Goal: Task Accomplishment & Management: Use online tool/utility

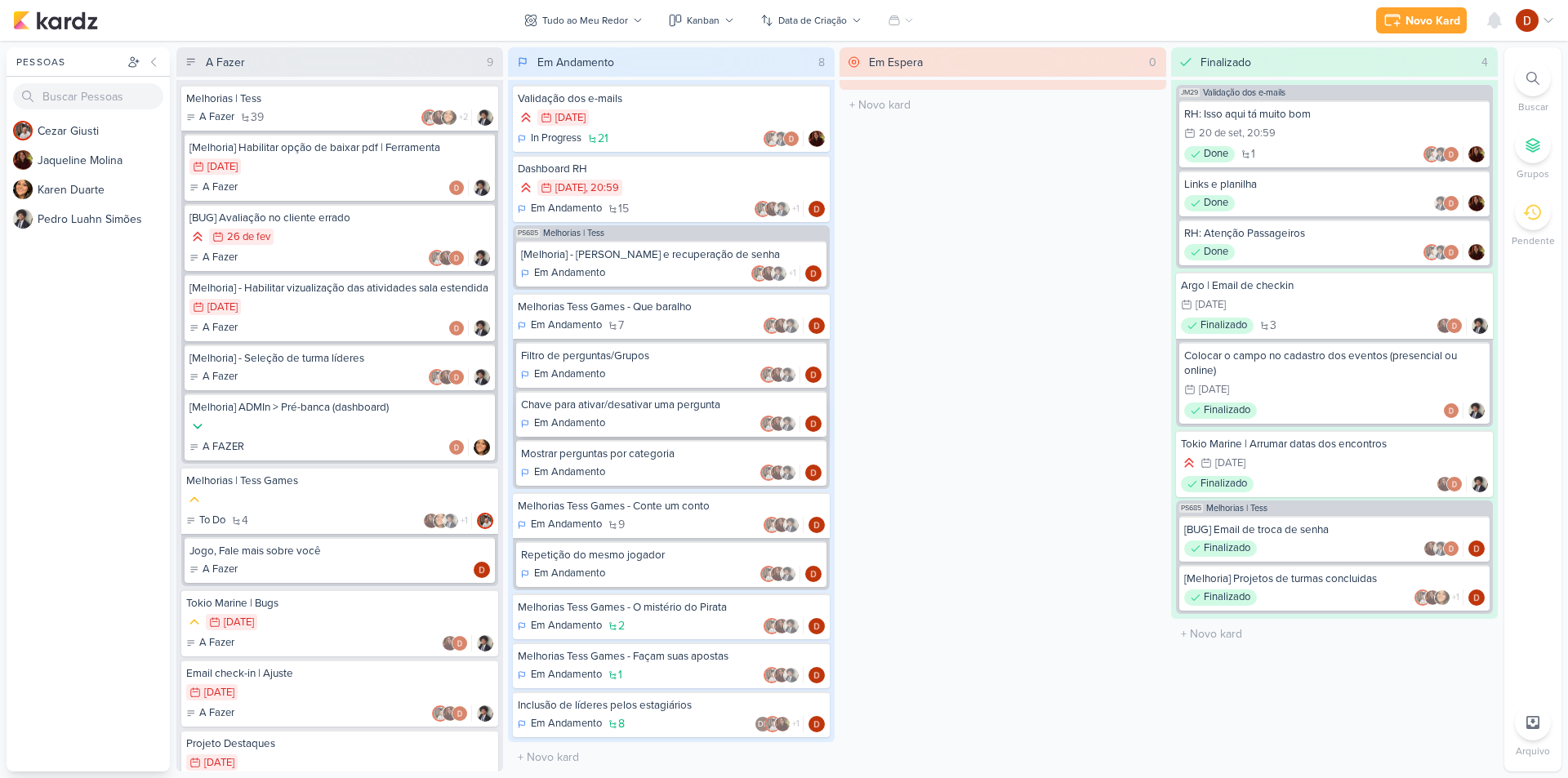
scroll to position [1, 0]
click at [644, 373] on div "Em Andamento" at bounding box center [671, 374] width 301 height 16
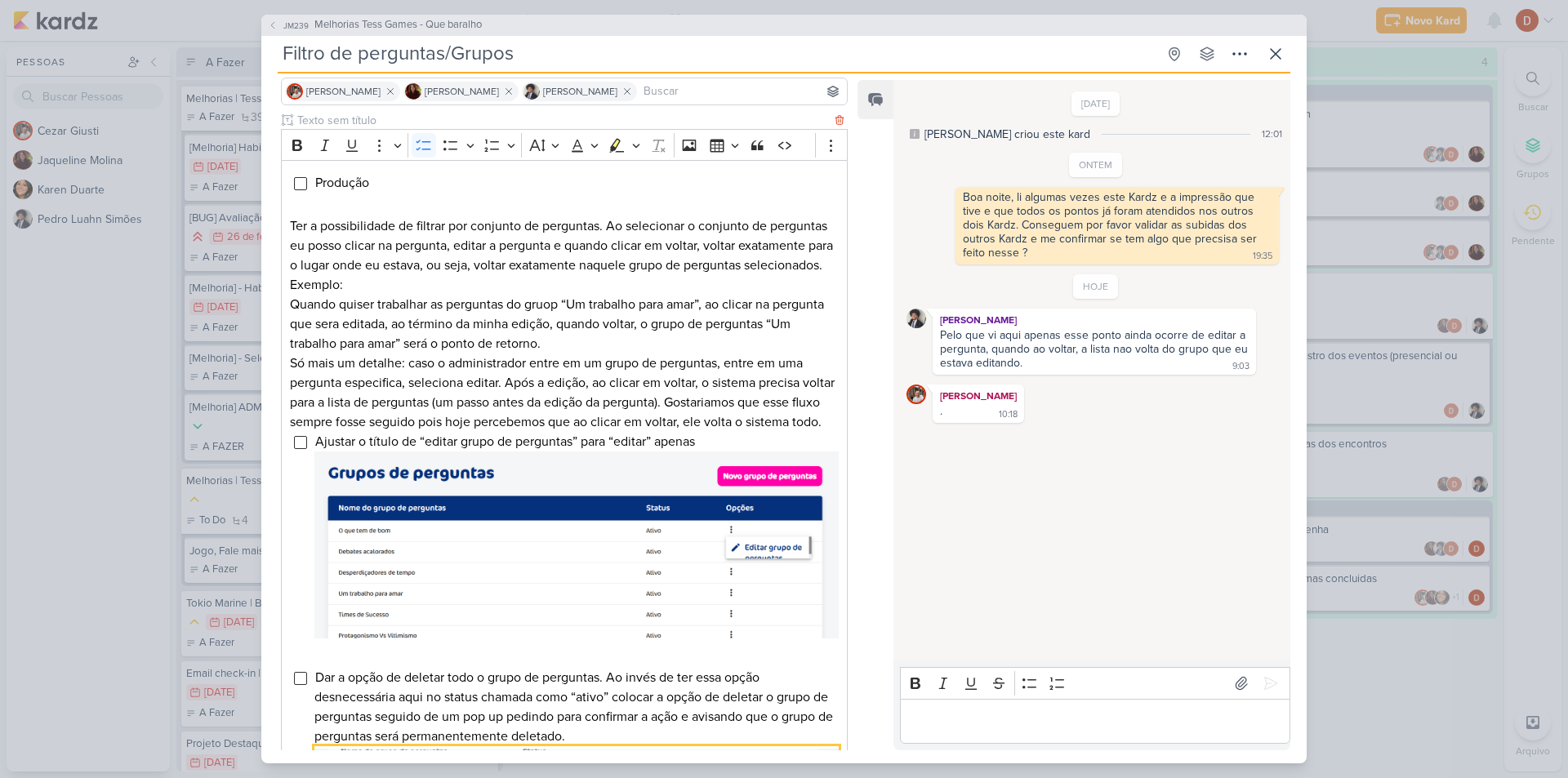
scroll to position [0, 0]
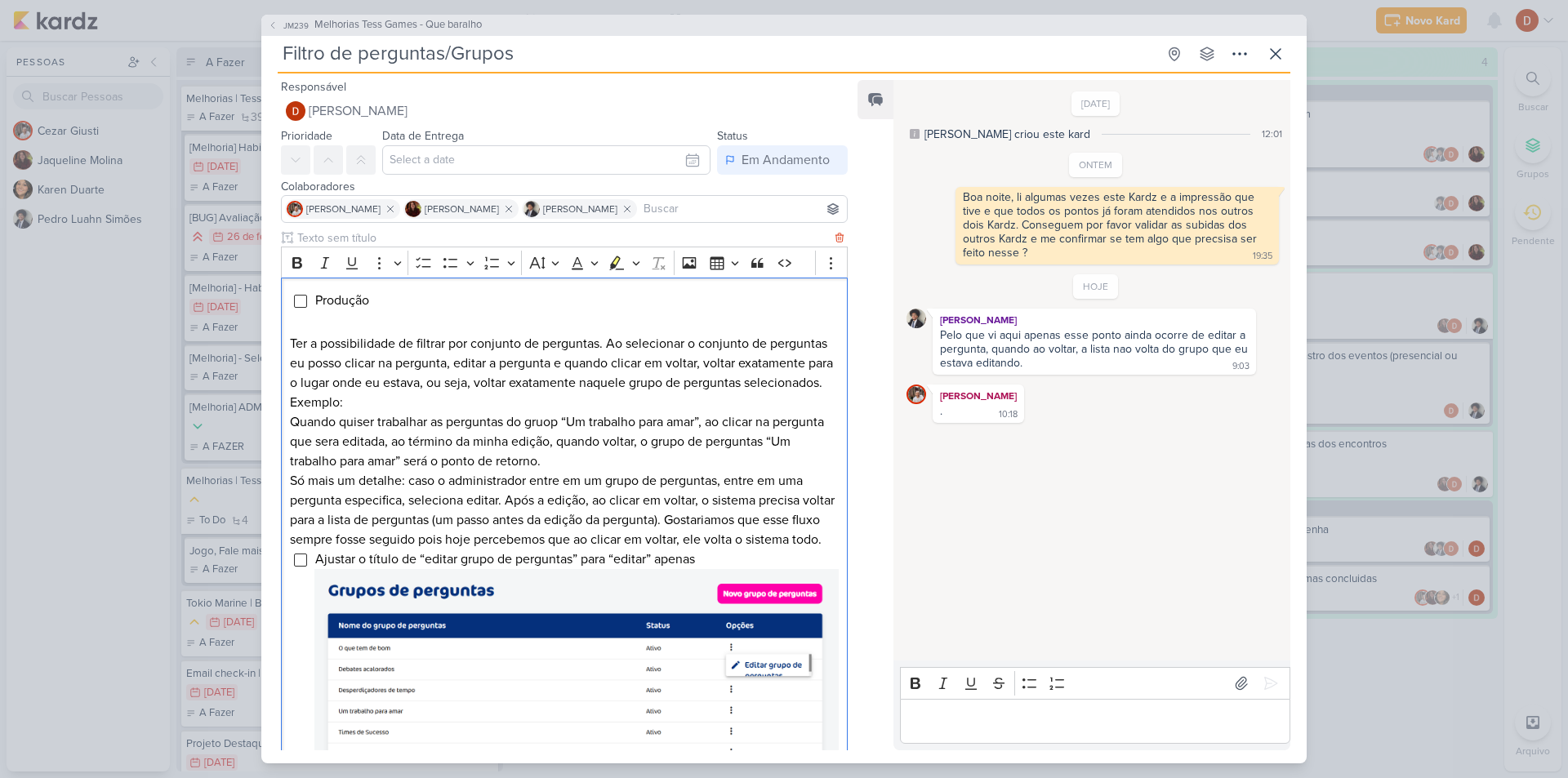
click at [364, 548] on p "Só mais um detalhe: caso o administrador entre em um grupo de perguntas, entre …" at bounding box center [564, 510] width 549 height 78
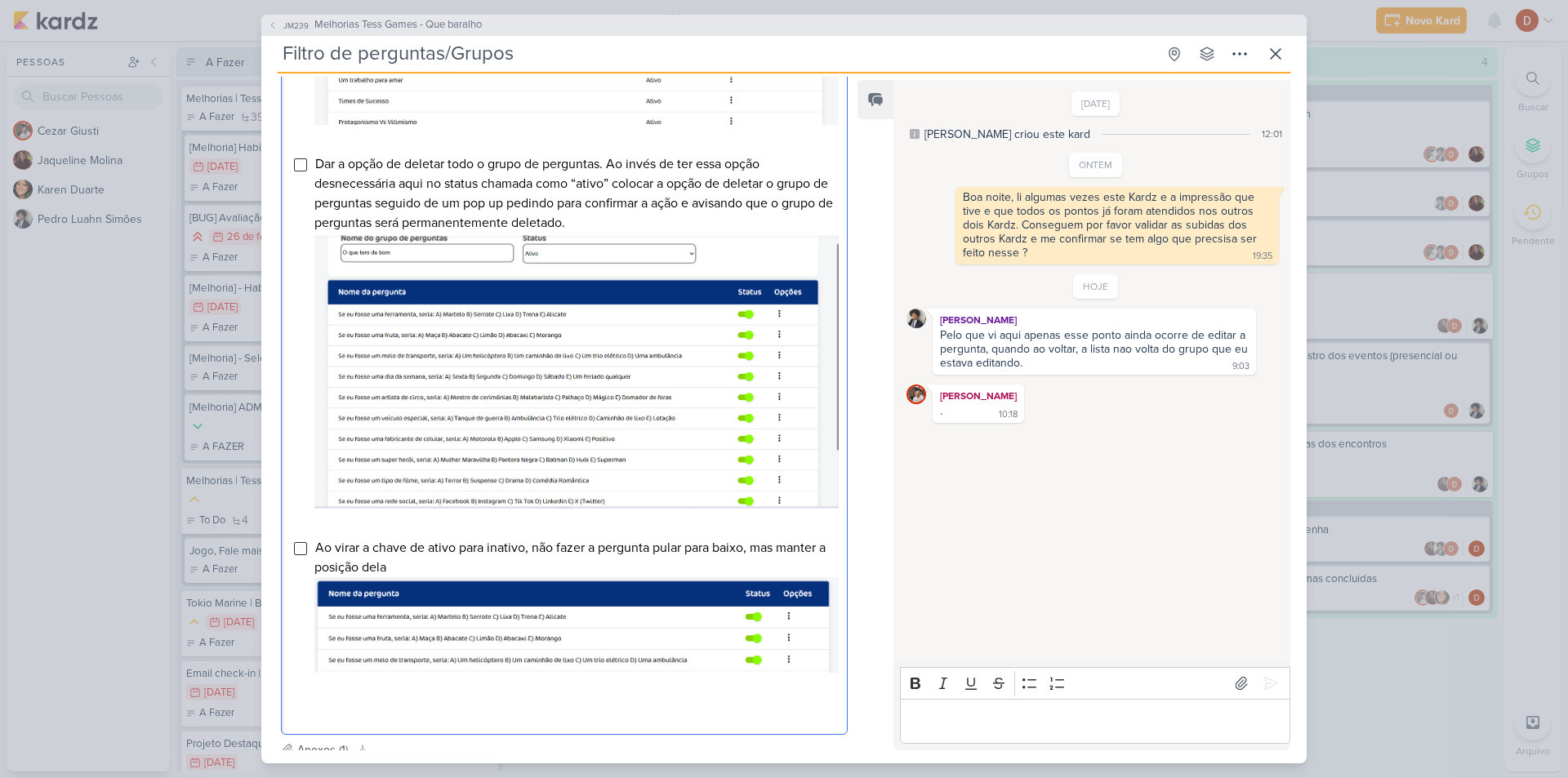
scroll to position [814, 0]
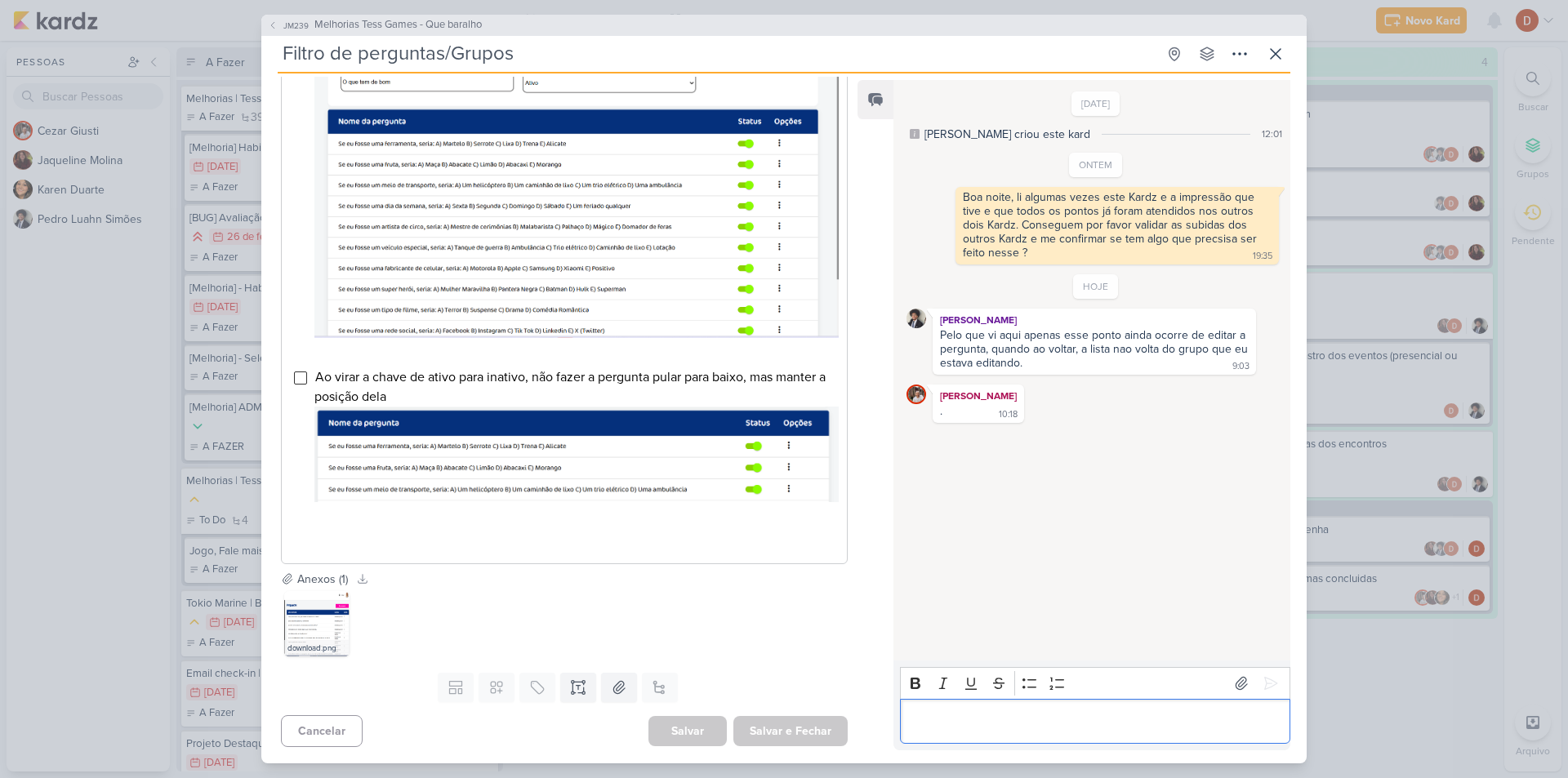
click at [1043, 724] on p "Editor editing area: main" at bounding box center [1094, 721] width 373 height 20
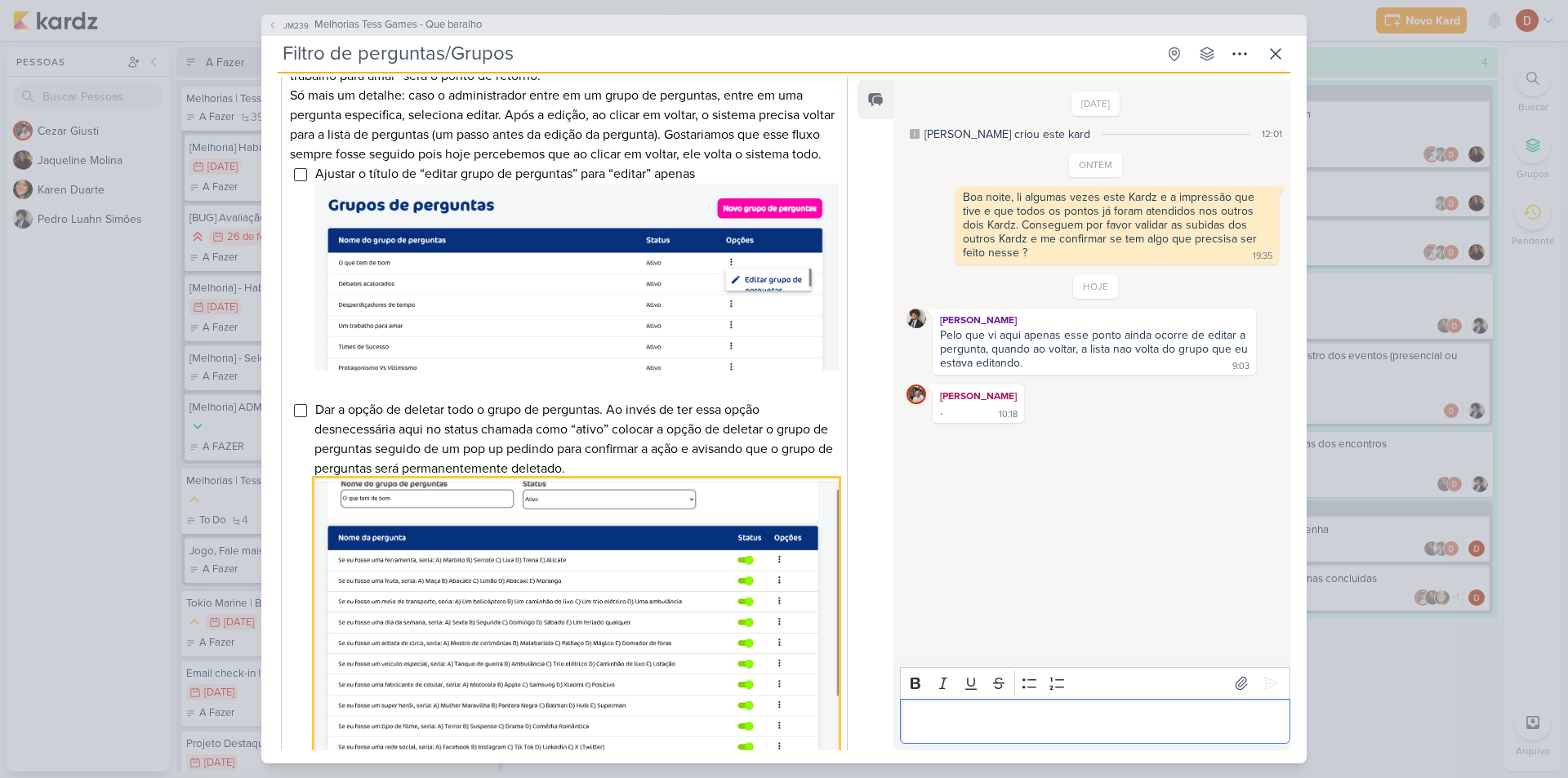
scroll to position [324, 0]
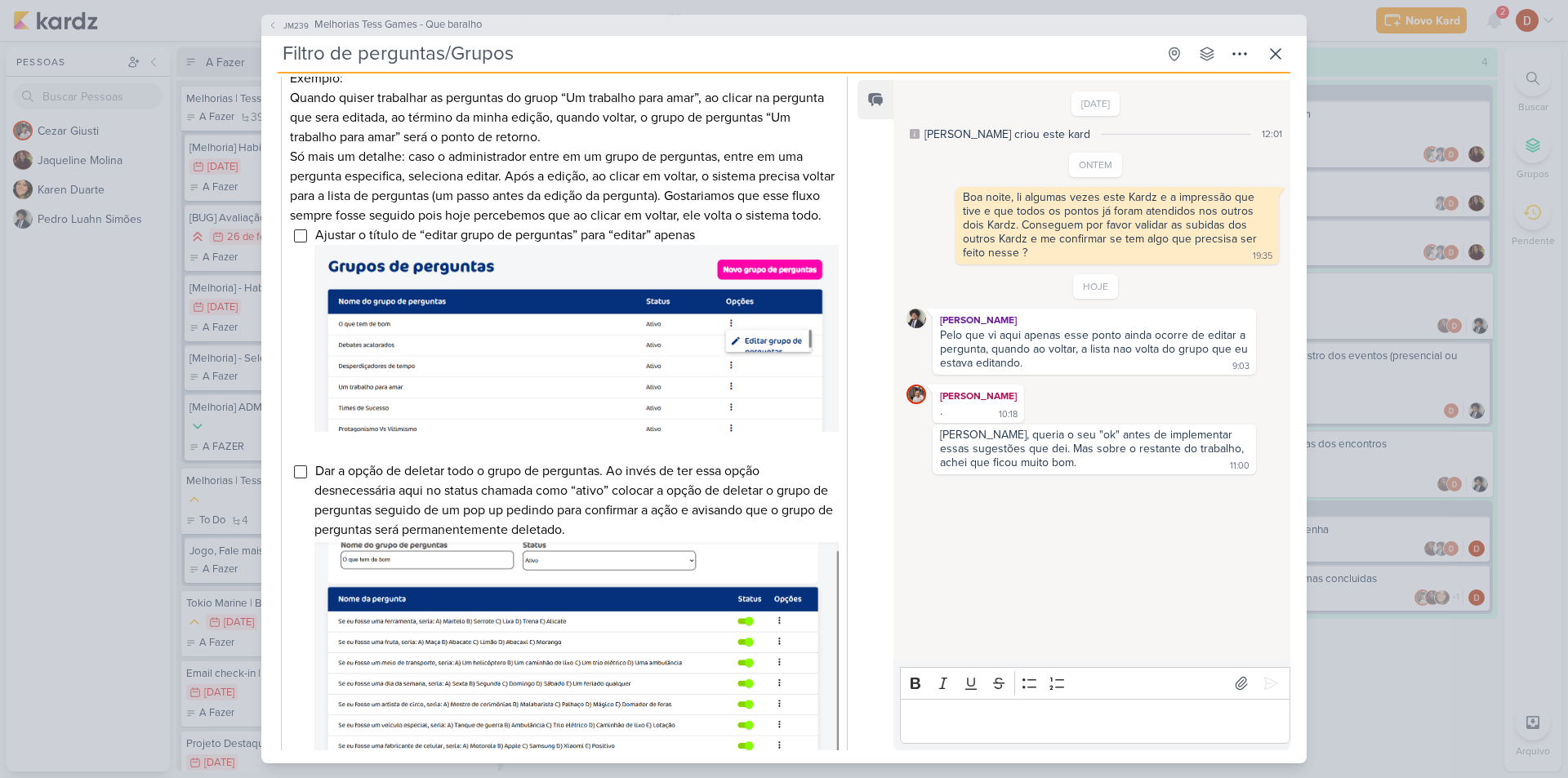
click at [921, 36] on div "JM239 Melhorias Tess Games - Que baralho Filtro de perguntas/Grupos Criado por …" at bounding box center [783, 389] width 1045 height 749
click at [1268, 56] on icon at bounding box center [1276, 54] width 20 height 20
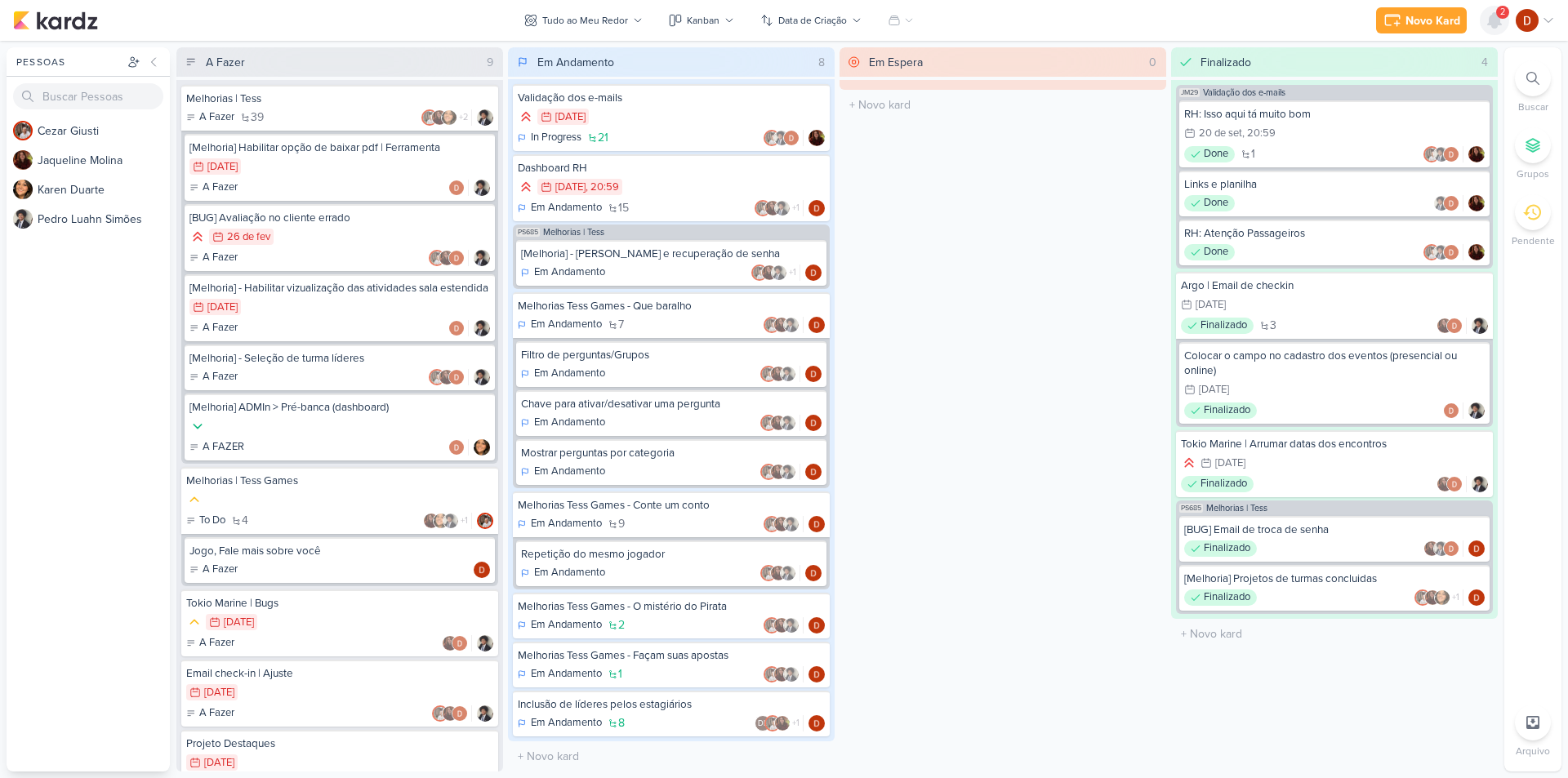
click at [1500, 28] on icon at bounding box center [1495, 21] width 20 height 20
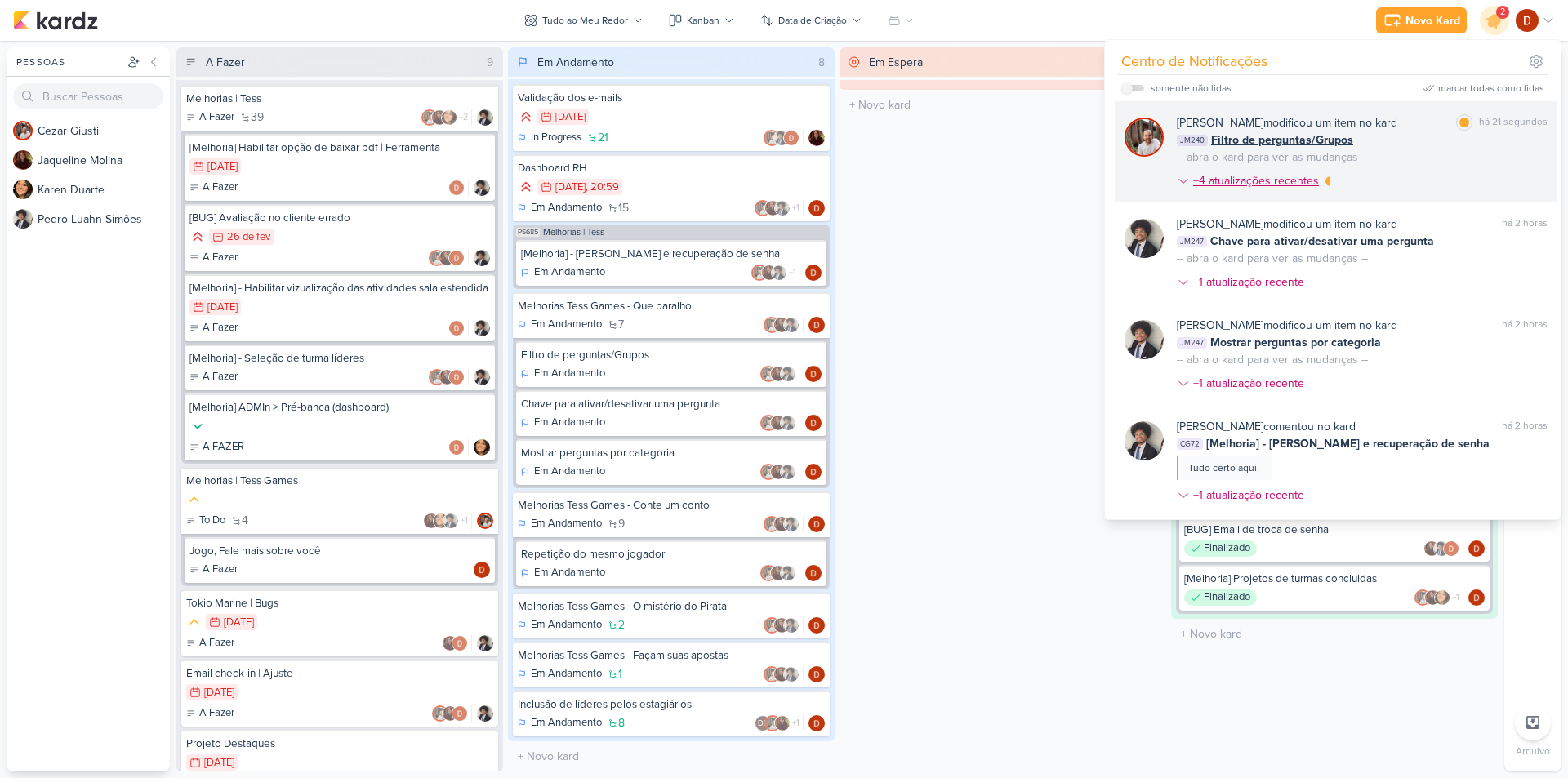
click at [1299, 179] on div "+4 atualizações recentes" at bounding box center [1257, 180] width 129 height 17
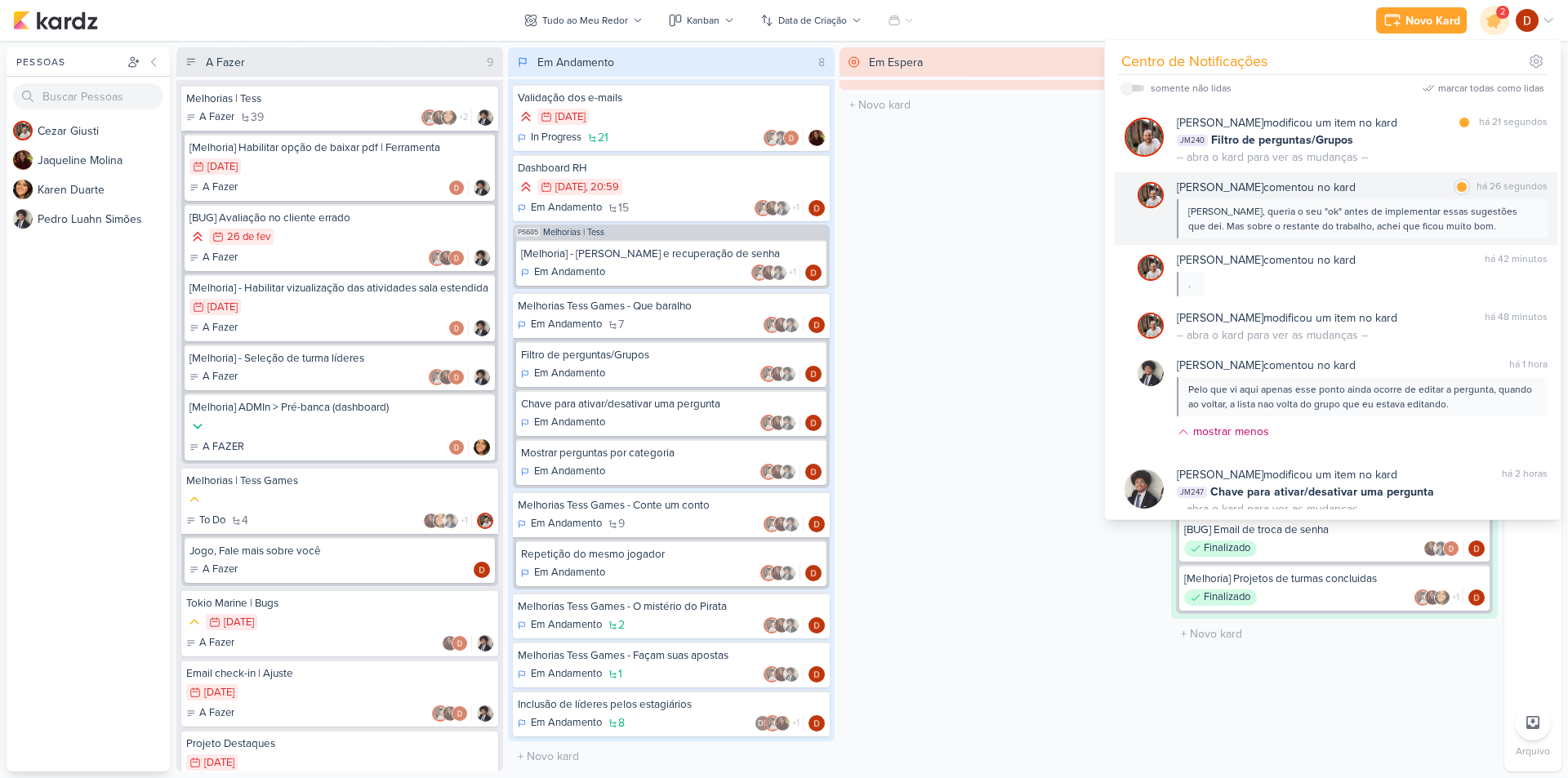
click at [1392, 214] on div "[PERSON_NAME], queria o seu "ok" antes de implementar essas sugestões que dei. …" at bounding box center [1361, 218] width 346 height 29
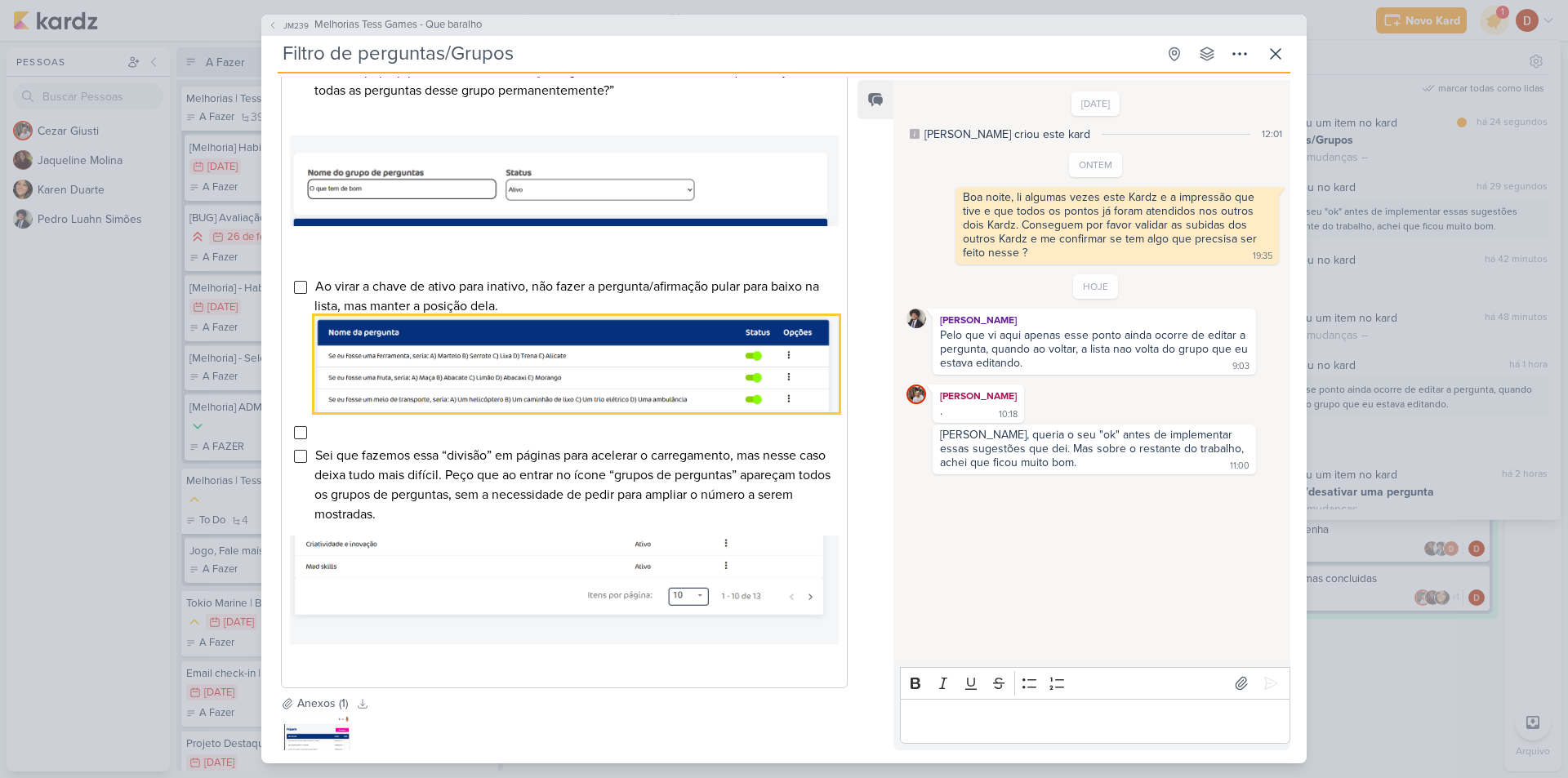
scroll to position [817, 0]
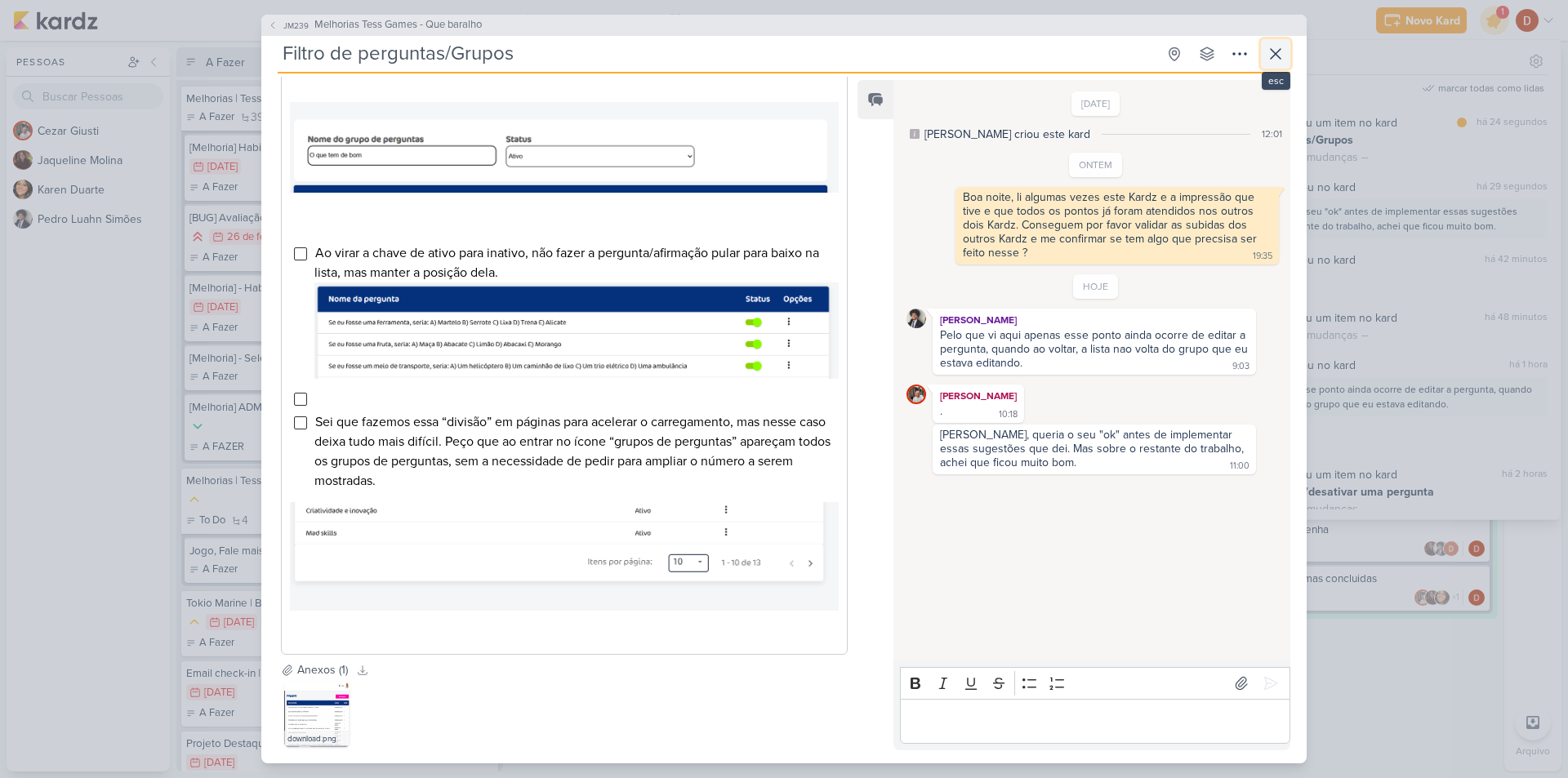
click at [1278, 53] on icon at bounding box center [1276, 54] width 20 height 20
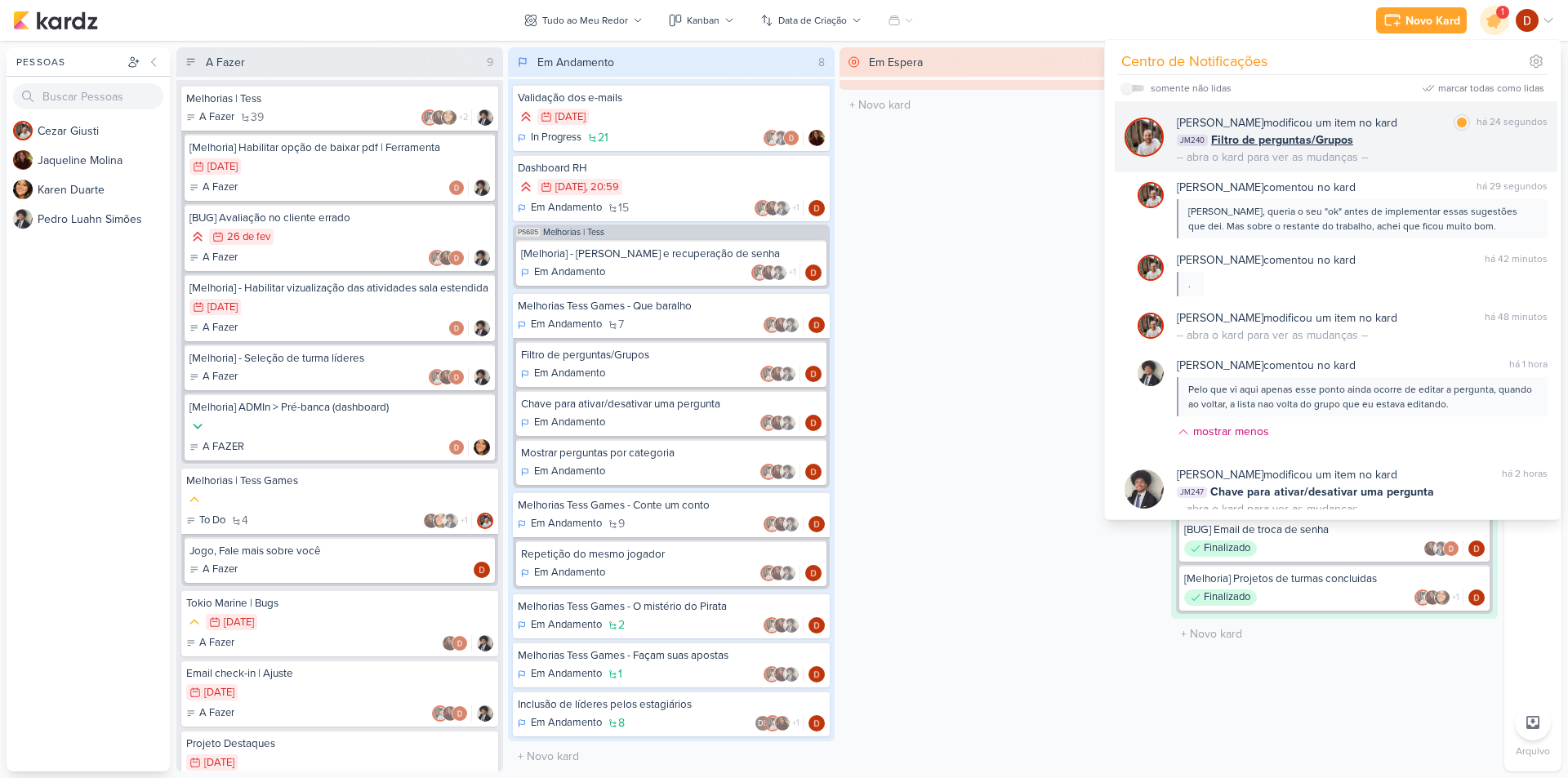
click at [1398, 142] on div "JM240 Filtro de perguntas/Grupos" at bounding box center [1362, 140] width 371 height 17
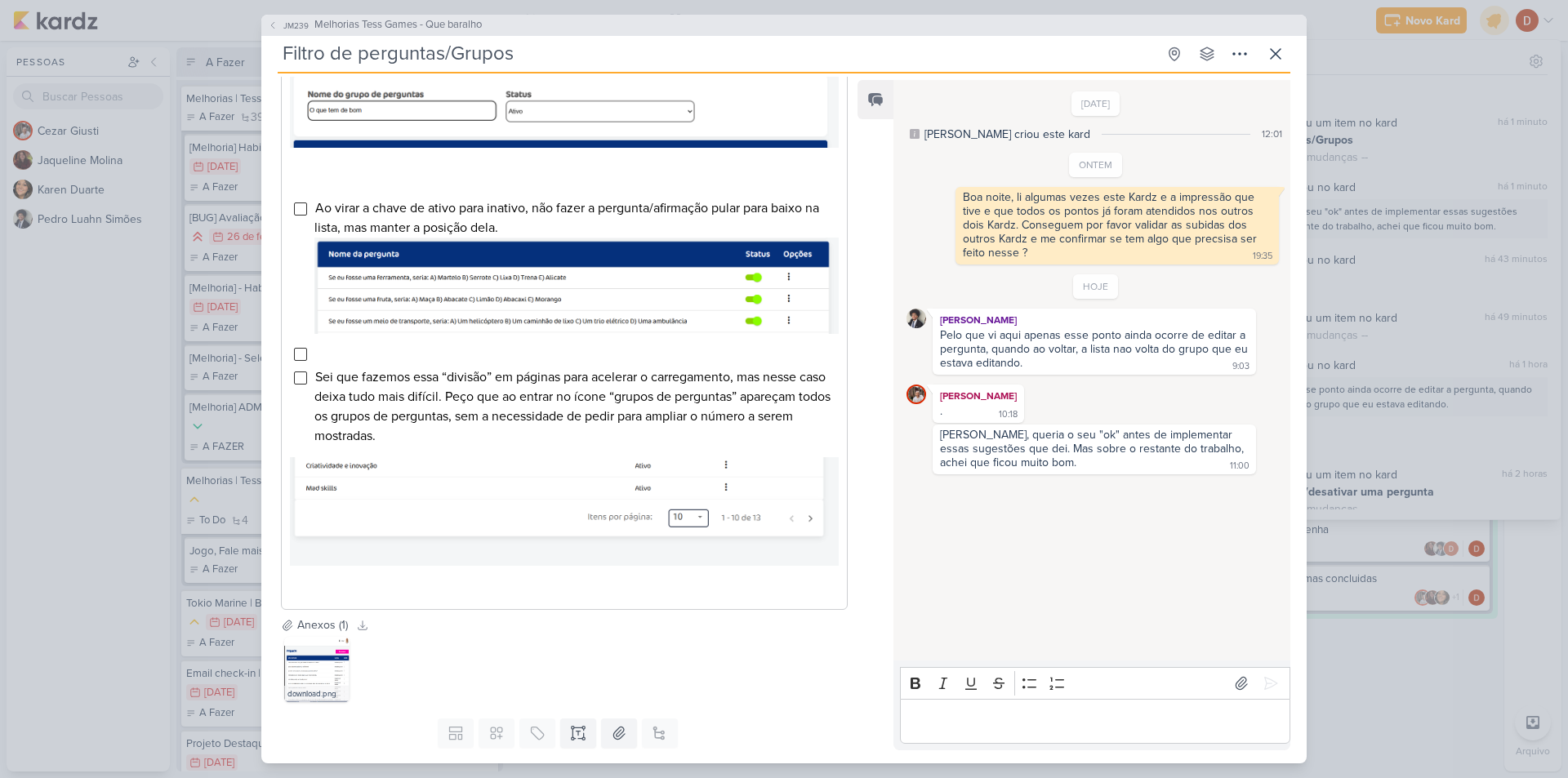
scroll to position [840, 0]
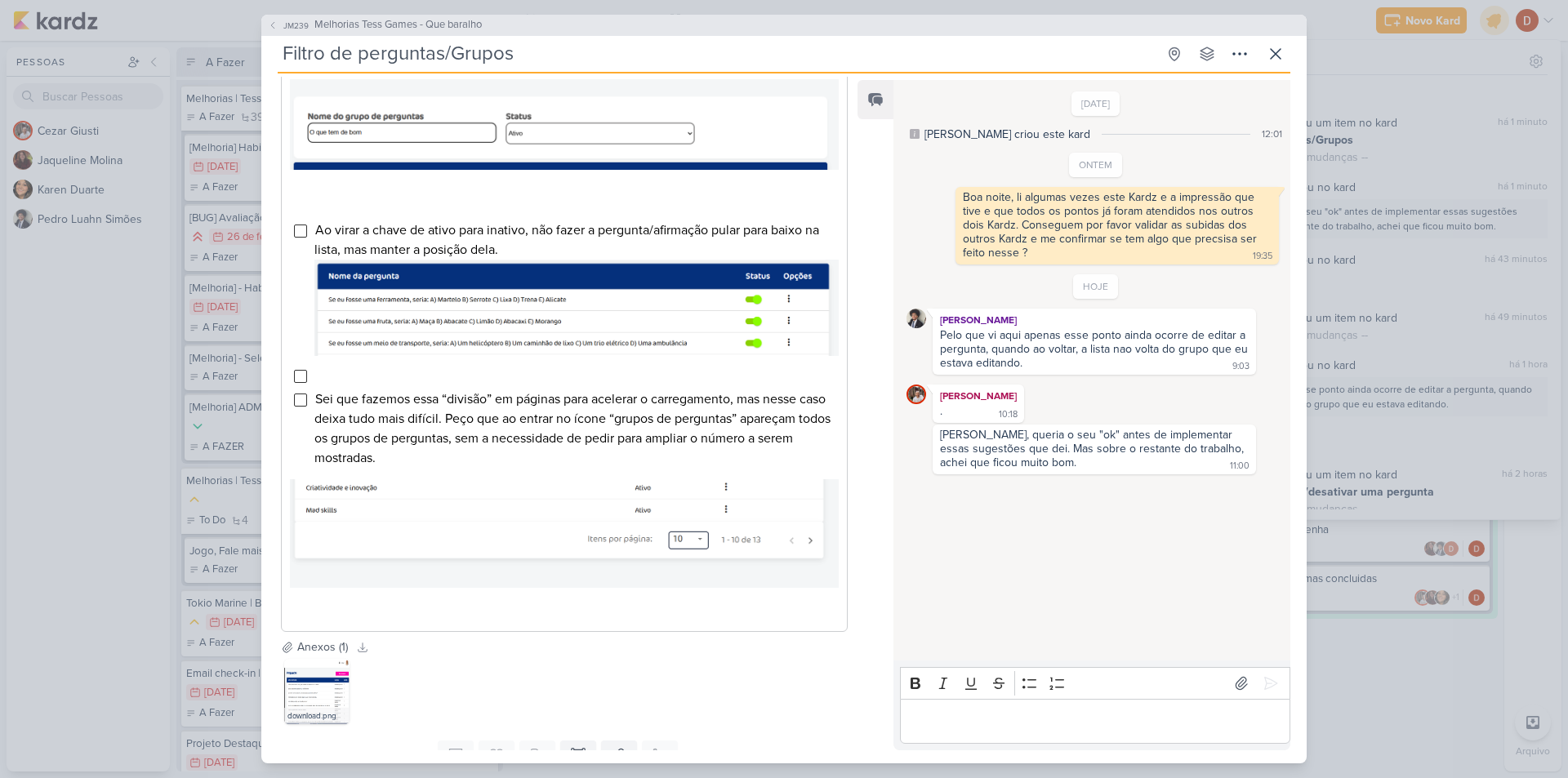
click at [1017, 731] on p "Editor editing area: main" at bounding box center [1094, 721] width 373 height 20
drag, startPoint x: 1033, startPoint y: 360, endPoint x: 1028, endPoint y: 350, distance: 11.3
click at [1028, 350] on div "Pelo que vi aqui apenas esse ponto ainda ocorre de editar a pergunta, quando ao…" at bounding box center [1095, 349] width 311 height 42
drag, startPoint x: 1017, startPoint y: 332, endPoint x: 1025, endPoint y: 357, distance: 26.6
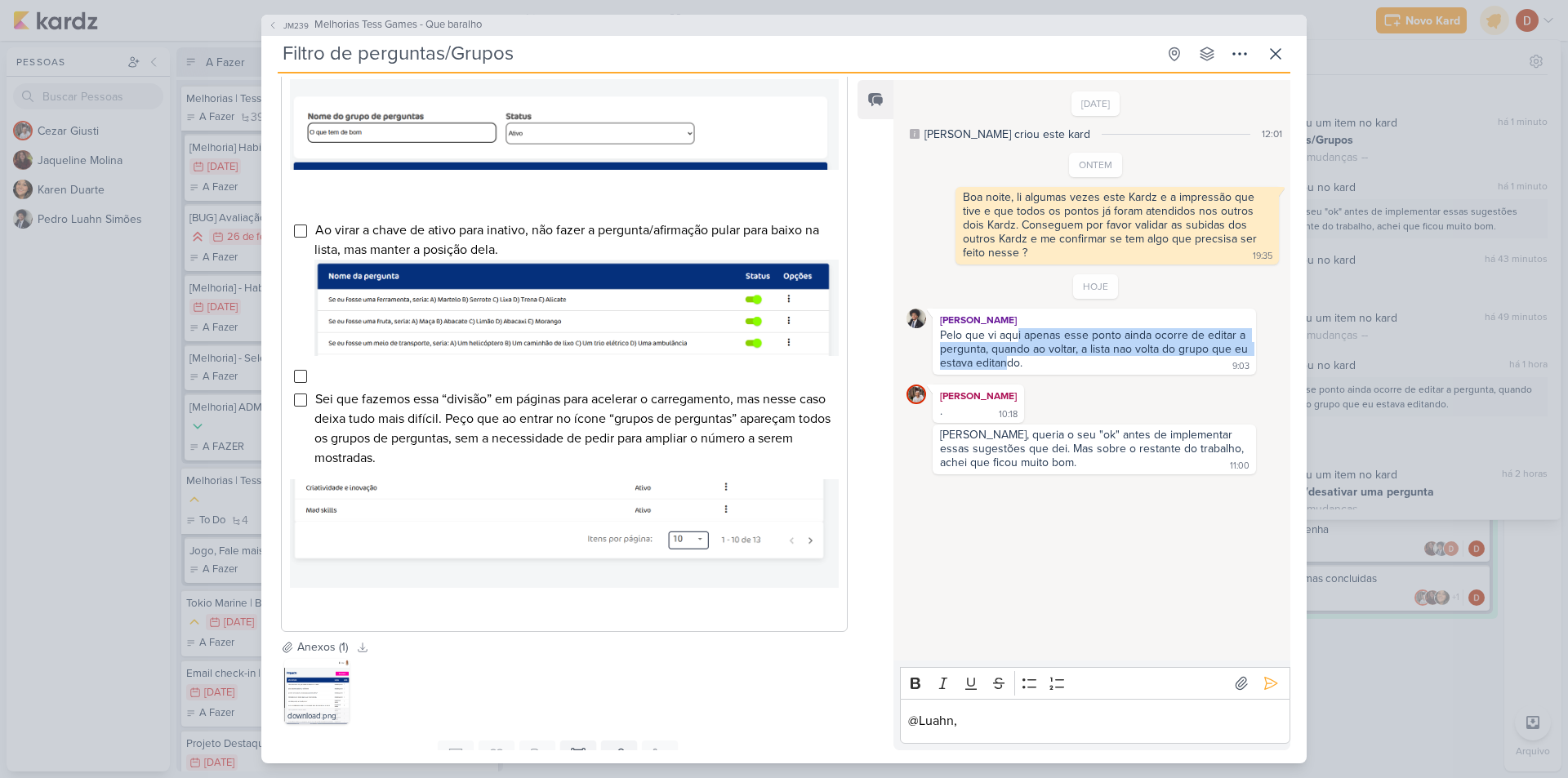
click at [1025, 357] on div "Pelo que vi aqui apenas esse ponto ainda ocorre de editar a pergunta, quando ao…" at bounding box center [1095, 349] width 311 height 42
click at [1073, 724] on p "@Luahn," at bounding box center [1094, 721] width 373 height 20
click at [1084, 728] on p "@Luahn," at bounding box center [1094, 721] width 373 height 20
click at [985, 649] on icon at bounding box center [987, 651] width 10 height 10
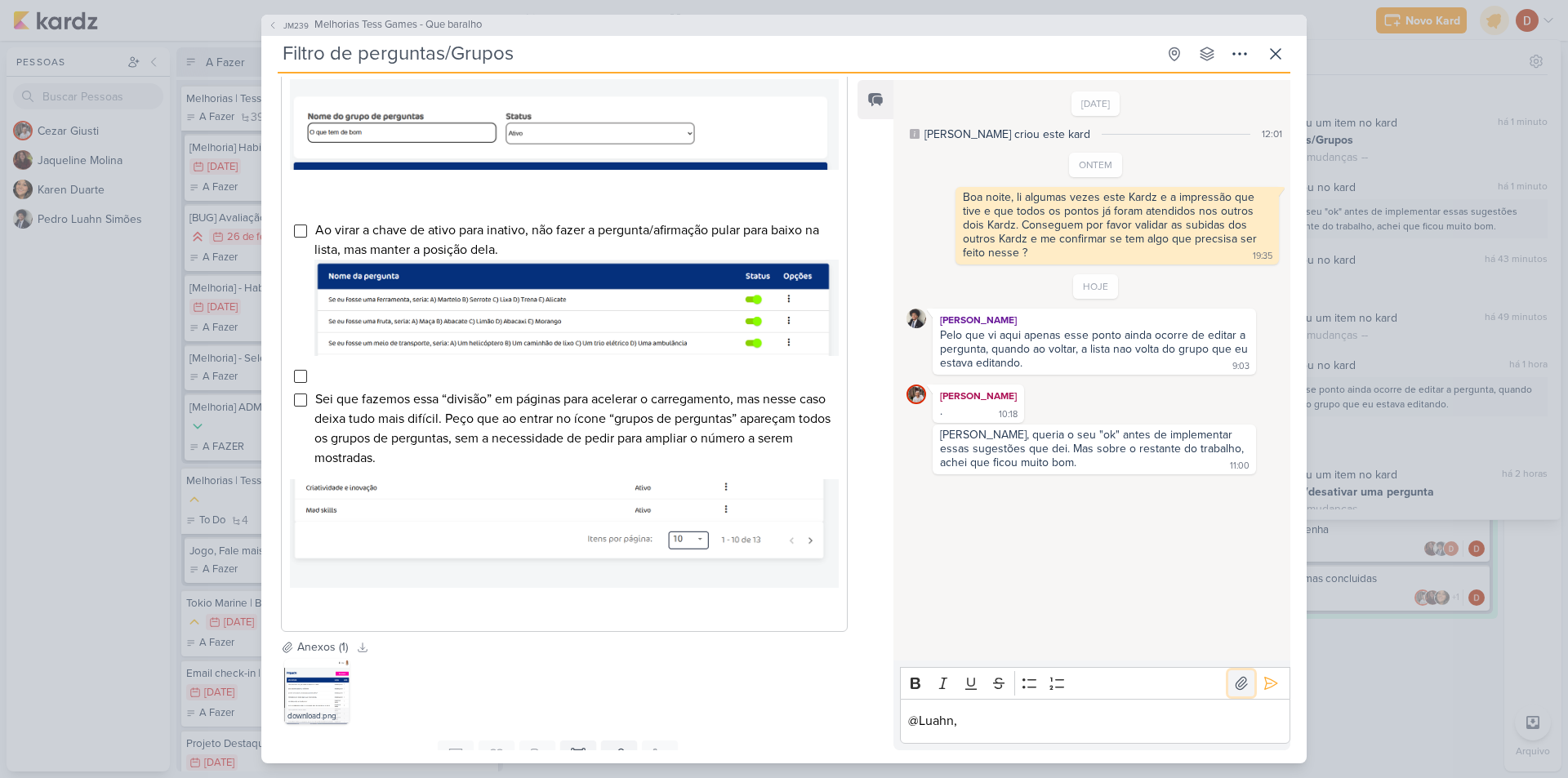
click at [1233, 678] on icon at bounding box center [1241, 683] width 16 height 16
click at [1244, 692] on button at bounding box center [1241, 684] width 26 height 26
click at [1233, 682] on icon at bounding box center [1241, 683] width 16 height 16
click at [1236, 687] on icon at bounding box center [1241, 683] width 16 height 16
click at [1228, 694] on button at bounding box center [1241, 684] width 26 height 26
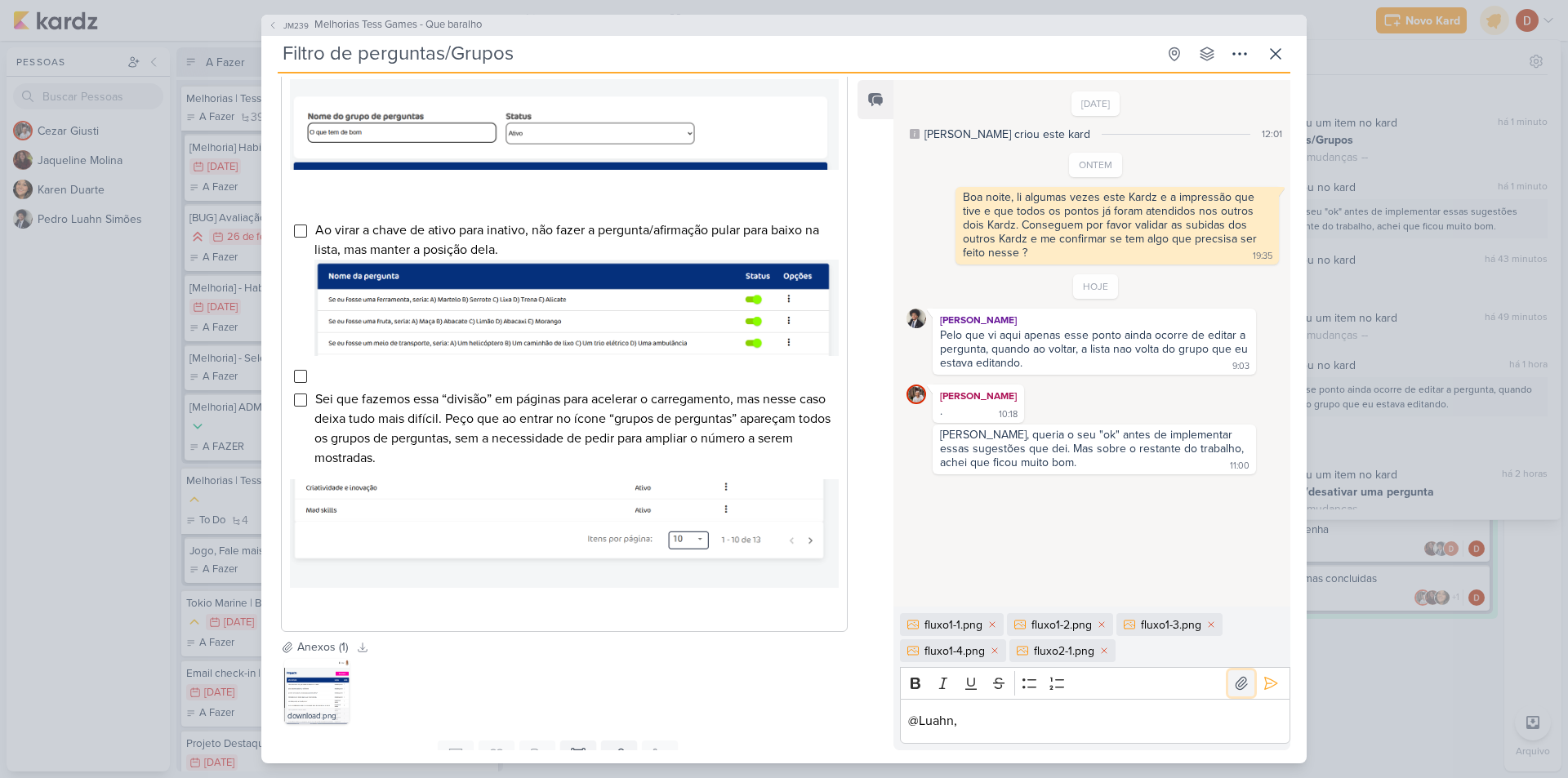
click at [1235, 688] on icon at bounding box center [1241, 683] width 16 height 16
click at [1240, 672] on button at bounding box center [1241, 684] width 26 height 26
click at [1005, 733] on div "@Luahn," at bounding box center [1095, 721] width 390 height 45
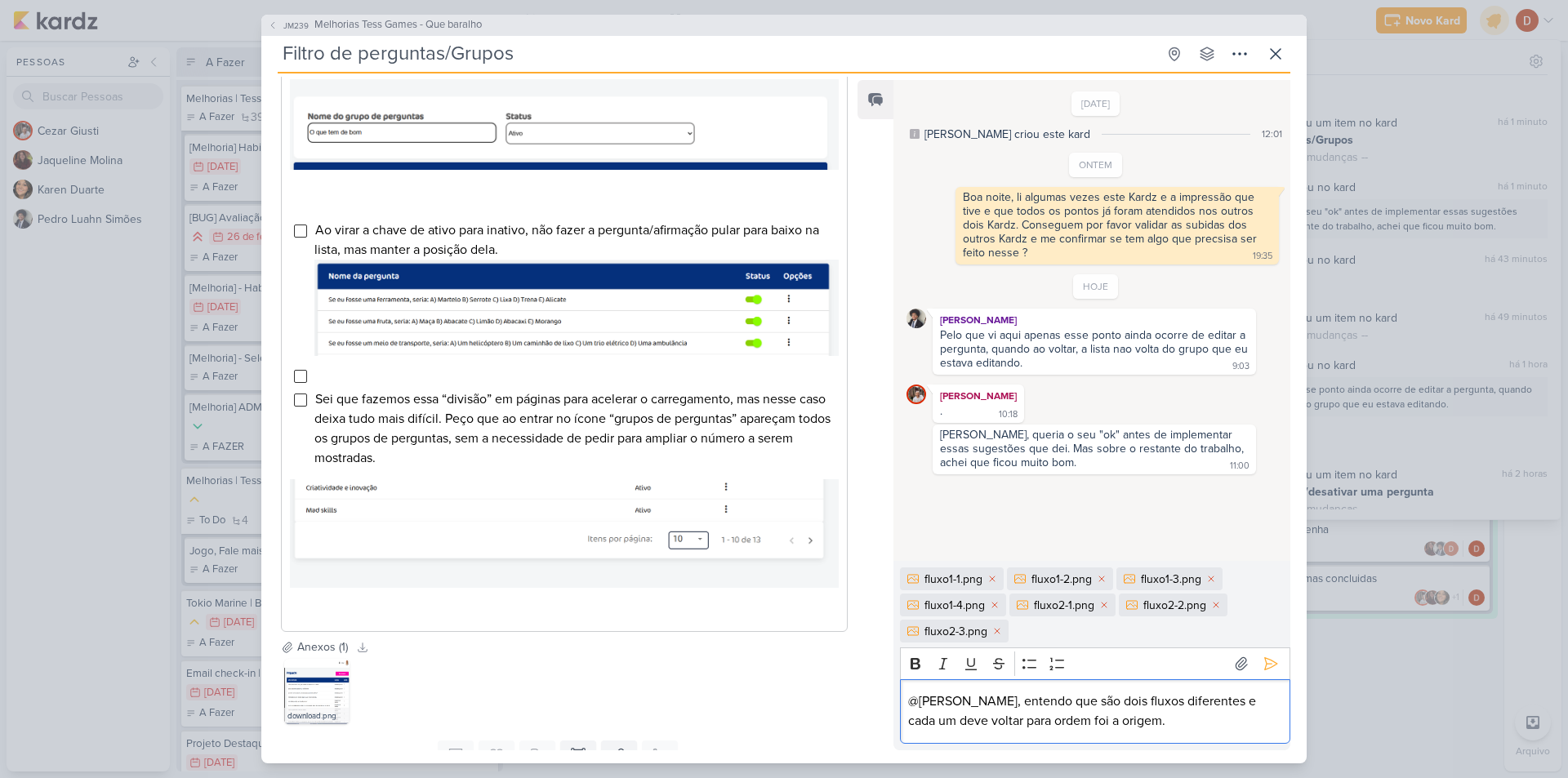
click at [1129, 732] on div "@[PERSON_NAME], entendo que são dois fluxos diferentes e cada um deve voltar pa…" at bounding box center [1095, 712] width 390 height 65
click at [1126, 722] on p "@[PERSON_NAME], entendo que são dois fluxos diferentes e cada um deve voltar pa…" at bounding box center [1094, 711] width 373 height 39
click at [1032, 715] on p "@[PERSON_NAME], entendo que são dois fluxos diferentes e cada um deve voltar pa…" at bounding box center [1094, 711] width 373 height 39
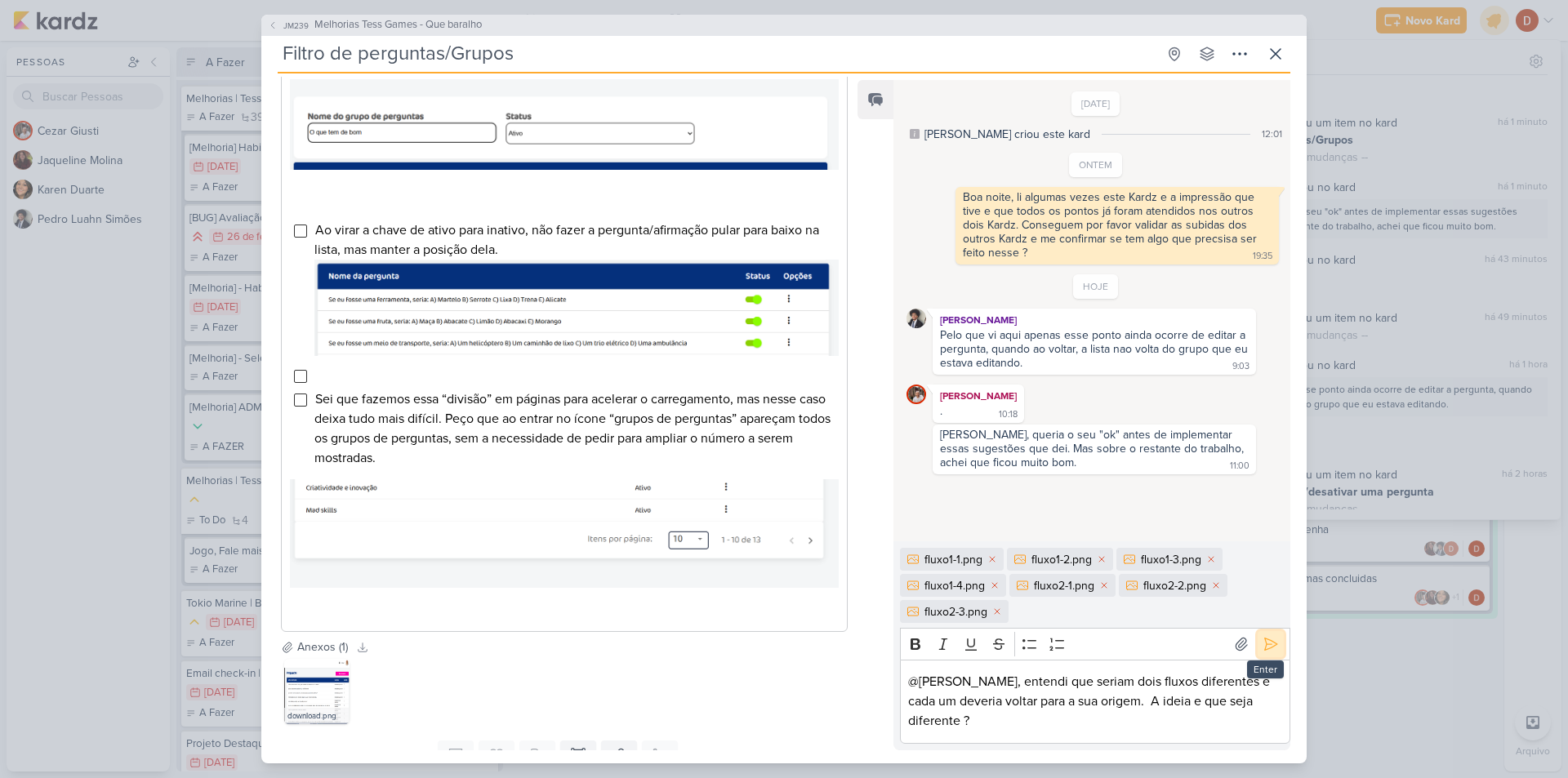
click at [1263, 658] on button at bounding box center [1271, 644] width 26 height 26
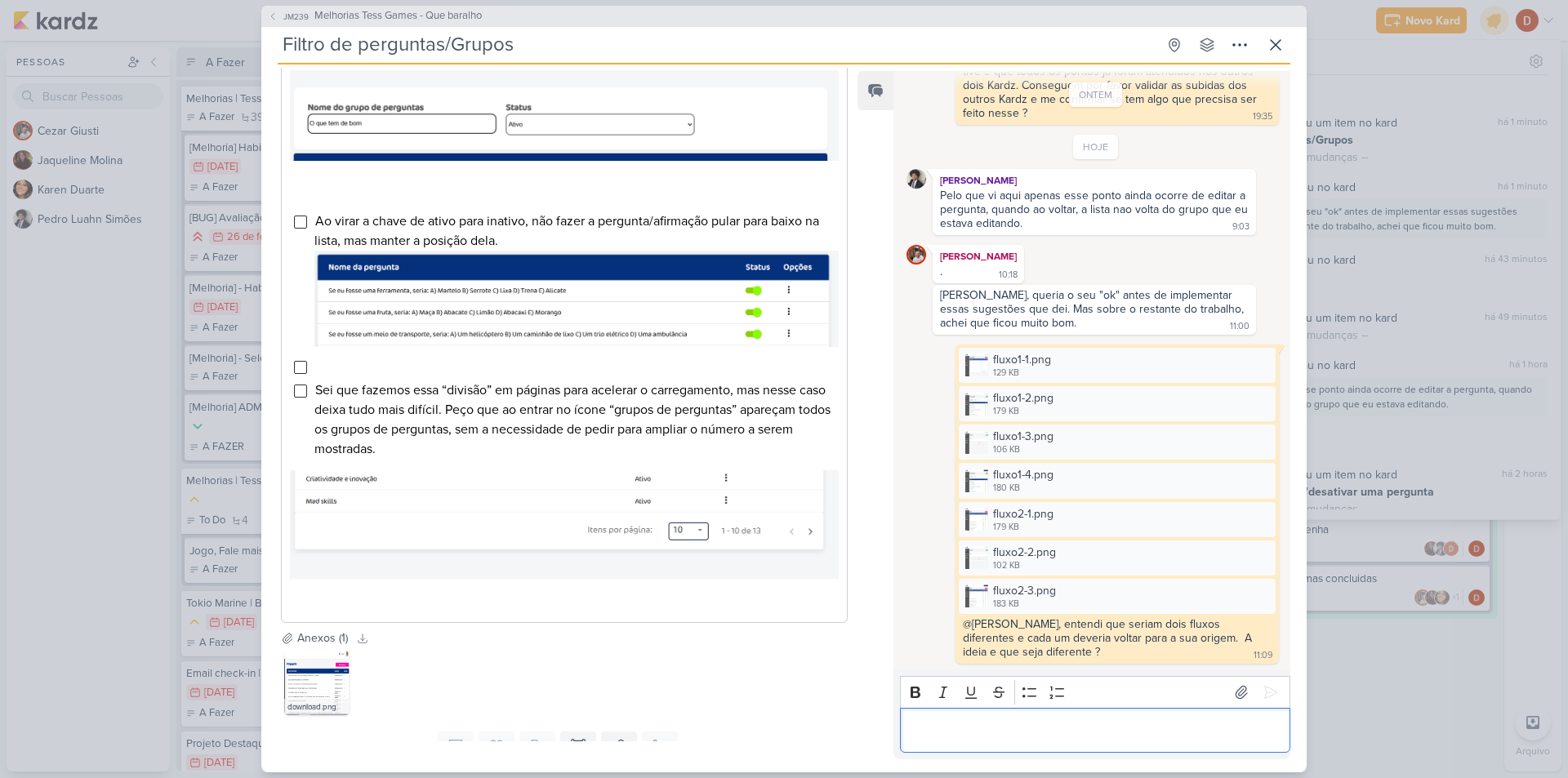
click at [1022, 728] on p "Editor editing area: main" at bounding box center [1094, 730] width 373 height 20
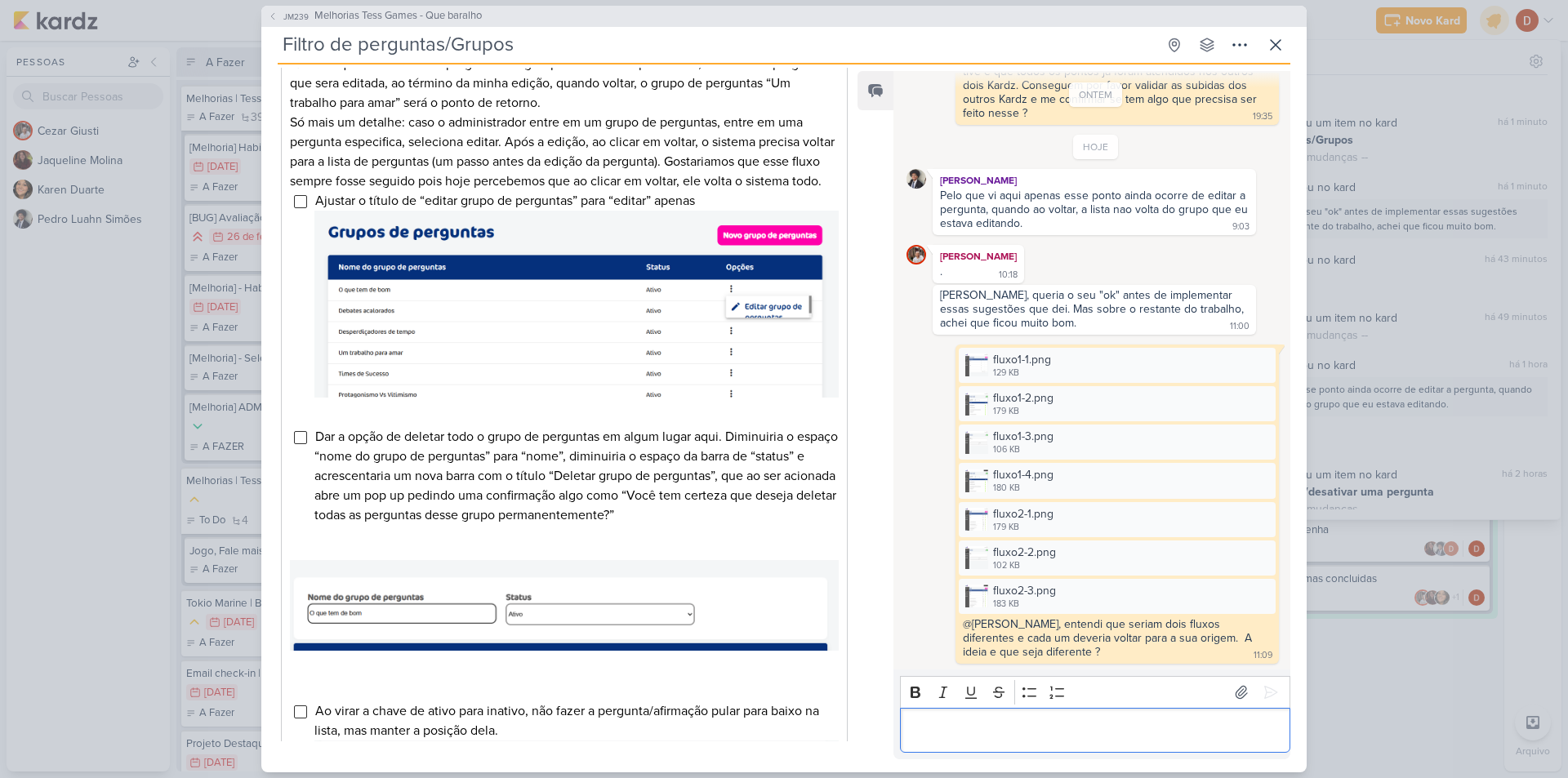
scroll to position [513, 0]
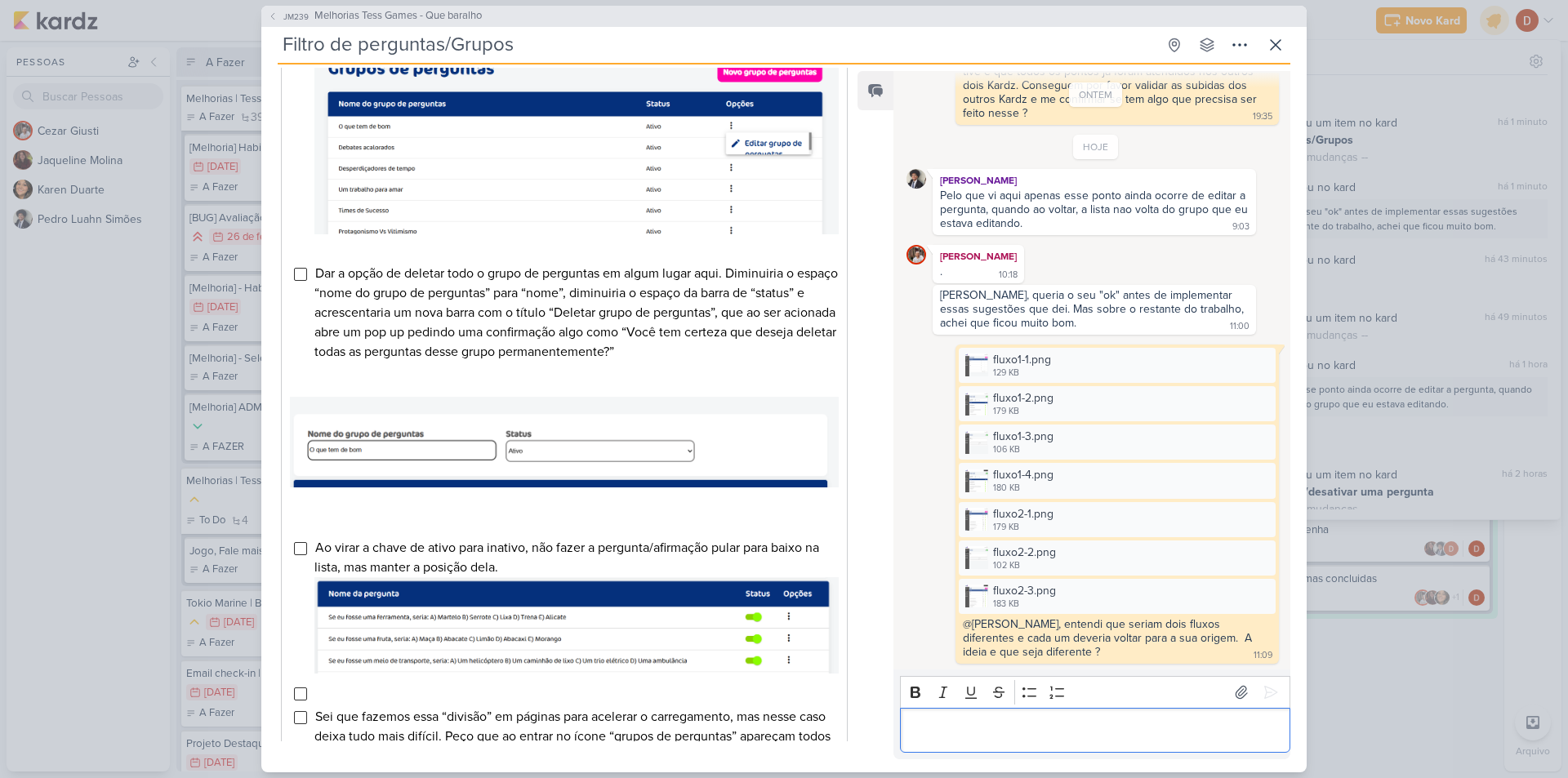
click at [971, 740] on p "Editor editing area: main" at bounding box center [1094, 730] width 373 height 20
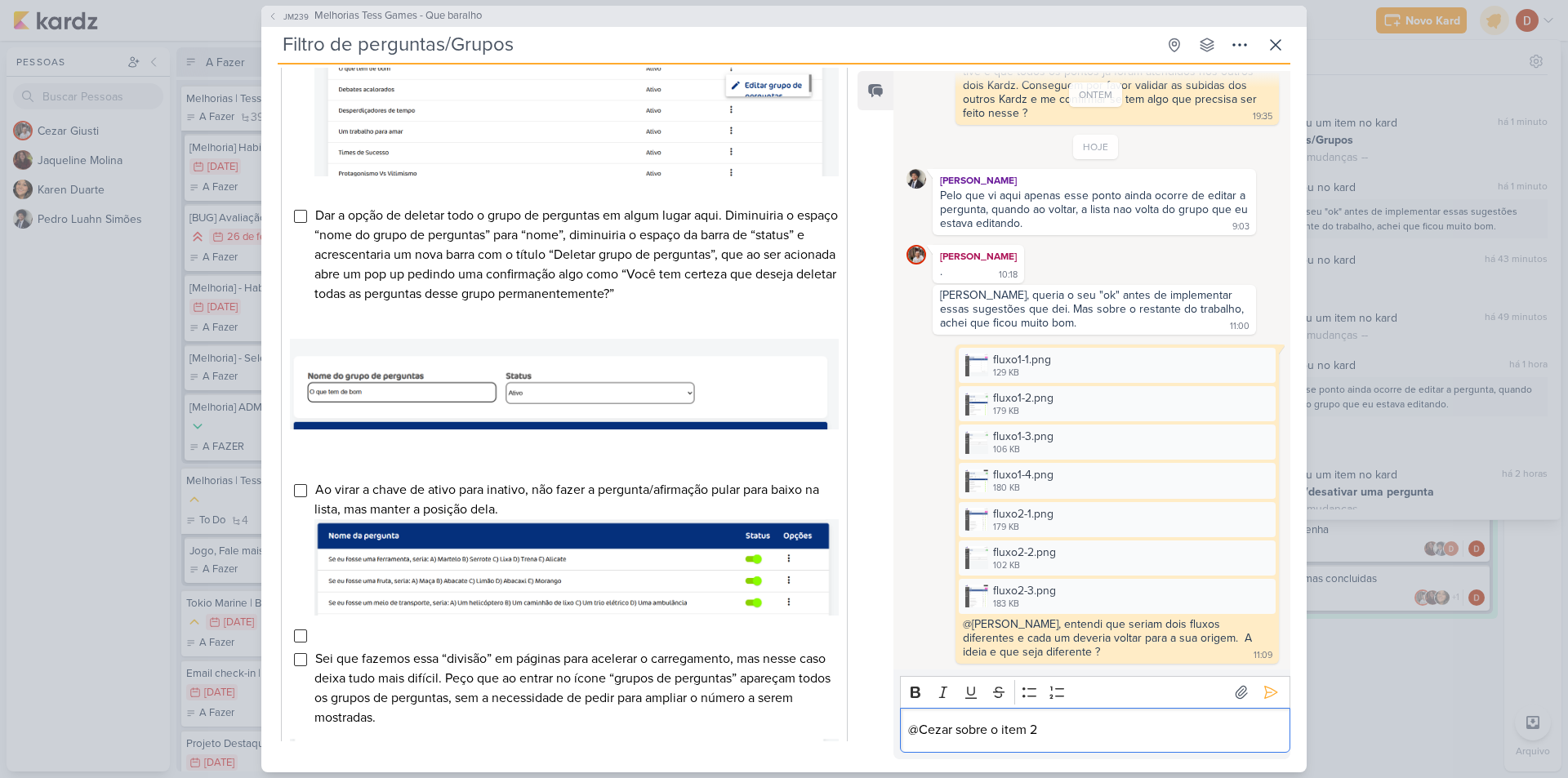
scroll to position [595, 0]
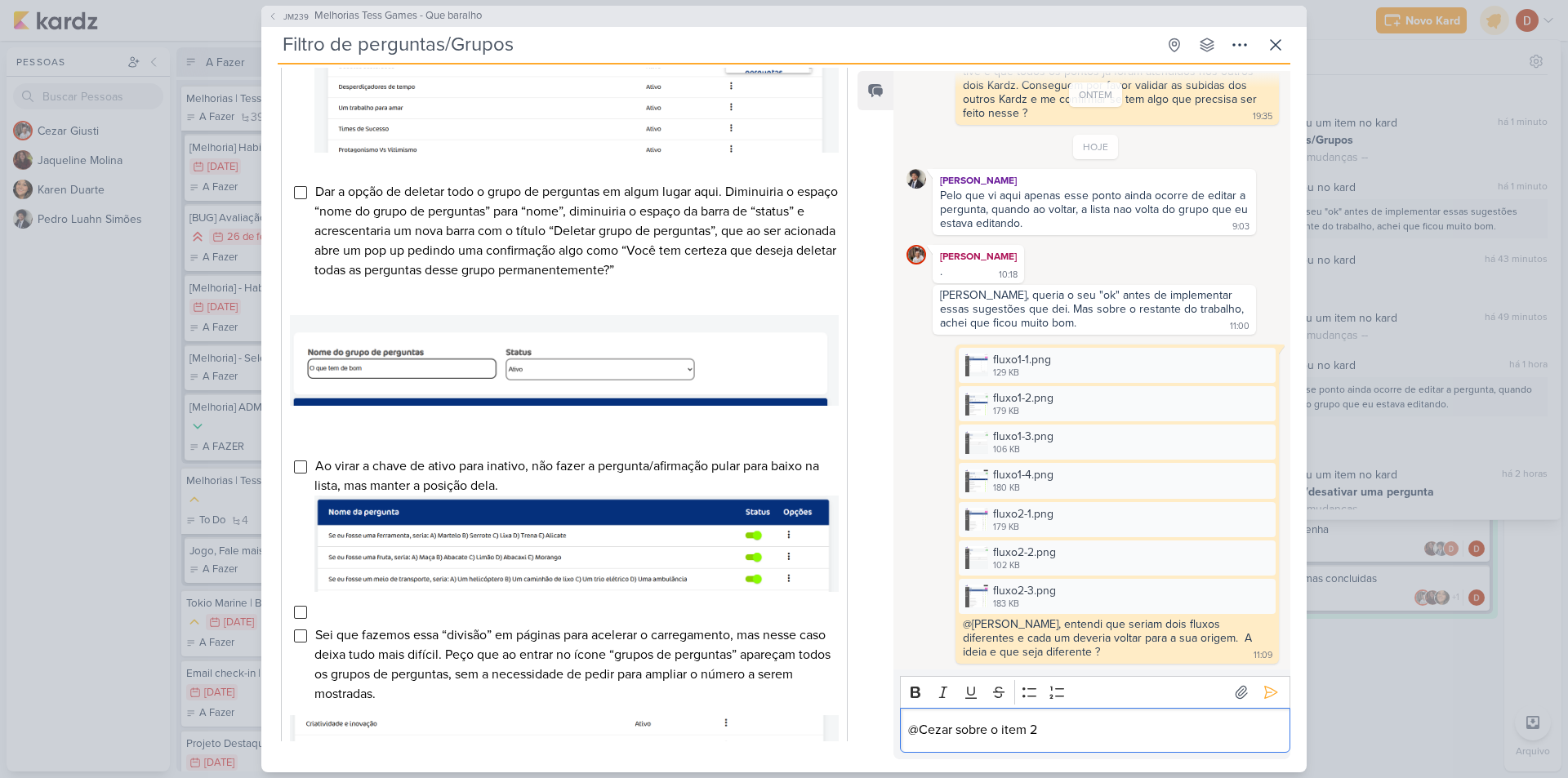
click at [1117, 741] on div "@Cezar sobre o item 2" at bounding box center [1095, 730] width 390 height 45
click at [1273, 42] on icon at bounding box center [1276, 45] width 10 height 10
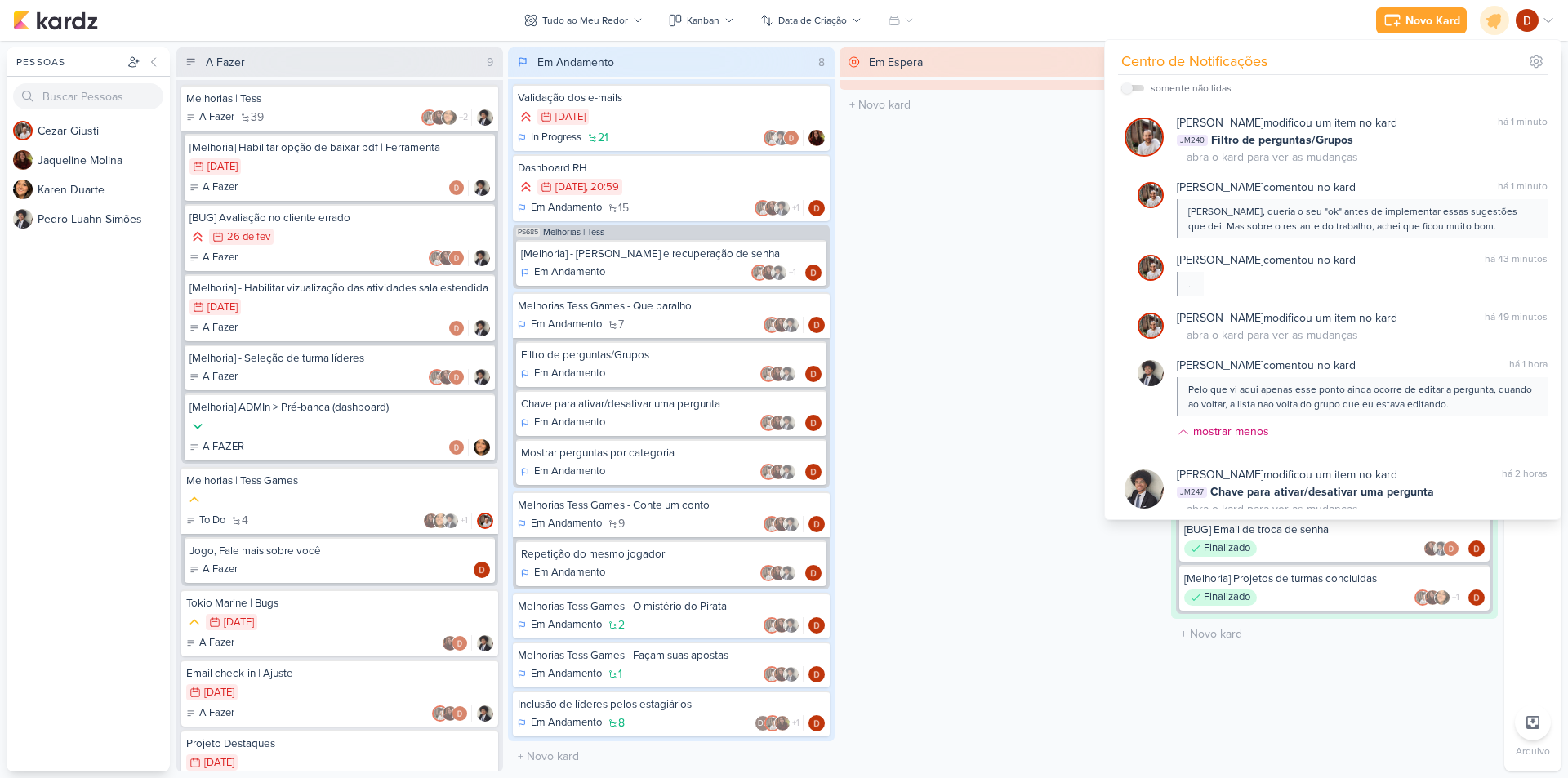
click at [990, 448] on div "Em Espera 0 O título do kard deve ter menos que 100 caracteres" at bounding box center [1003, 409] width 327 height 724
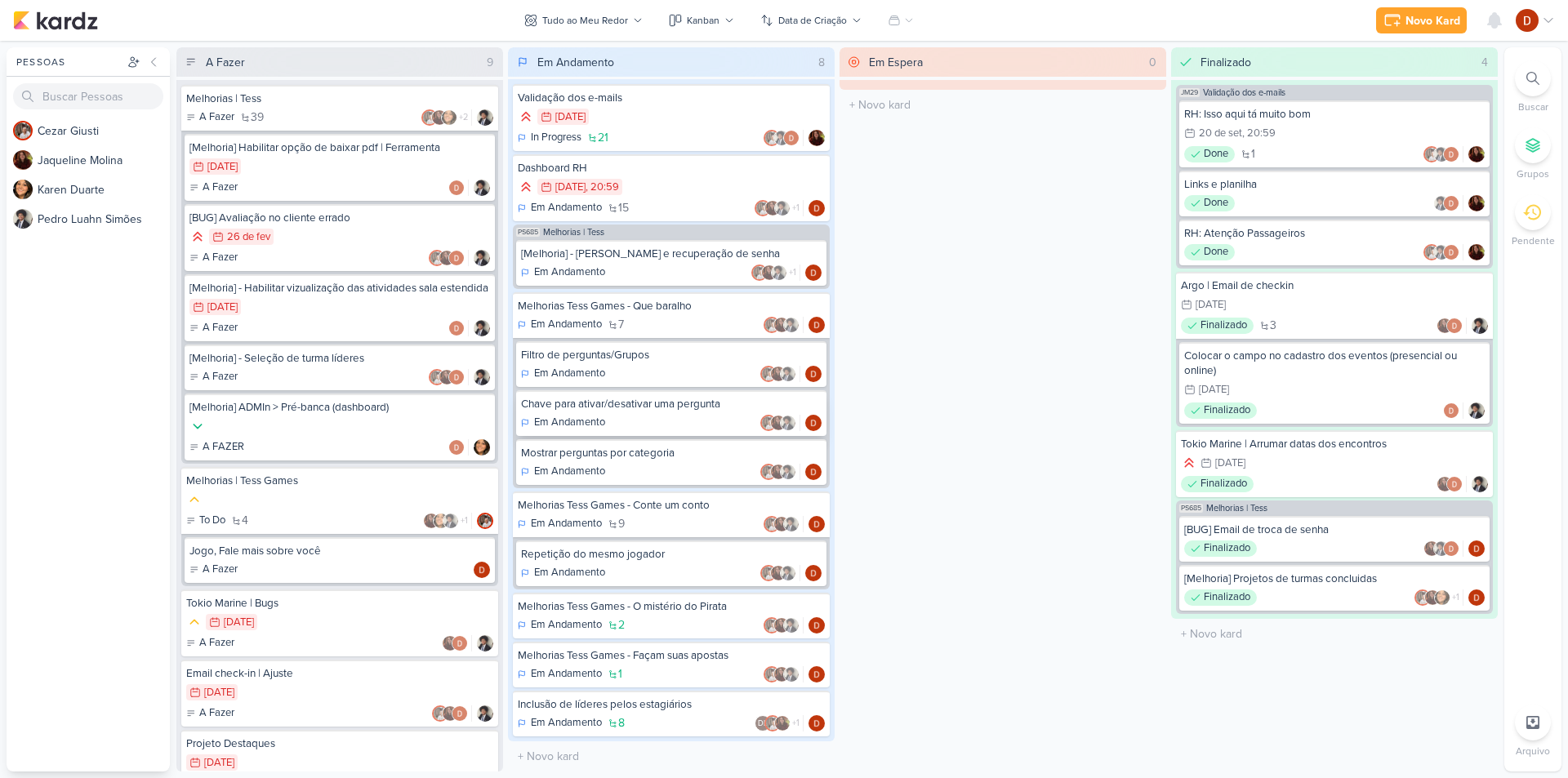
click at [591, 406] on div "Chave para ativar/desativar uma pergunta" at bounding box center [671, 404] width 301 height 15
click at [653, 370] on div "Em Andamento" at bounding box center [671, 374] width 301 height 16
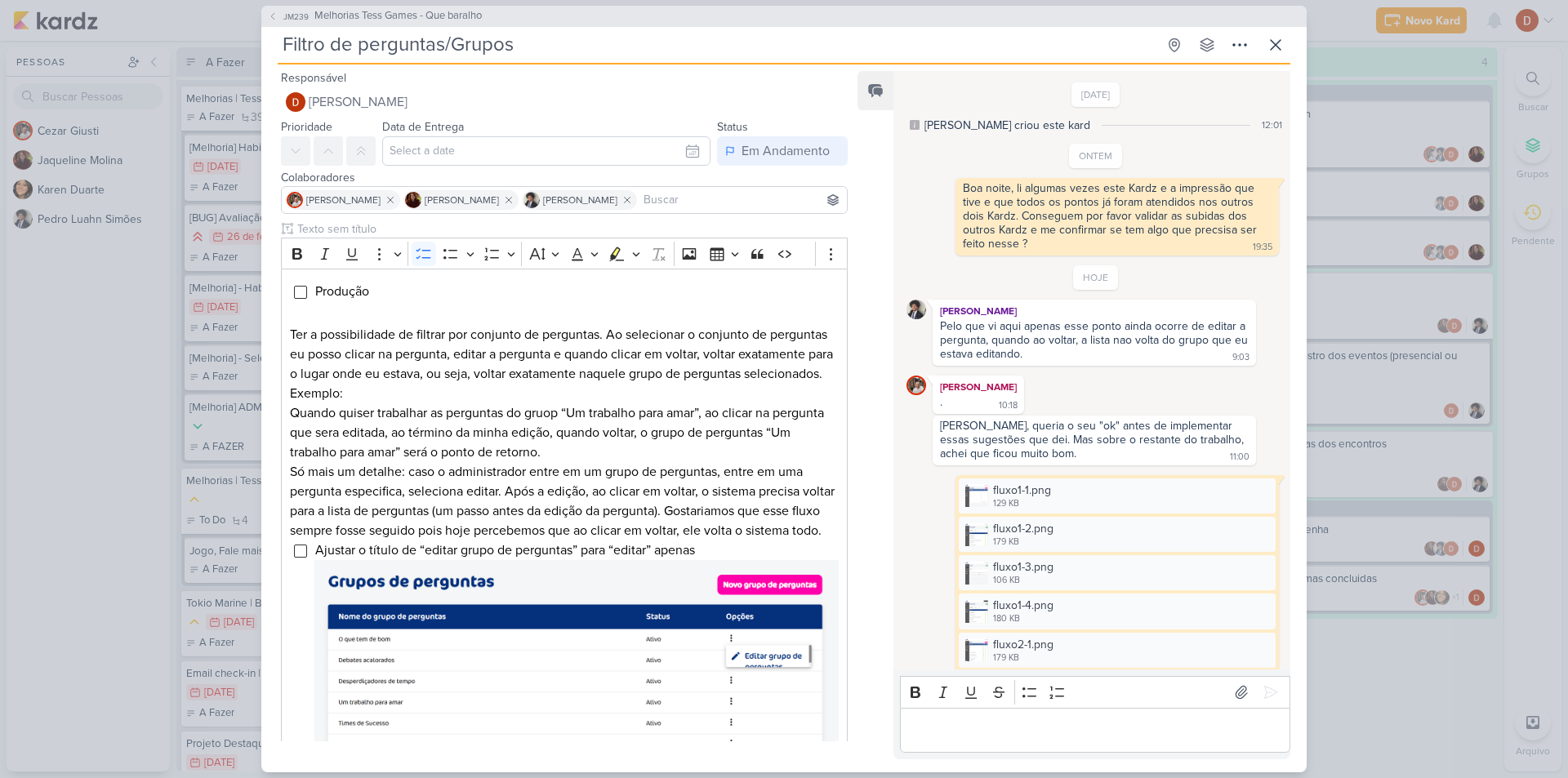
scroll to position [131, 0]
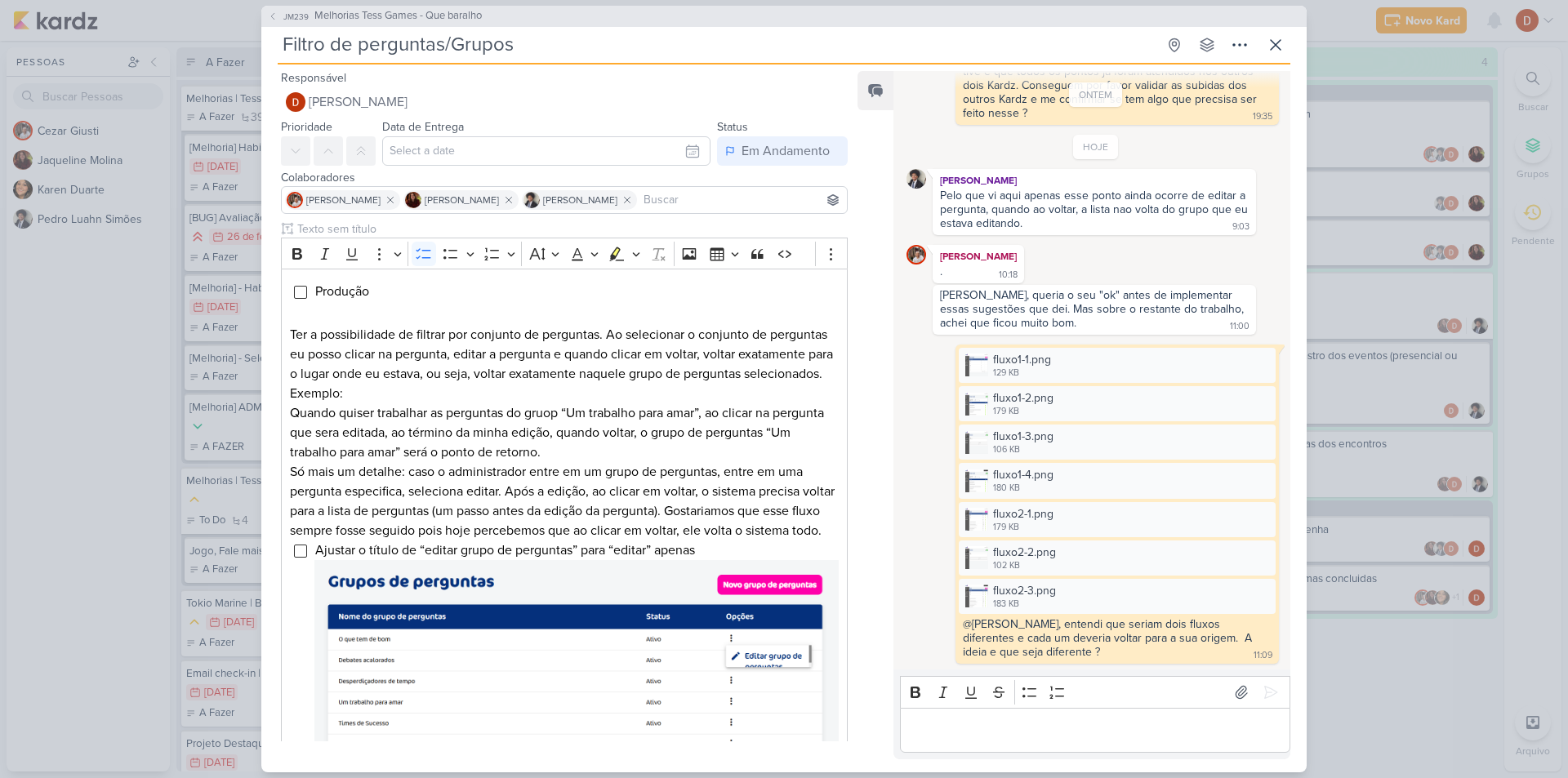
click at [1054, 733] on p "Editor editing area: main" at bounding box center [1094, 730] width 373 height 20
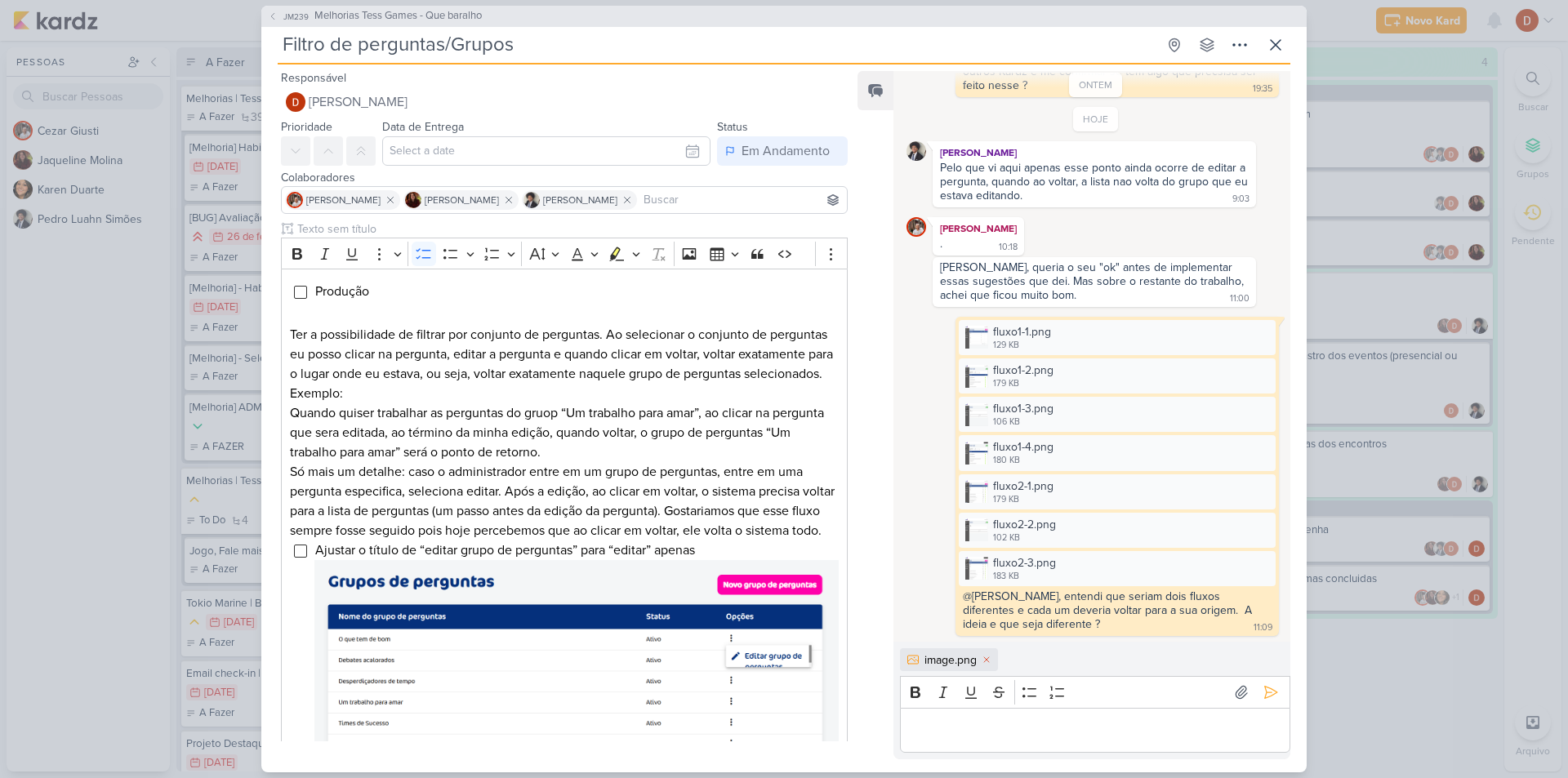
click at [1037, 738] on p "Editor editing area: main" at bounding box center [1094, 730] width 373 height 20
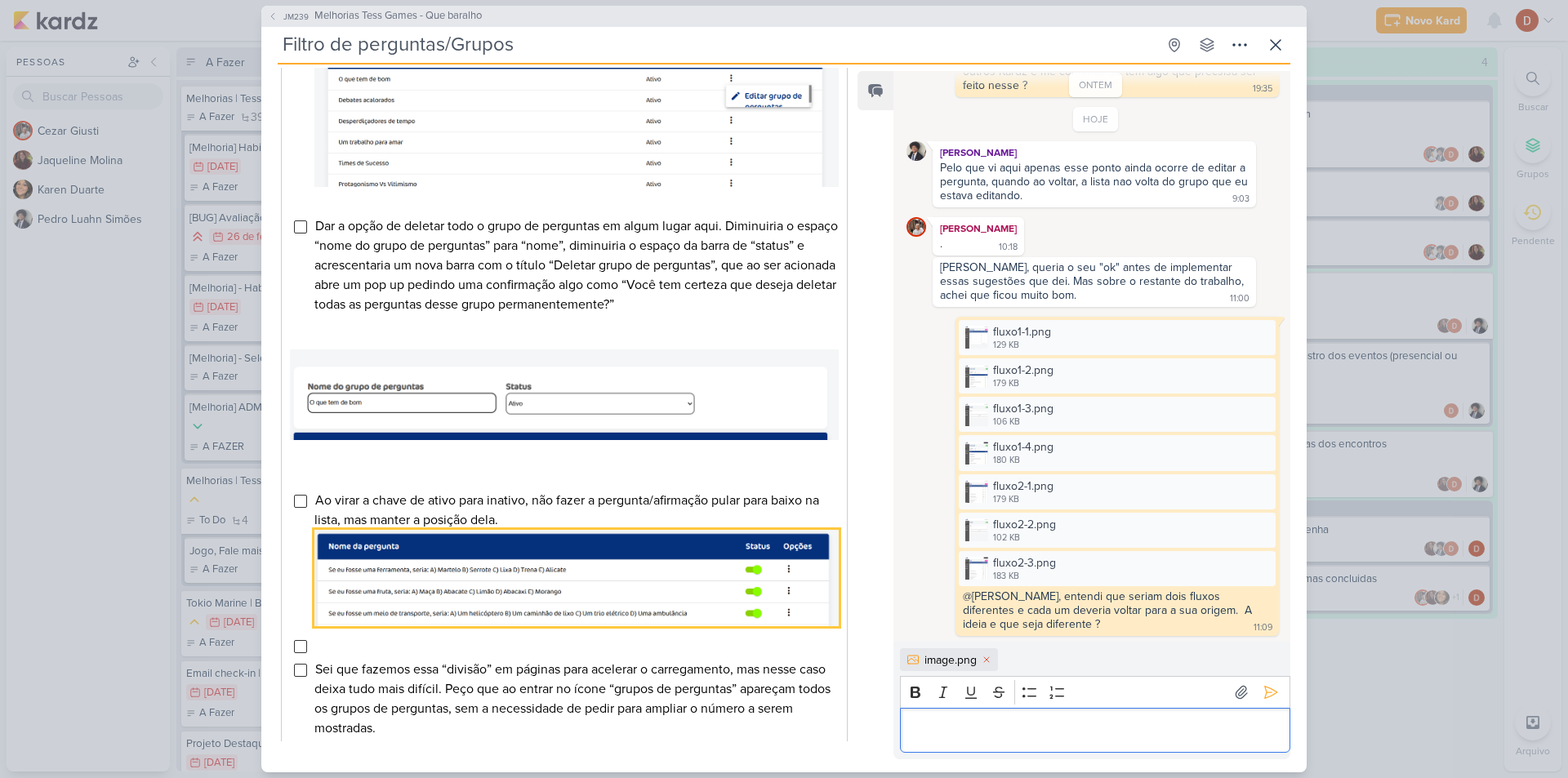
scroll to position [653, 0]
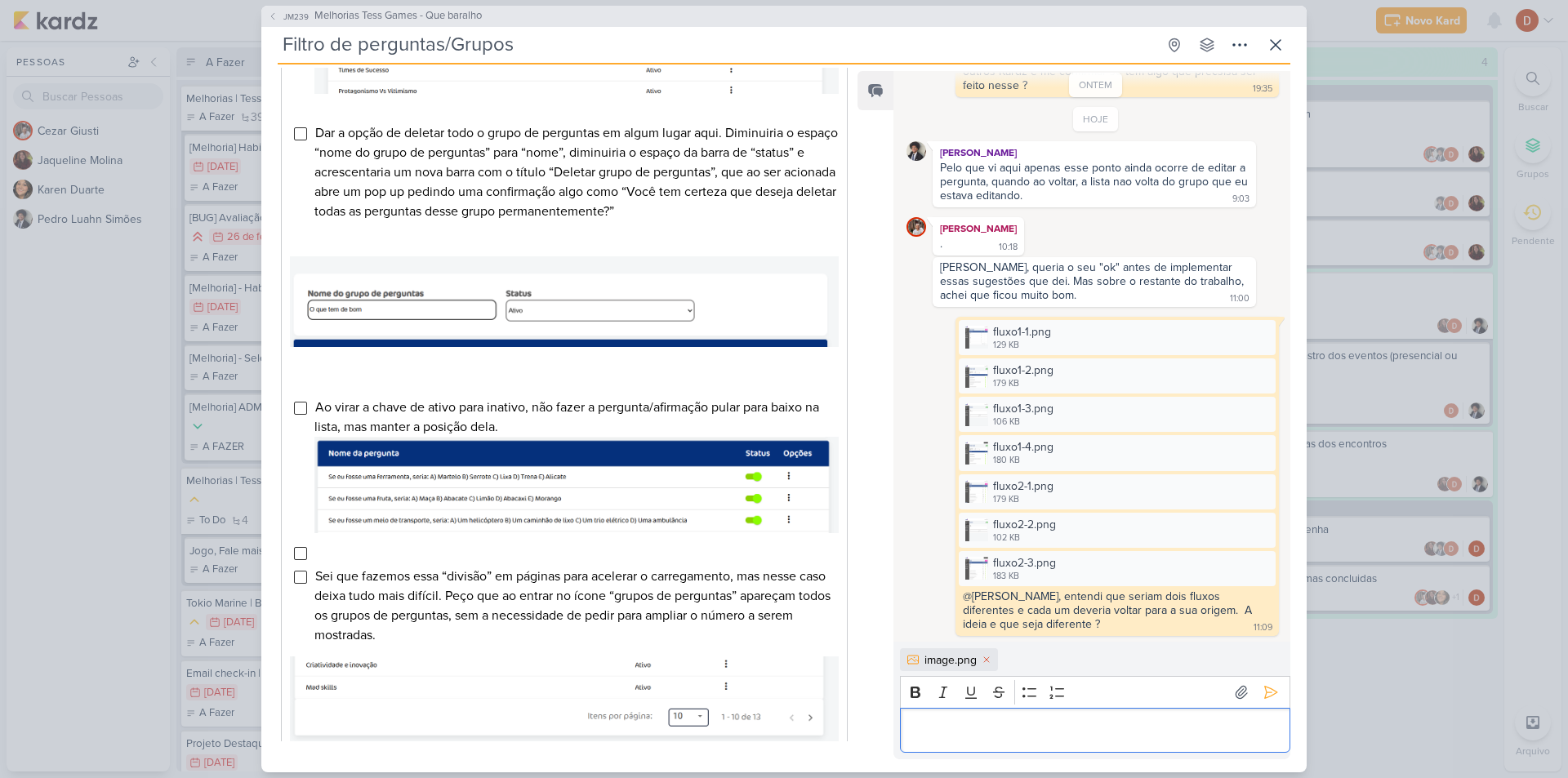
click at [1060, 724] on p "Editor editing area: main" at bounding box center [1094, 730] width 373 height 20
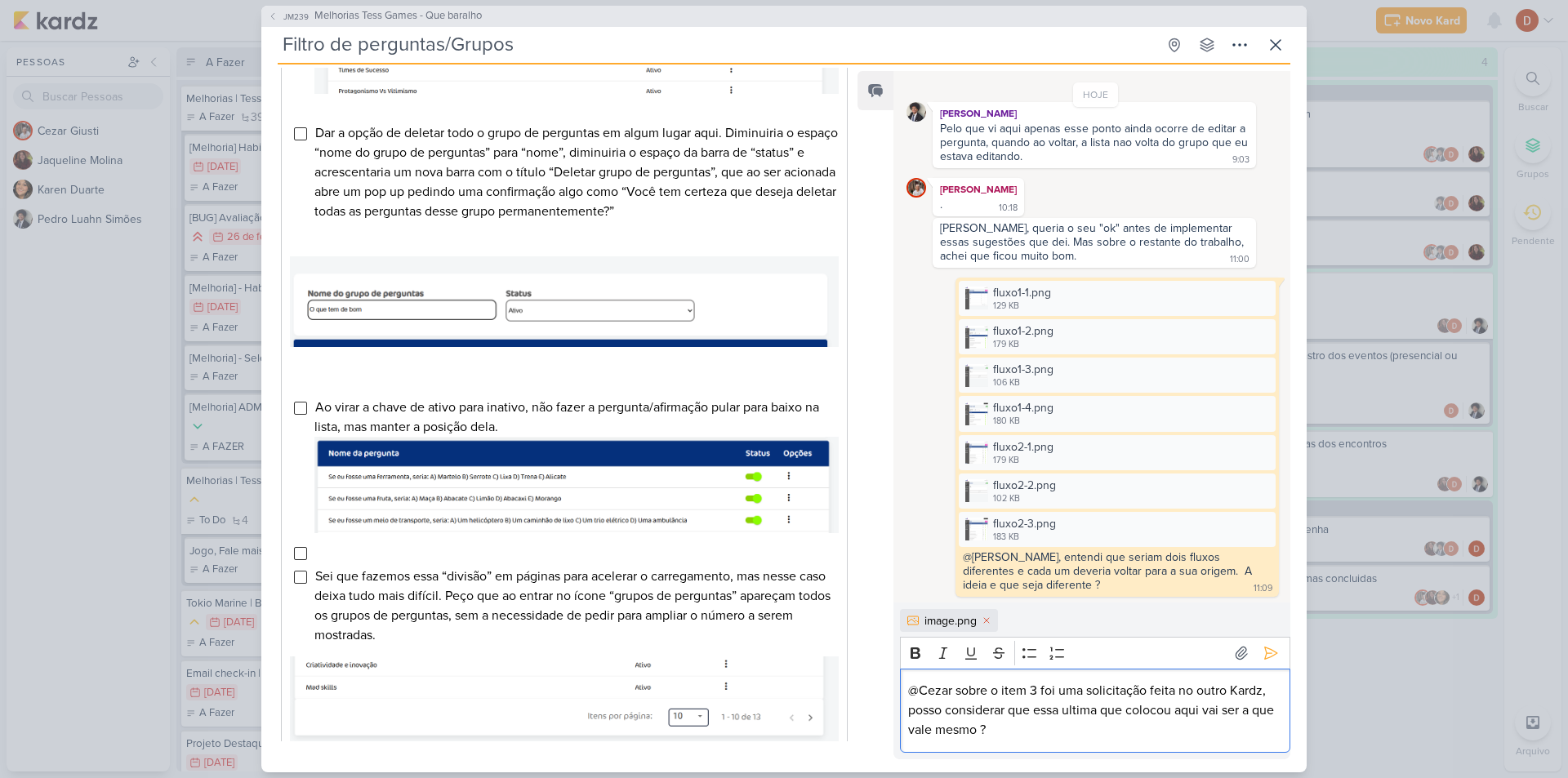
scroll to position [735, 0]
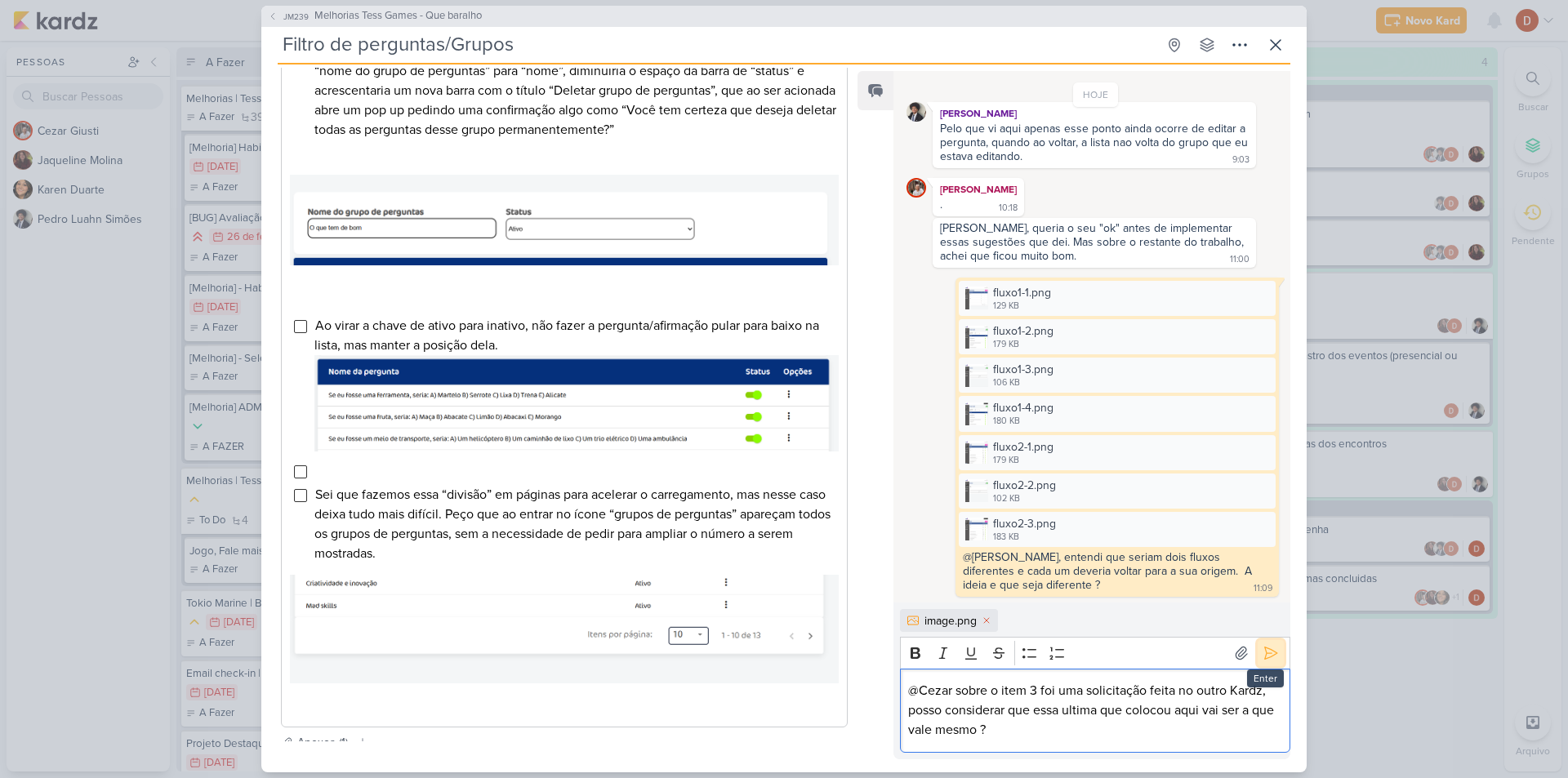
click at [1268, 649] on icon at bounding box center [1271, 653] width 16 height 16
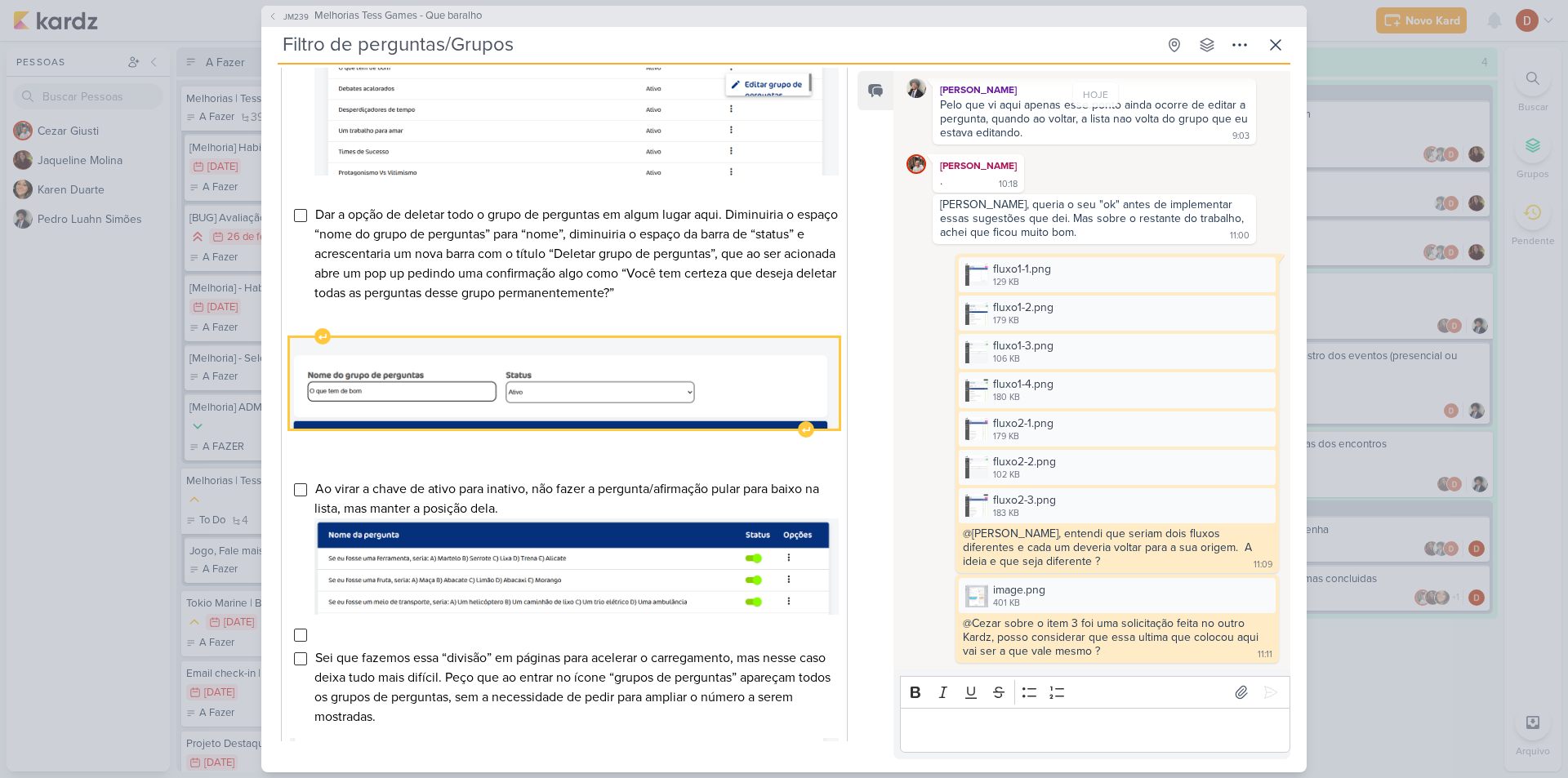
scroll to position [490, 0]
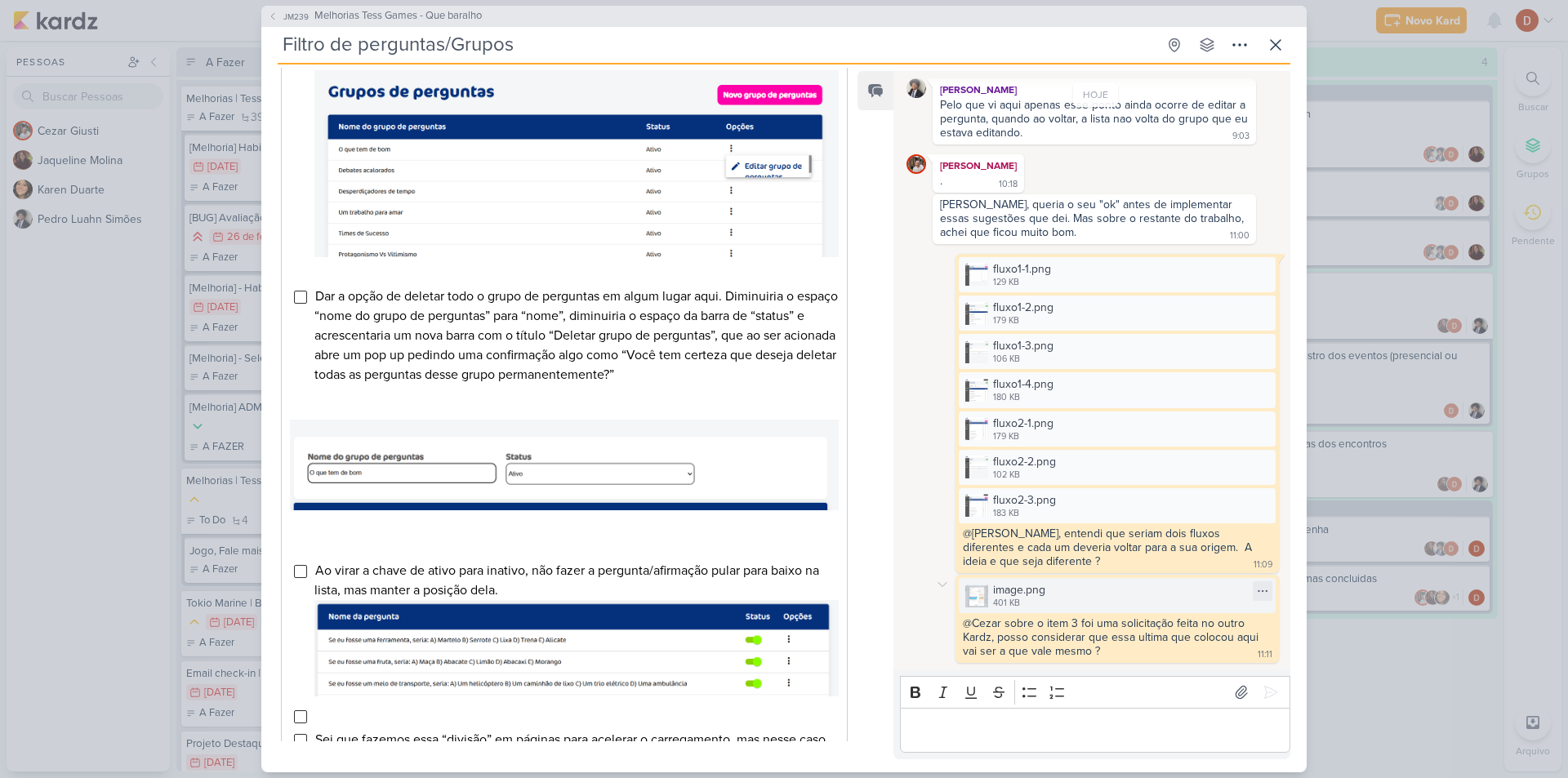
click at [996, 584] on div "image.png" at bounding box center [1019, 590] width 52 height 17
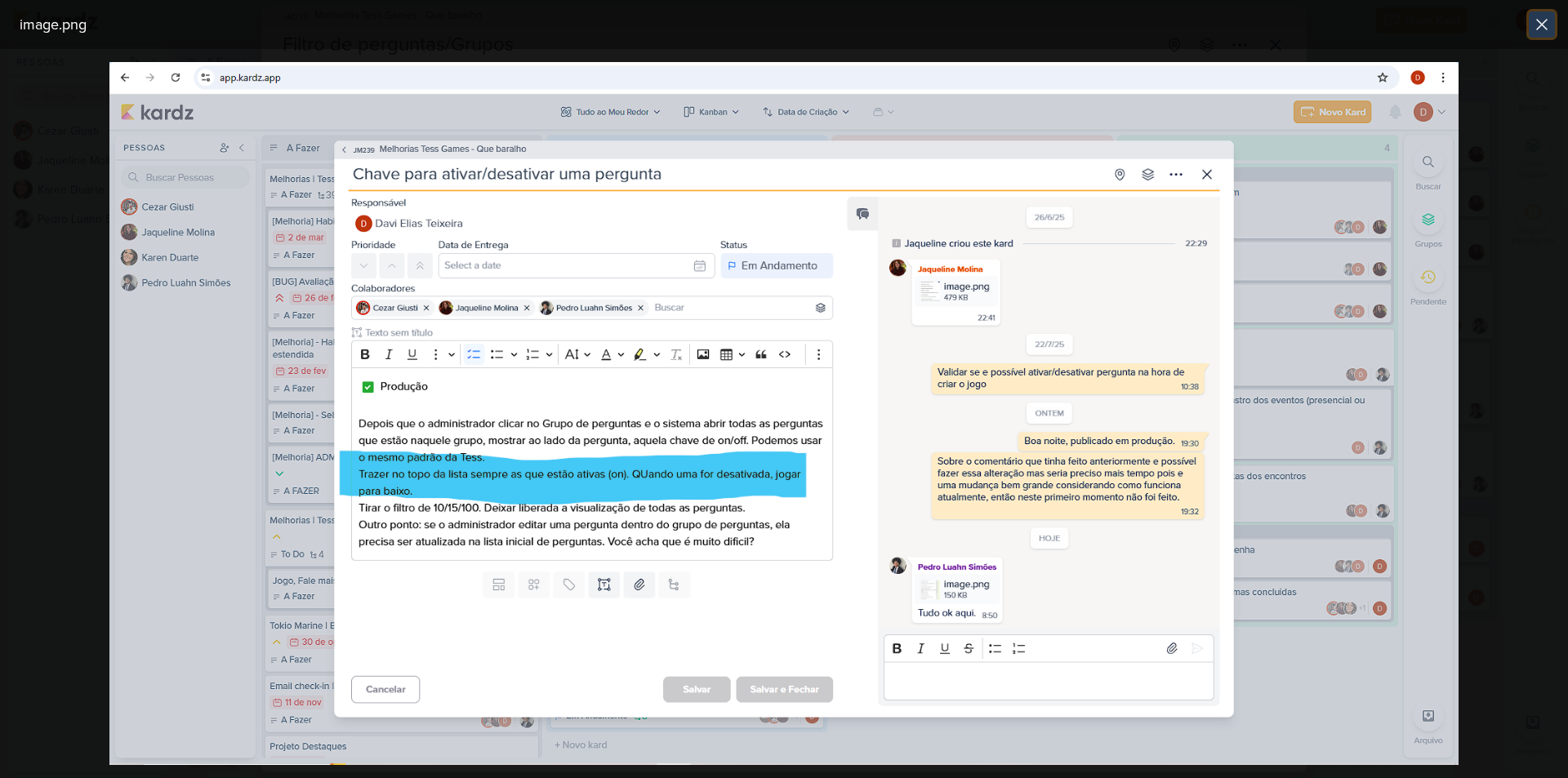
click at [1540, 31] on icon at bounding box center [1542, 25] width 20 height 20
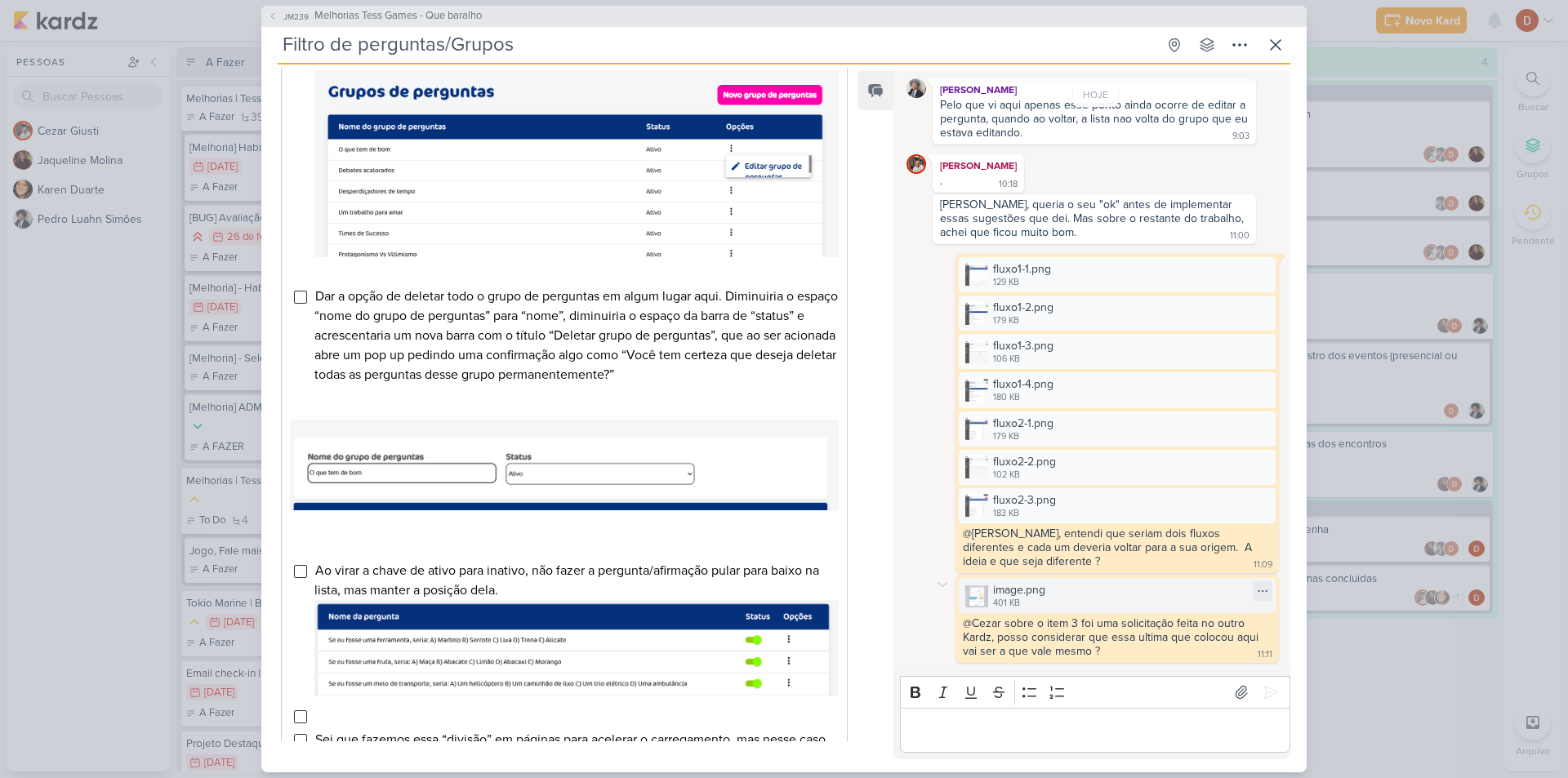
click at [998, 595] on div "image.png" at bounding box center [1019, 590] width 52 height 17
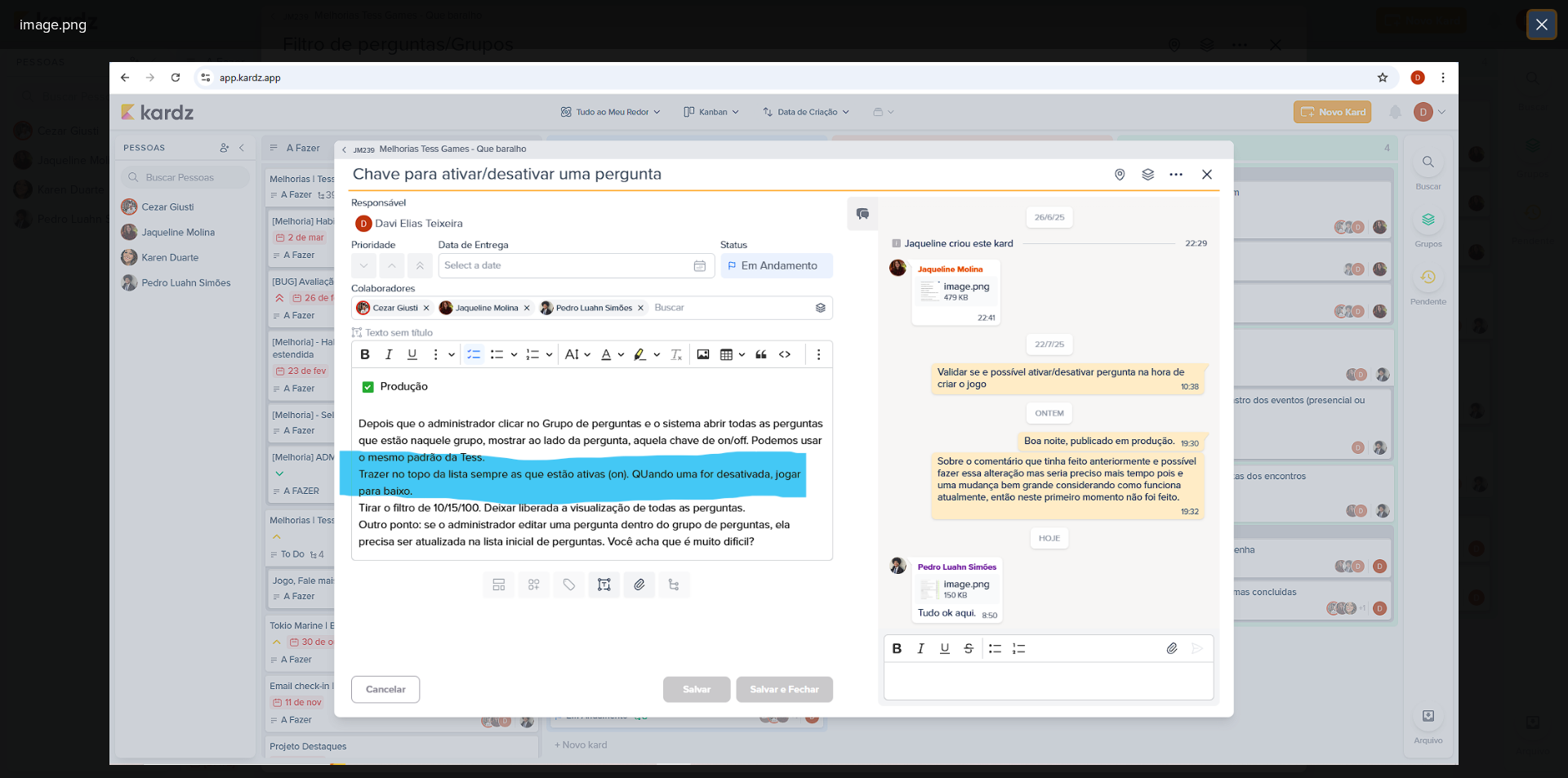
click at [1546, 24] on icon at bounding box center [1542, 25] width 20 height 20
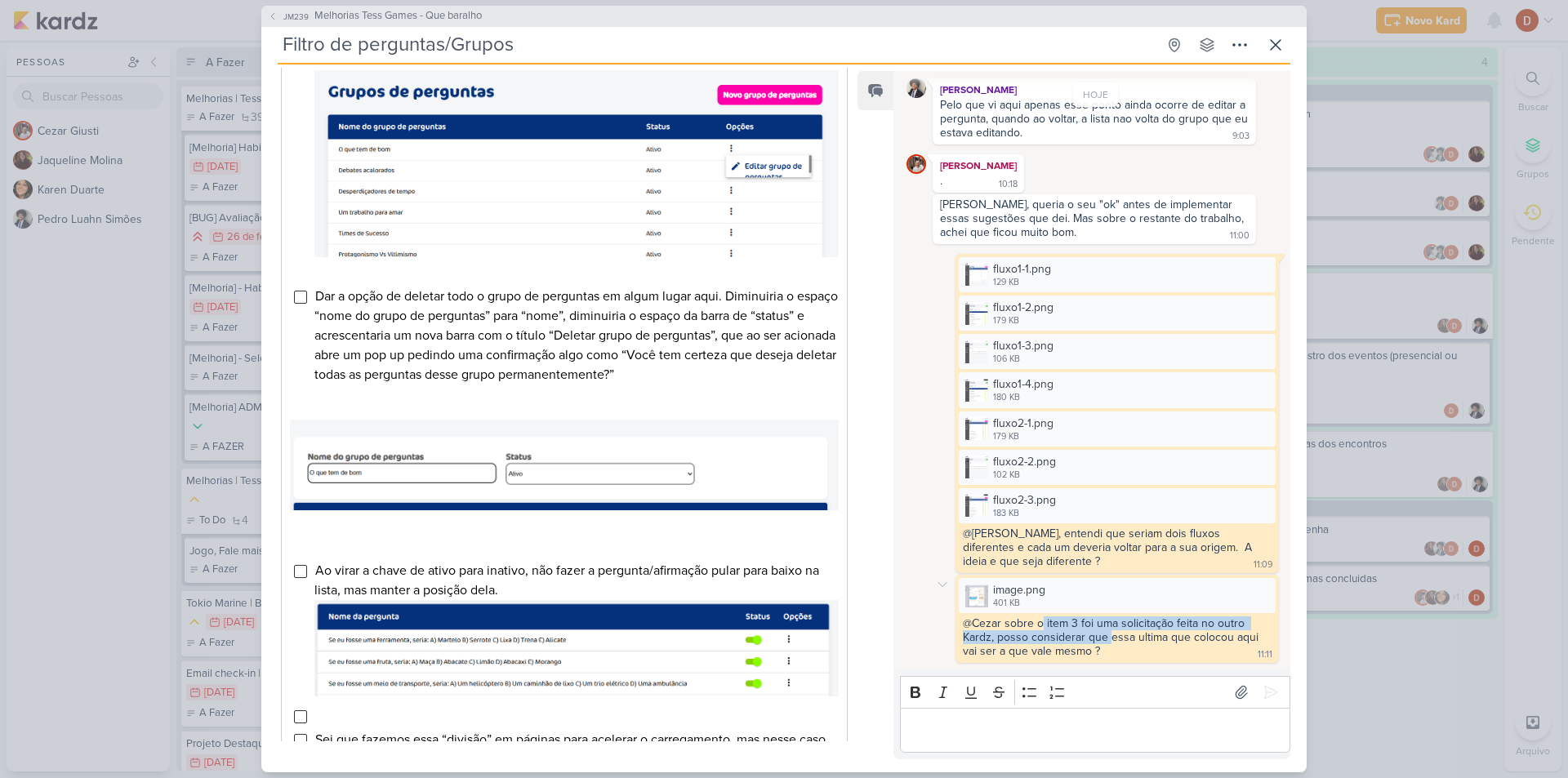
drag, startPoint x: 1041, startPoint y: 624, endPoint x: 1109, endPoint y: 644, distance: 70.6
click at [1109, 644] on div "@Cezar sobre o item 3 foi uma solicitação feita no outro Kardz, posso considera…" at bounding box center [1112, 638] width 299 height 42
drag, startPoint x: 1110, startPoint y: 653, endPoint x: 1076, endPoint y: 630, distance: 41.2
click at [1076, 630] on div "@Cezar sobre o item 3 foi uma solicitação feita no outro Kardz, posso considera…" at bounding box center [1117, 638] width 317 height 43
click at [1076, 630] on div "@Cezar sobre o item 3 foi uma solicitação feita no outro Kardz, posso considera…" at bounding box center [1112, 638] width 299 height 42
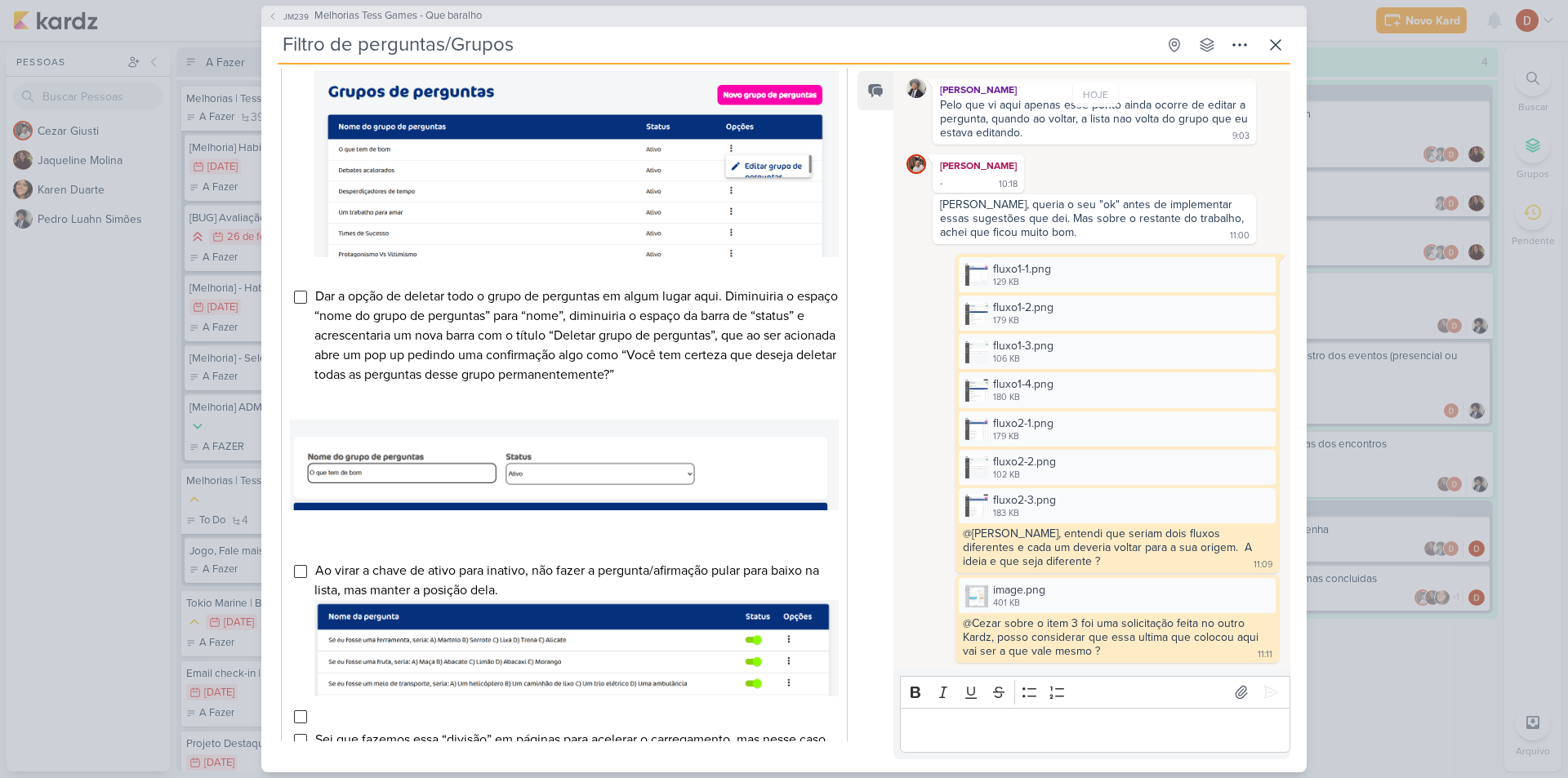
click at [1051, 715] on div "Editor editing area: main" at bounding box center [1095, 730] width 390 height 45
click at [1155, 719] on div "Editor editing area: main" at bounding box center [1095, 730] width 390 height 45
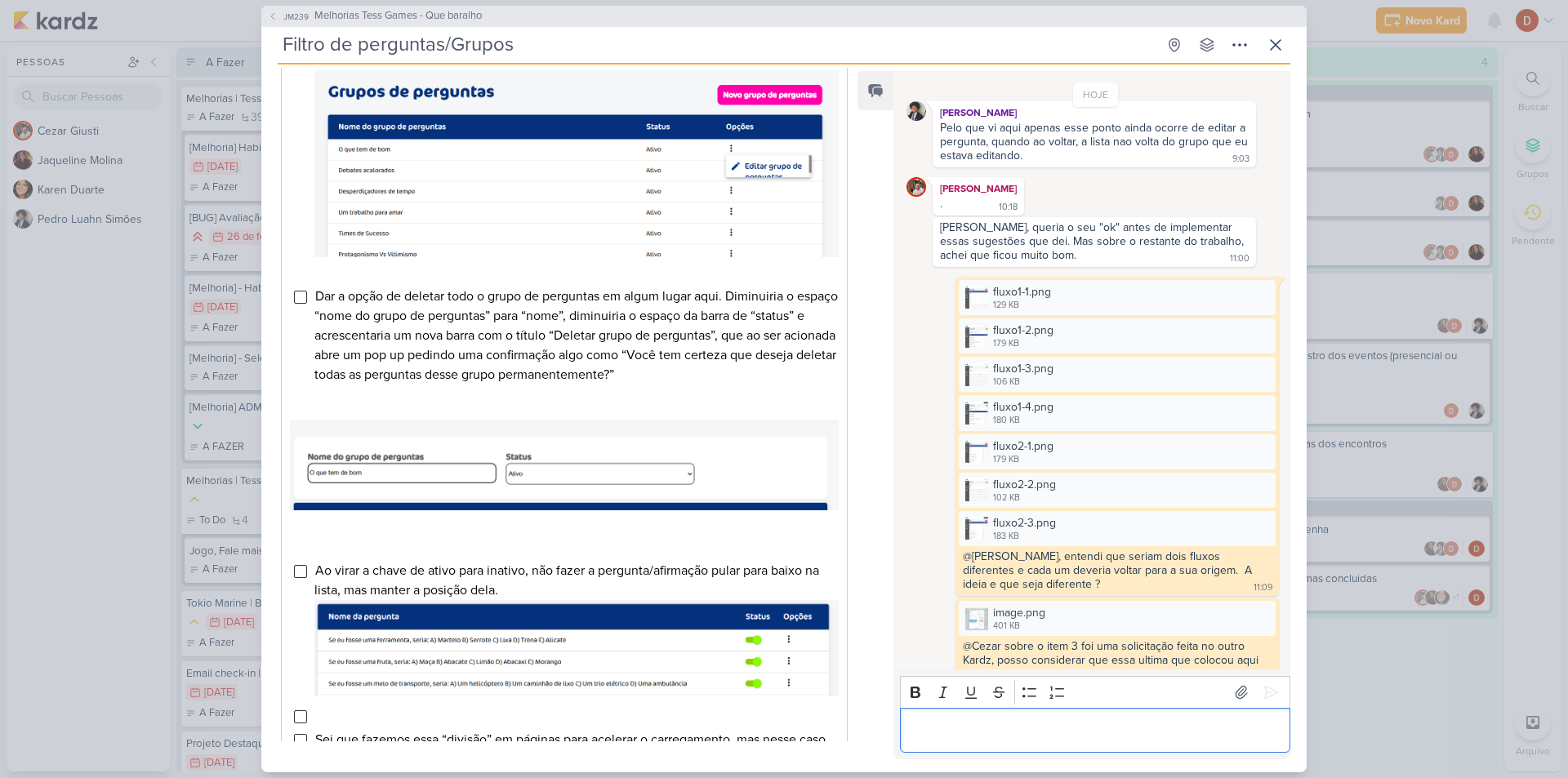
scroll to position [221, 0]
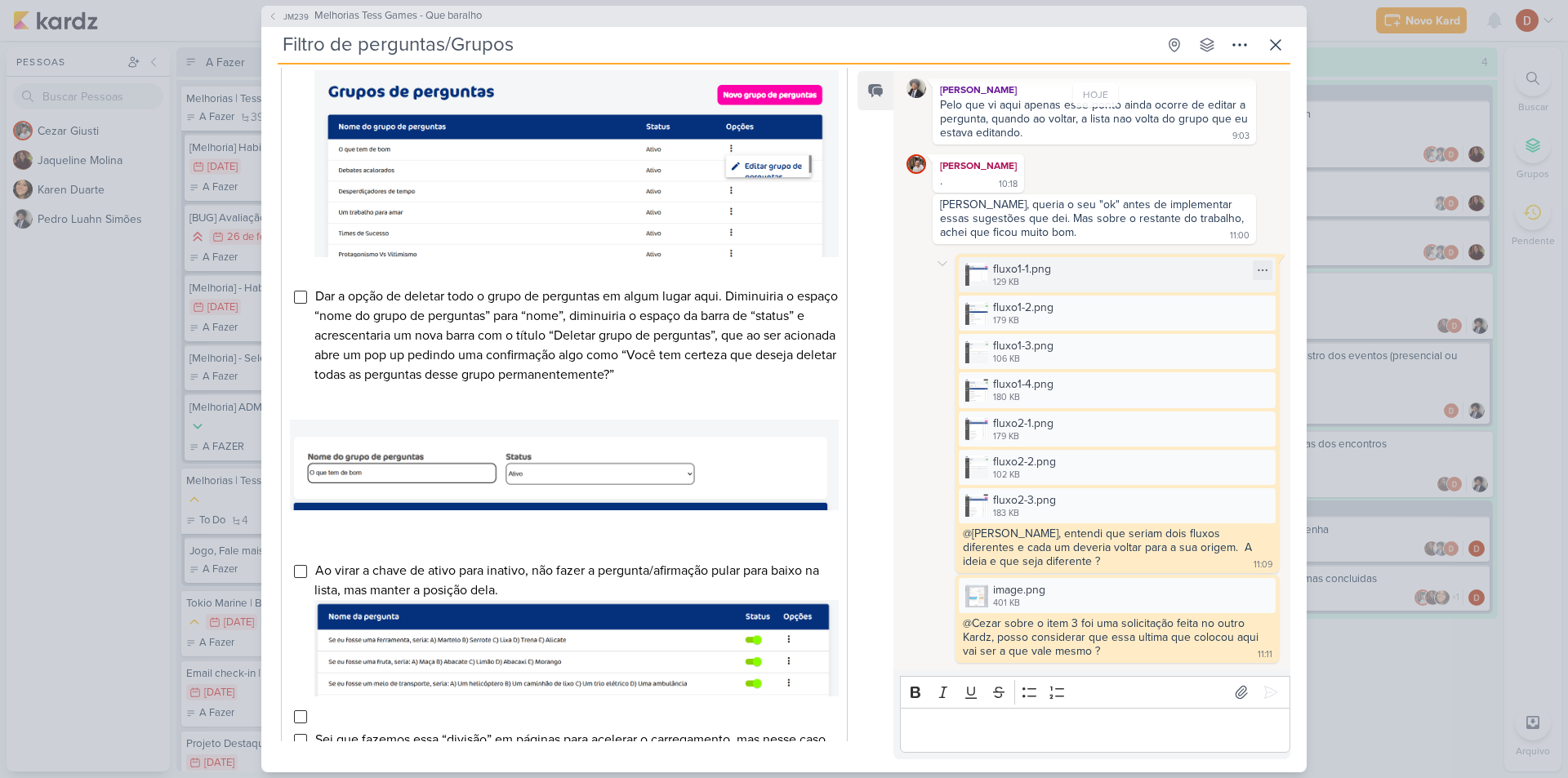
click at [1049, 287] on div "129 KB" at bounding box center [1022, 282] width 58 height 13
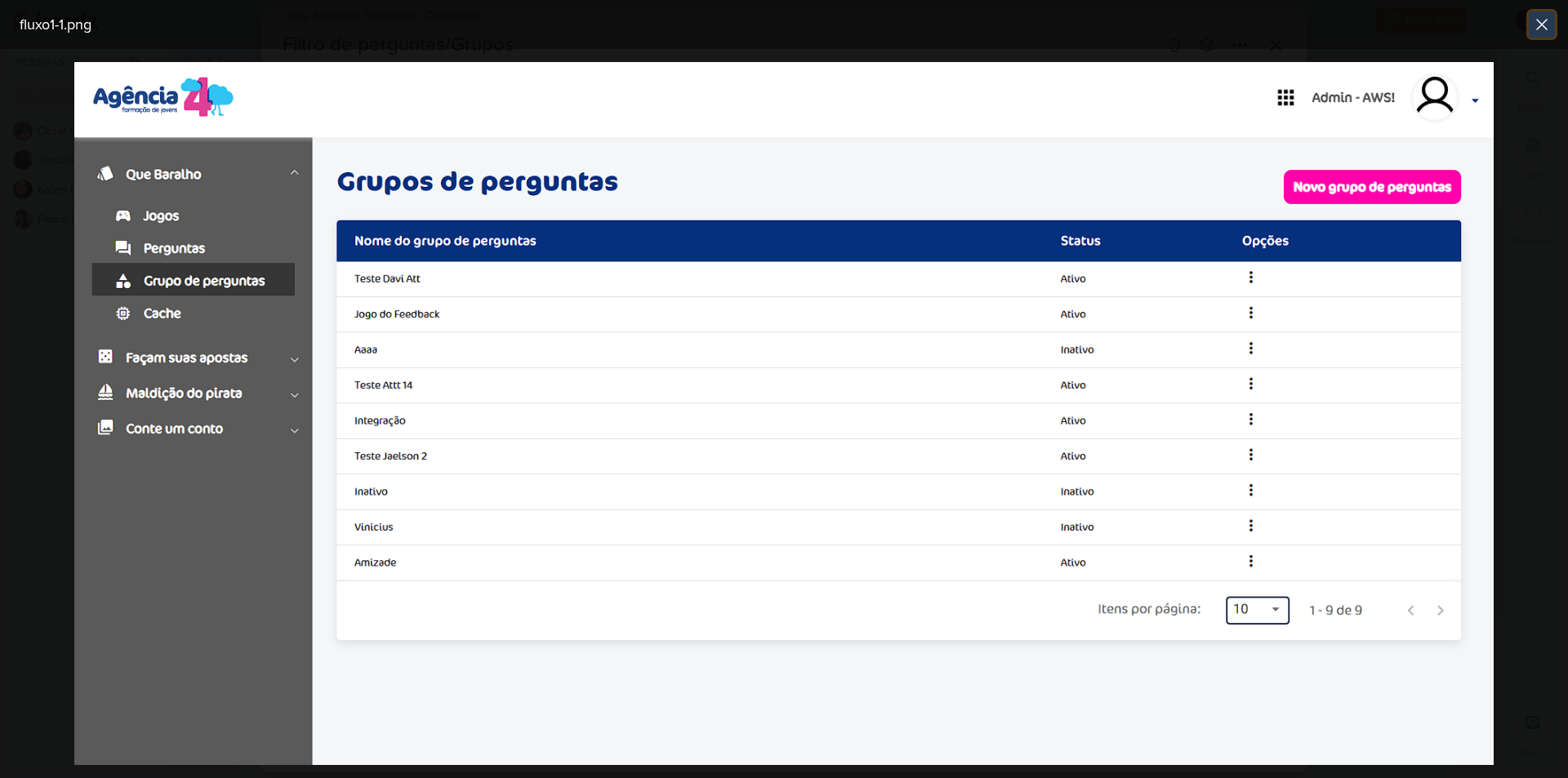
click at [1545, 18] on icon at bounding box center [1542, 25] width 20 height 20
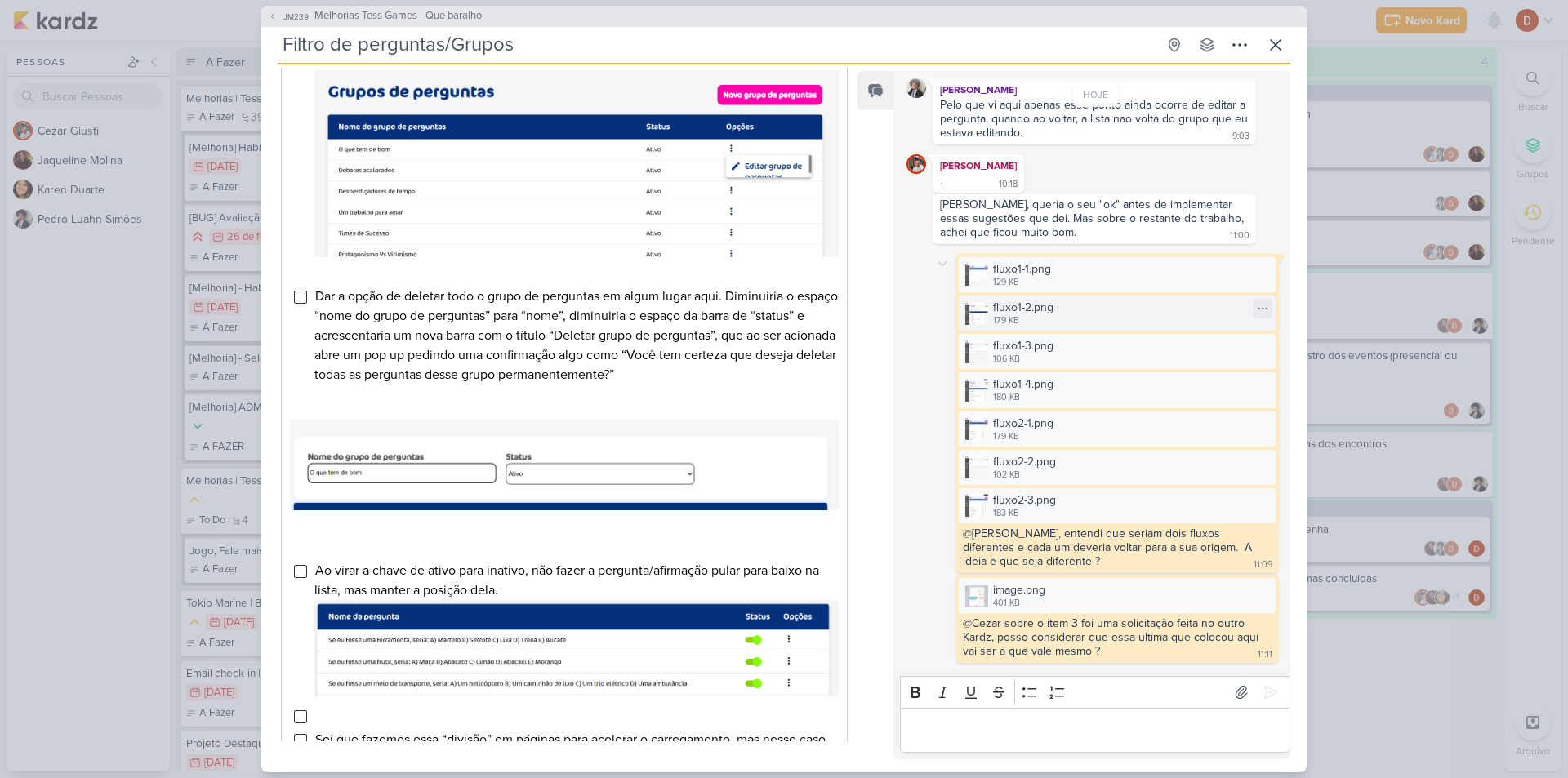
click at [1068, 311] on div "fluxo1-2.png 179 KB" at bounding box center [1117, 313] width 317 height 35
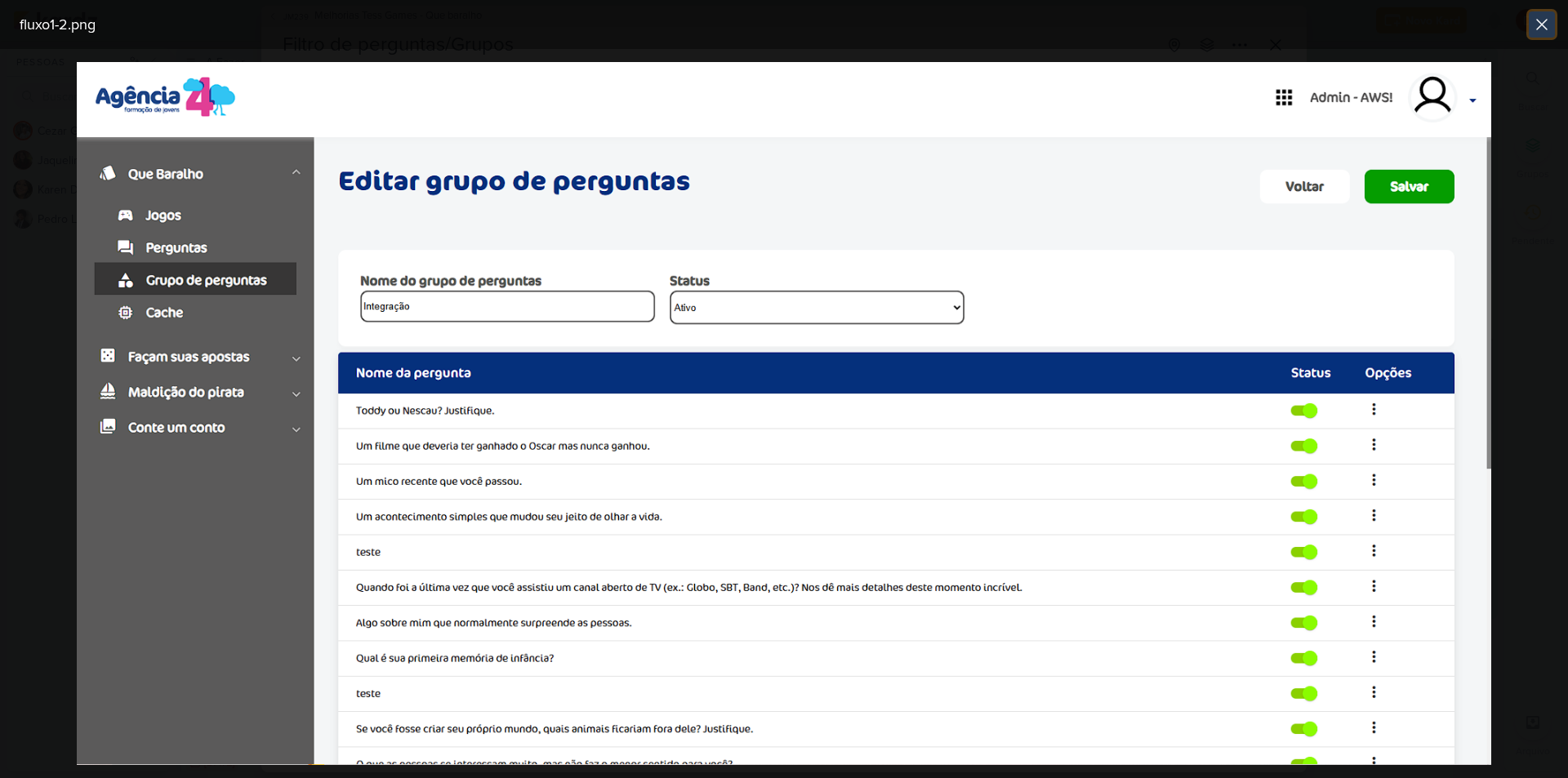
click at [1541, 27] on icon at bounding box center [1542, 25] width 20 height 20
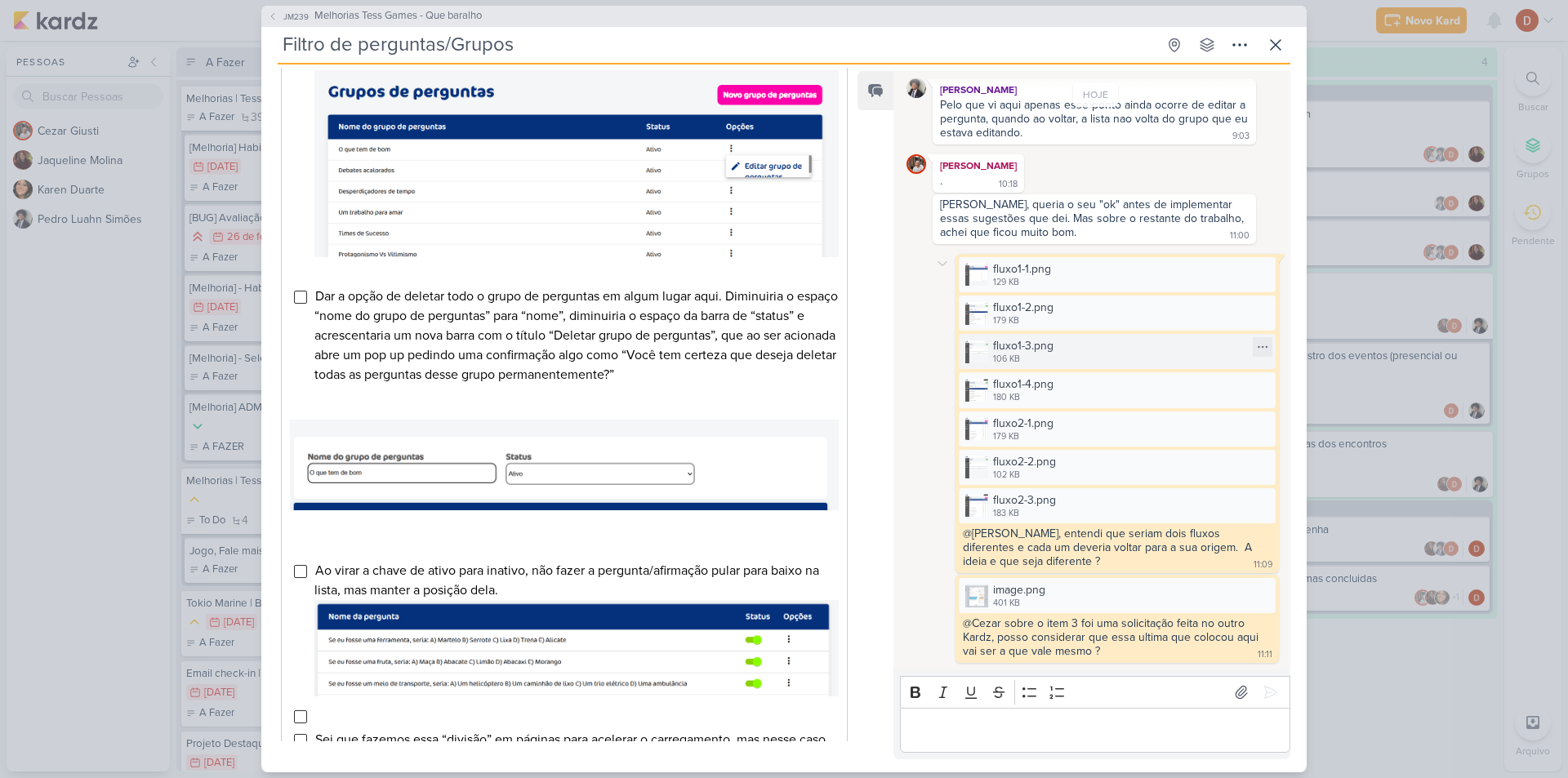
click at [1103, 351] on div "fluxo1-3.png 106 KB" at bounding box center [1117, 351] width 317 height 35
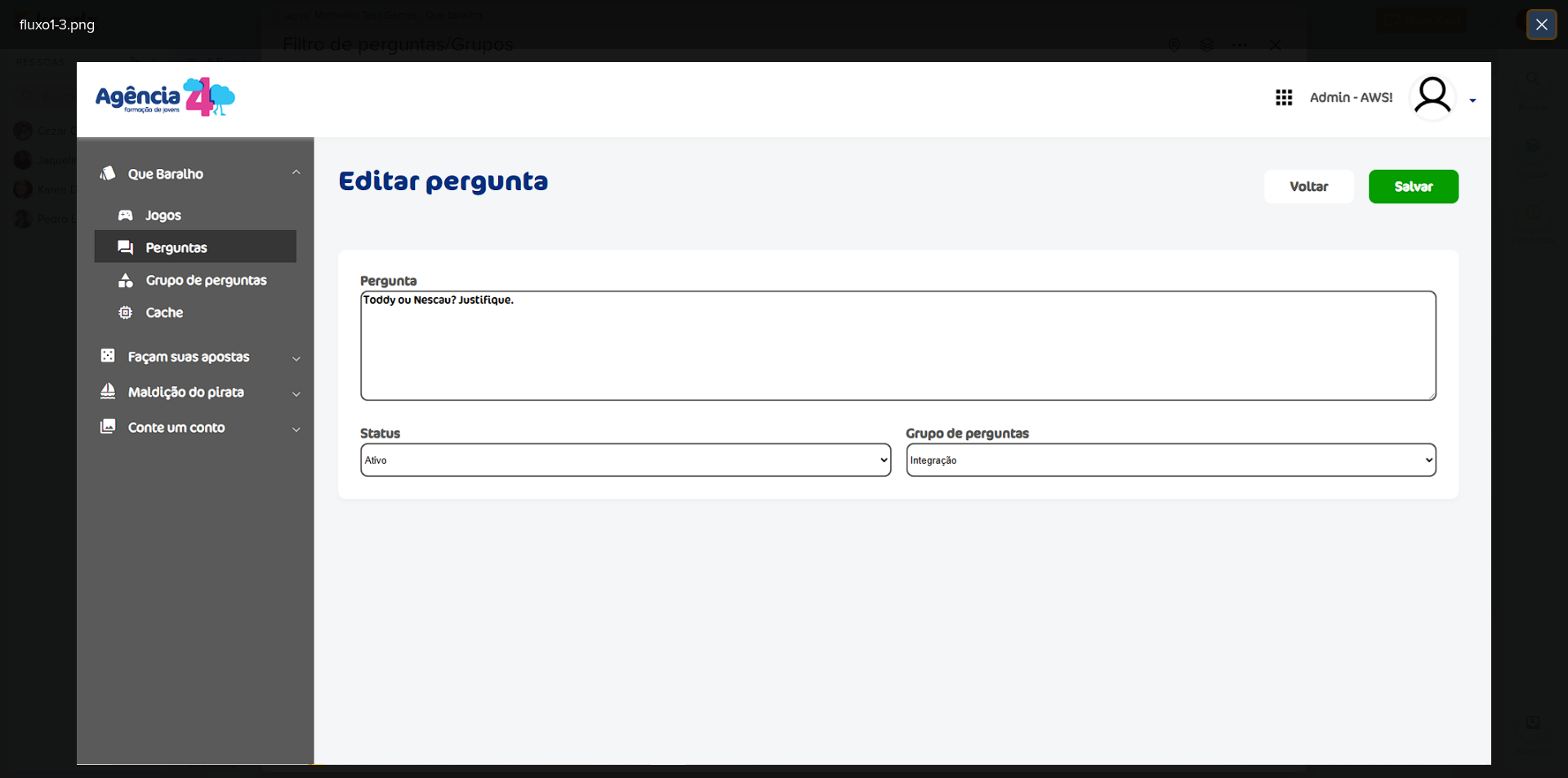
click at [1540, 24] on icon at bounding box center [1542, 25] width 10 height 10
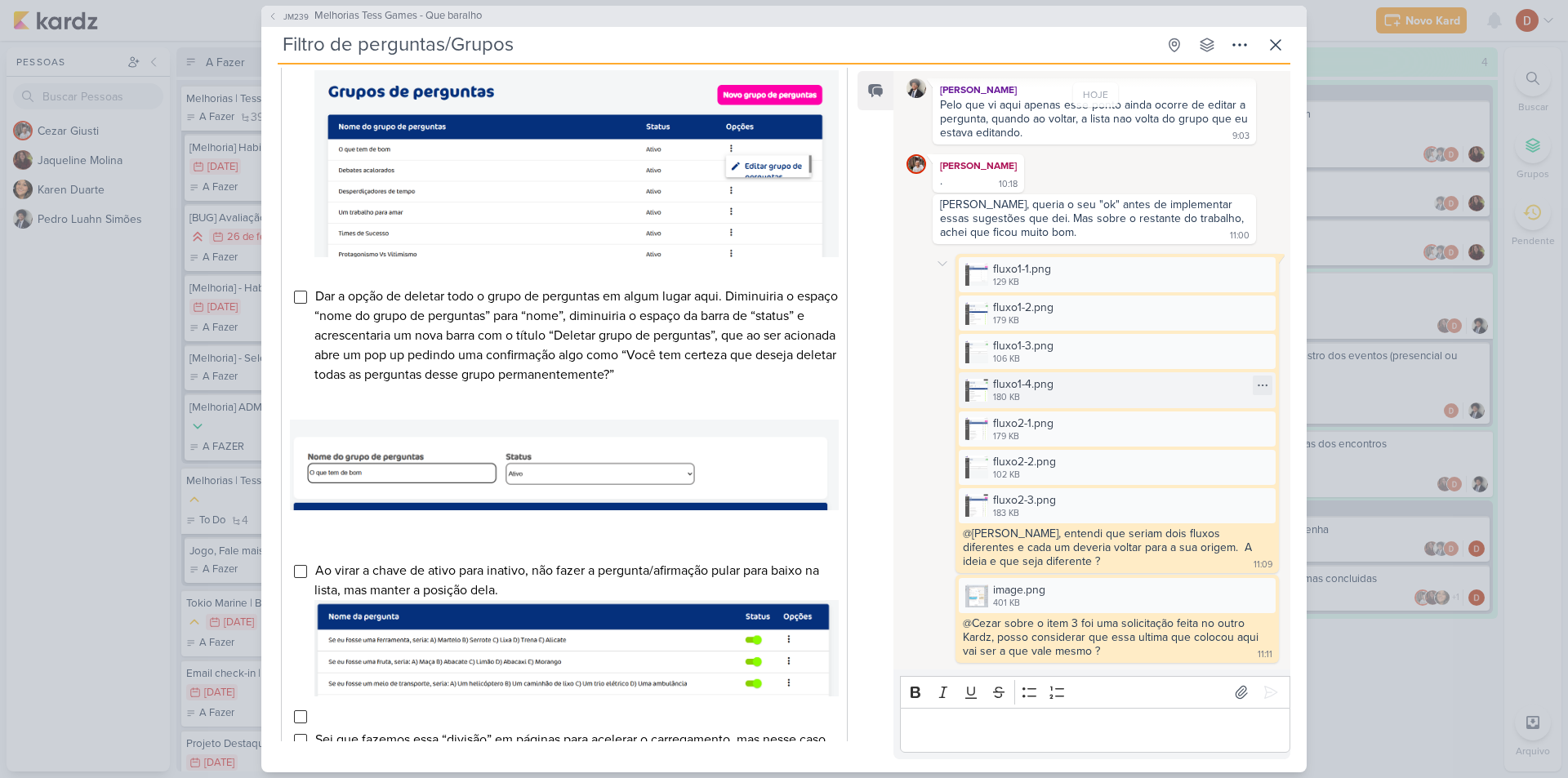
click at [1028, 392] on div "fluxo1-4.png" at bounding box center [1023, 384] width 60 height 17
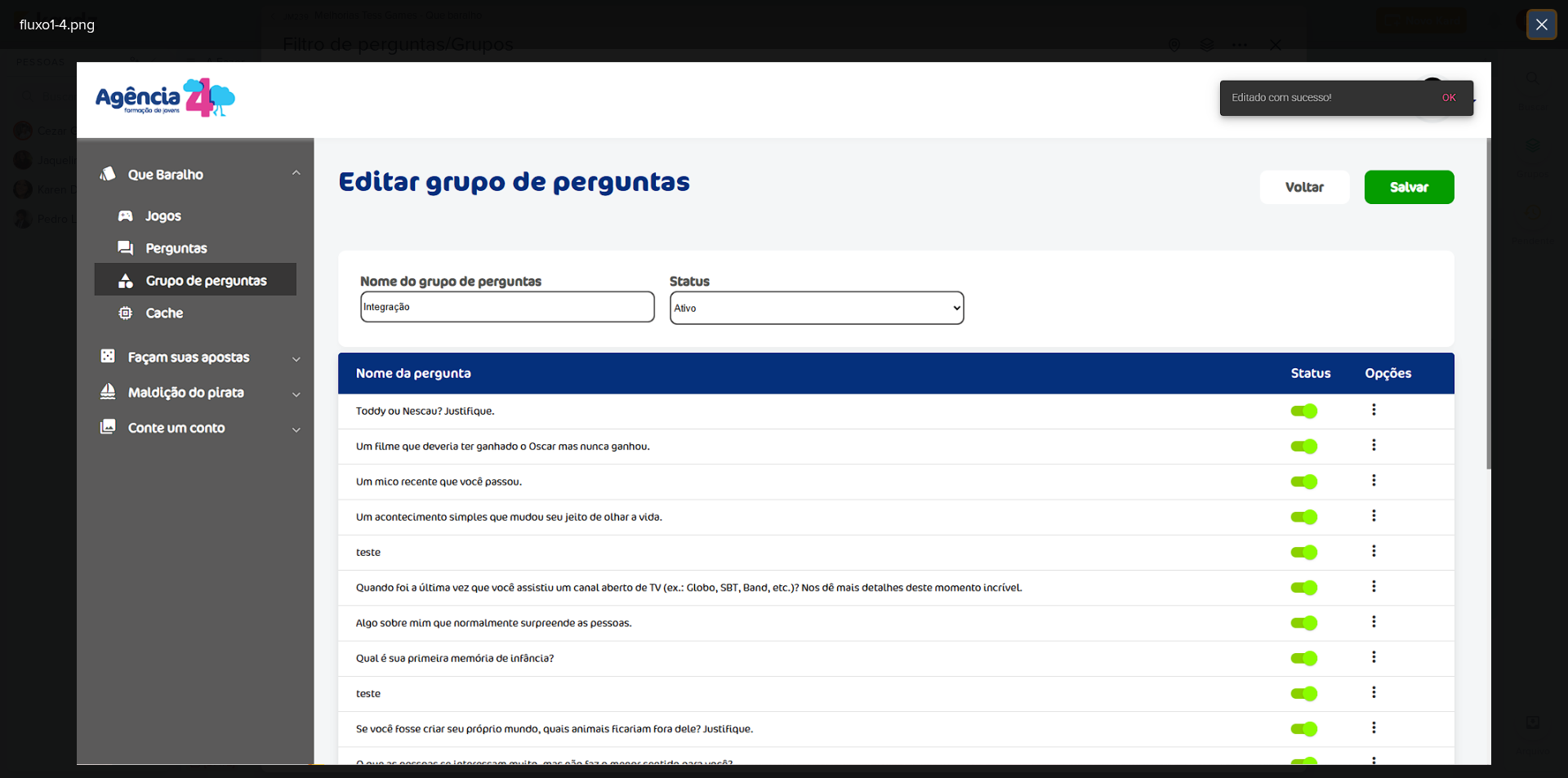
click at [1541, 29] on icon at bounding box center [1542, 25] width 20 height 20
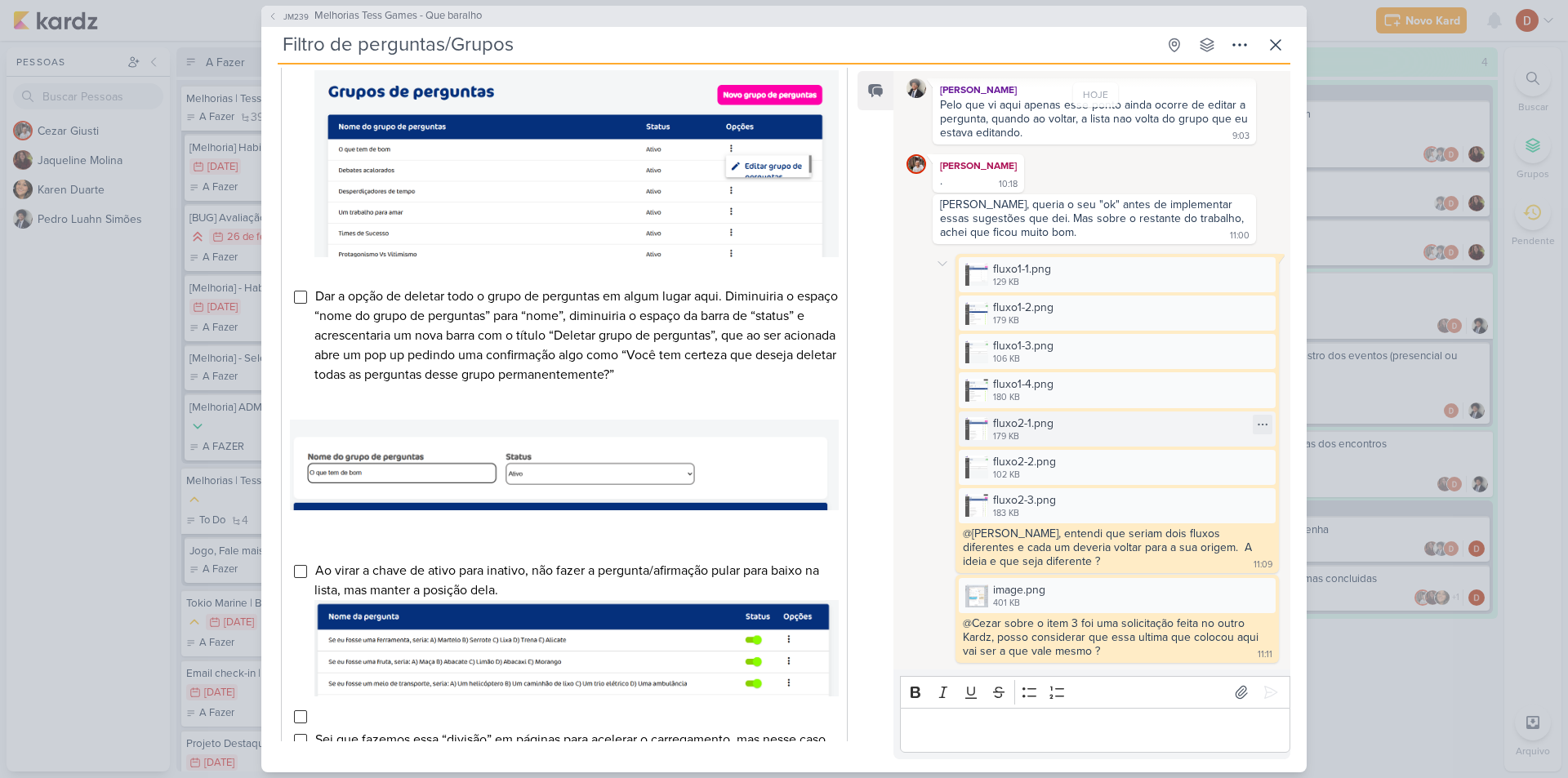
click at [1051, 413] on div "fluxo2-1.png 179 KB" at bounding box center [1117, 429] width 317 height 35
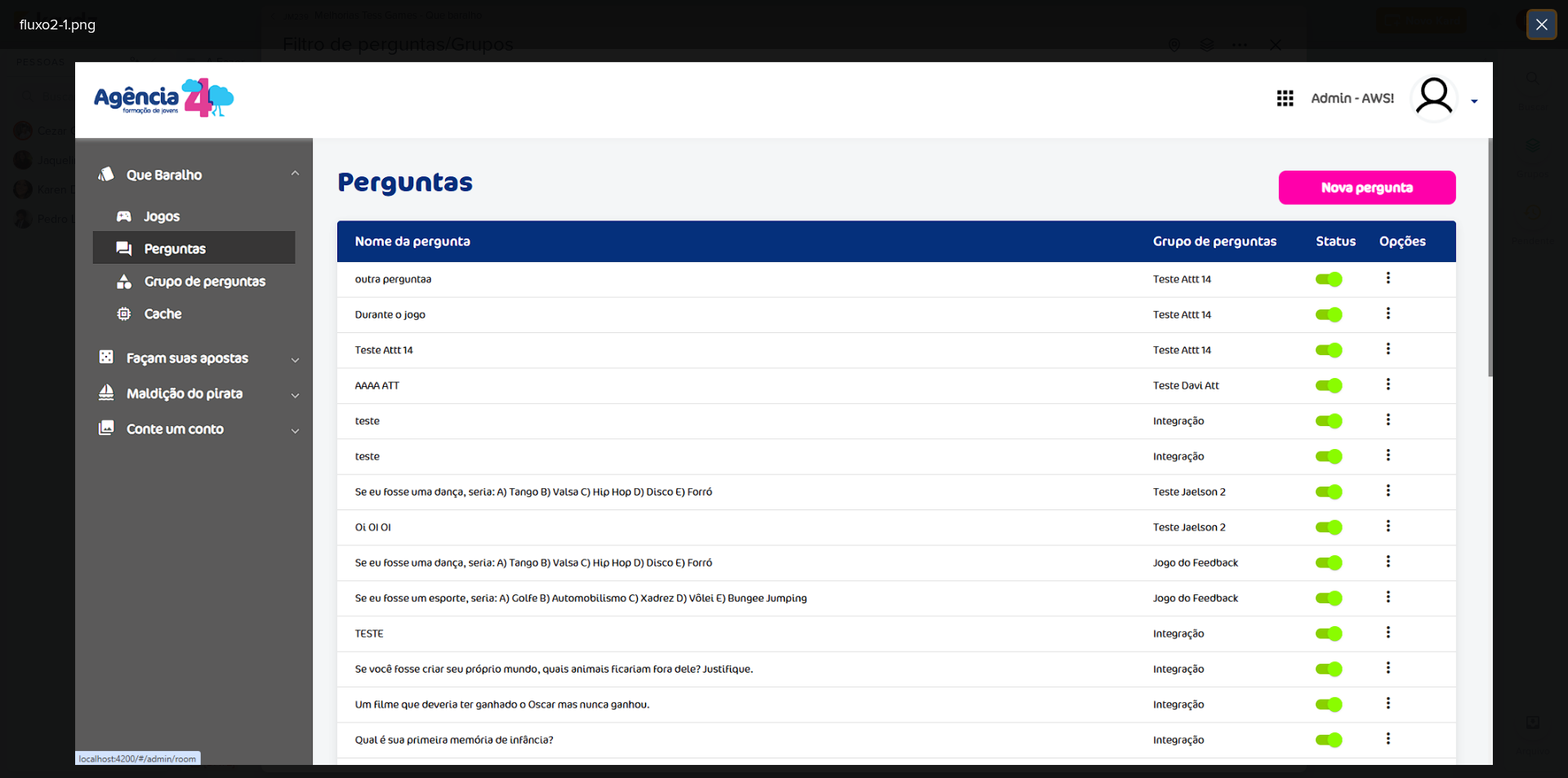
click at [1549, 22] on icon at bounding box center [1542, 25] width 20 height 20
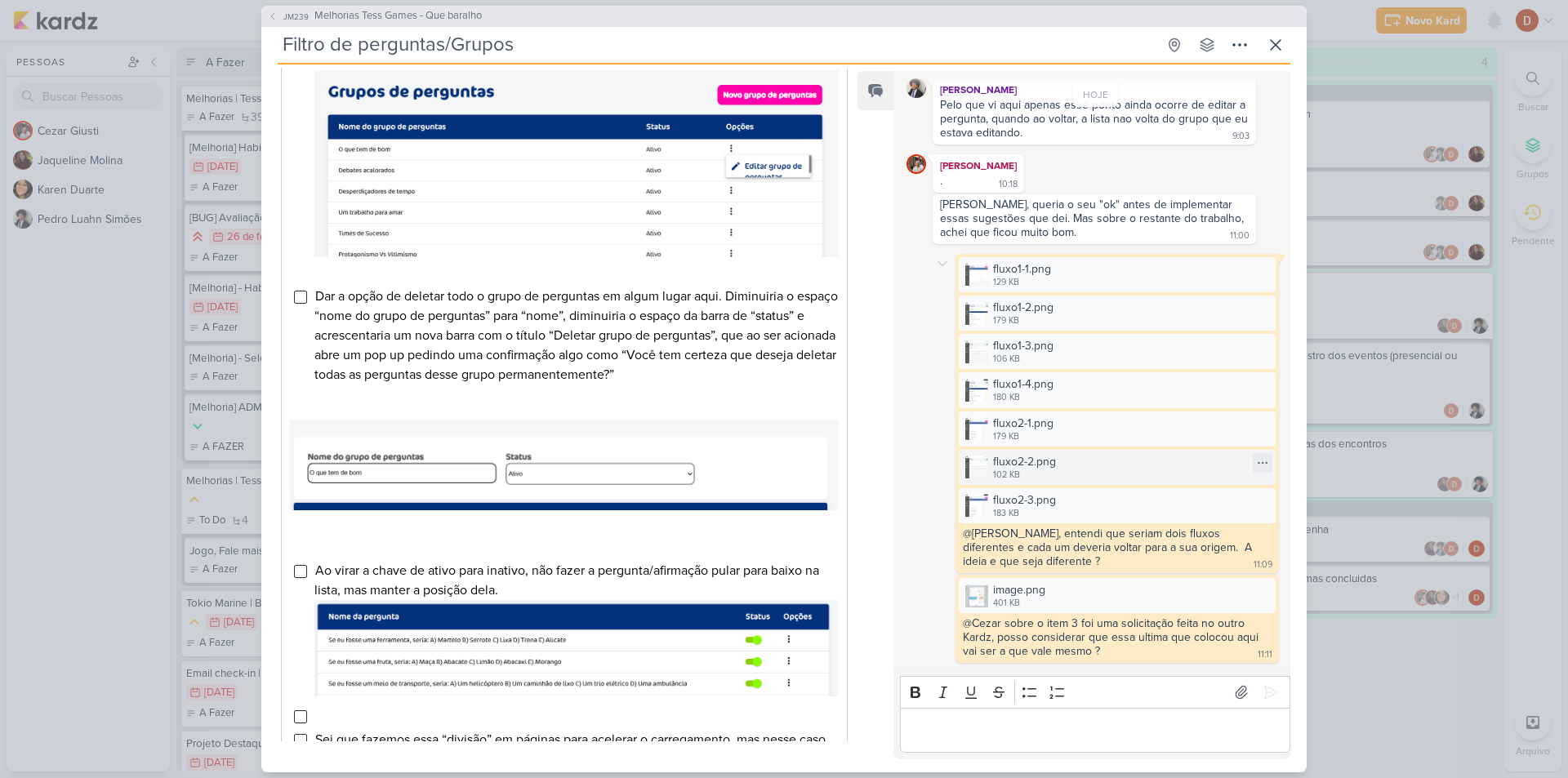
click at [1078, 455] on div "fluxo2-2.png 102 KB" at bounding box center [1117, 467] width 317 height 35
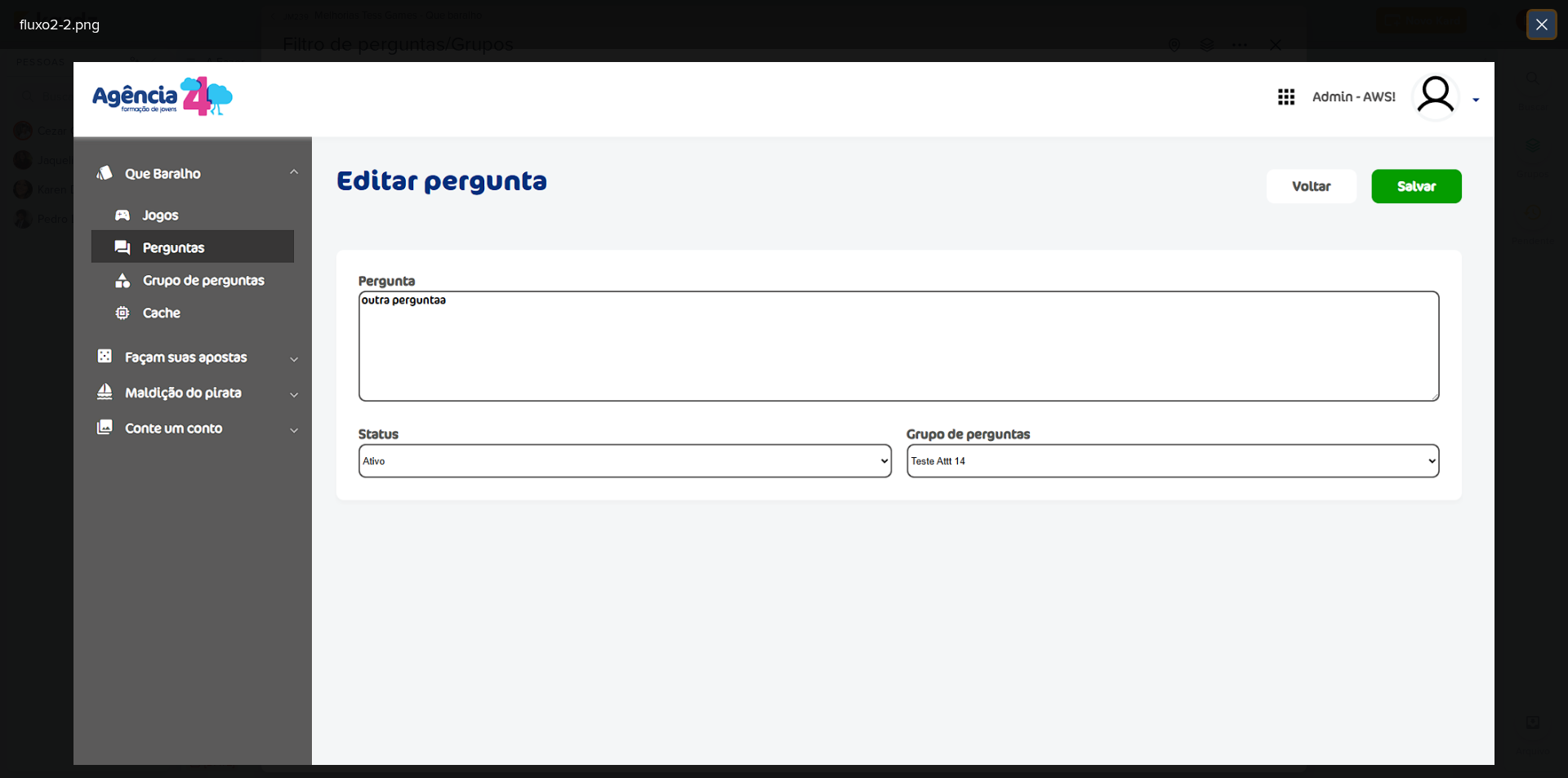
click at [1531, 16] on button at bounding box center [1542, 24] width 26 height 26
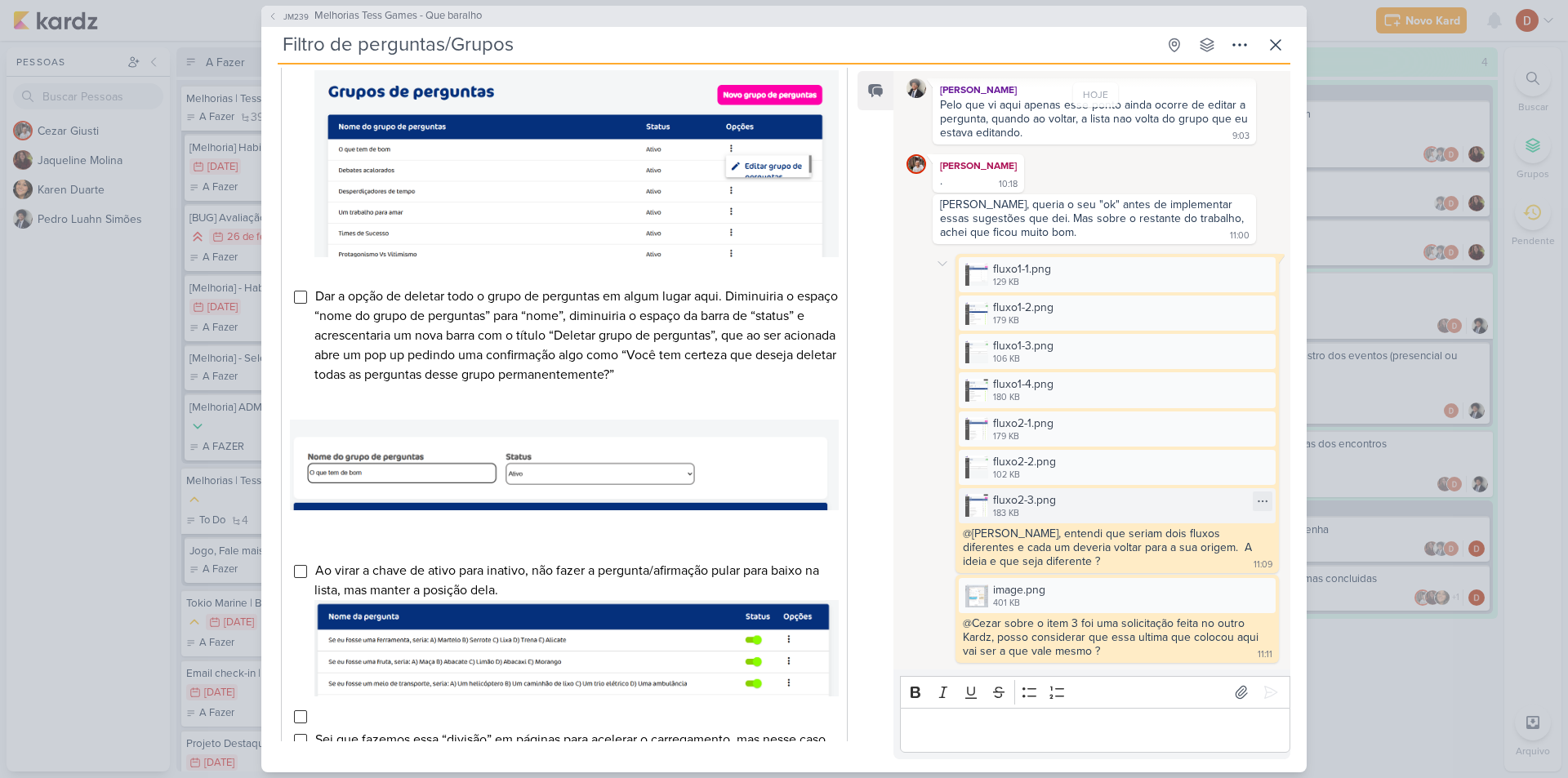
click at [1031, 506] on div "fluxo2-3.png" at bounding box center [1024, 500] width 63 height 17
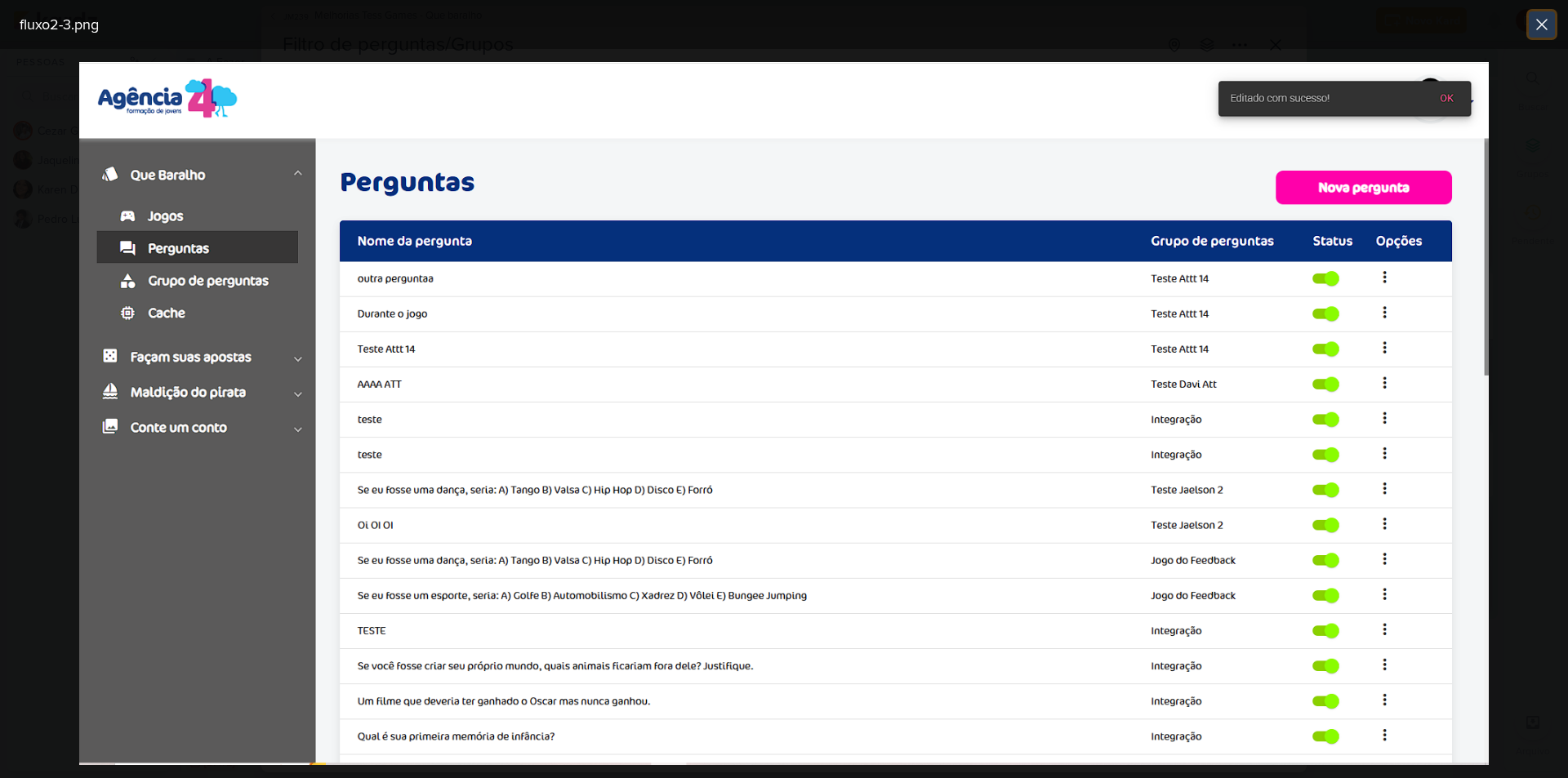
click at [1531, 27] on button at bounding box center [1542, 24] width 26 height 26
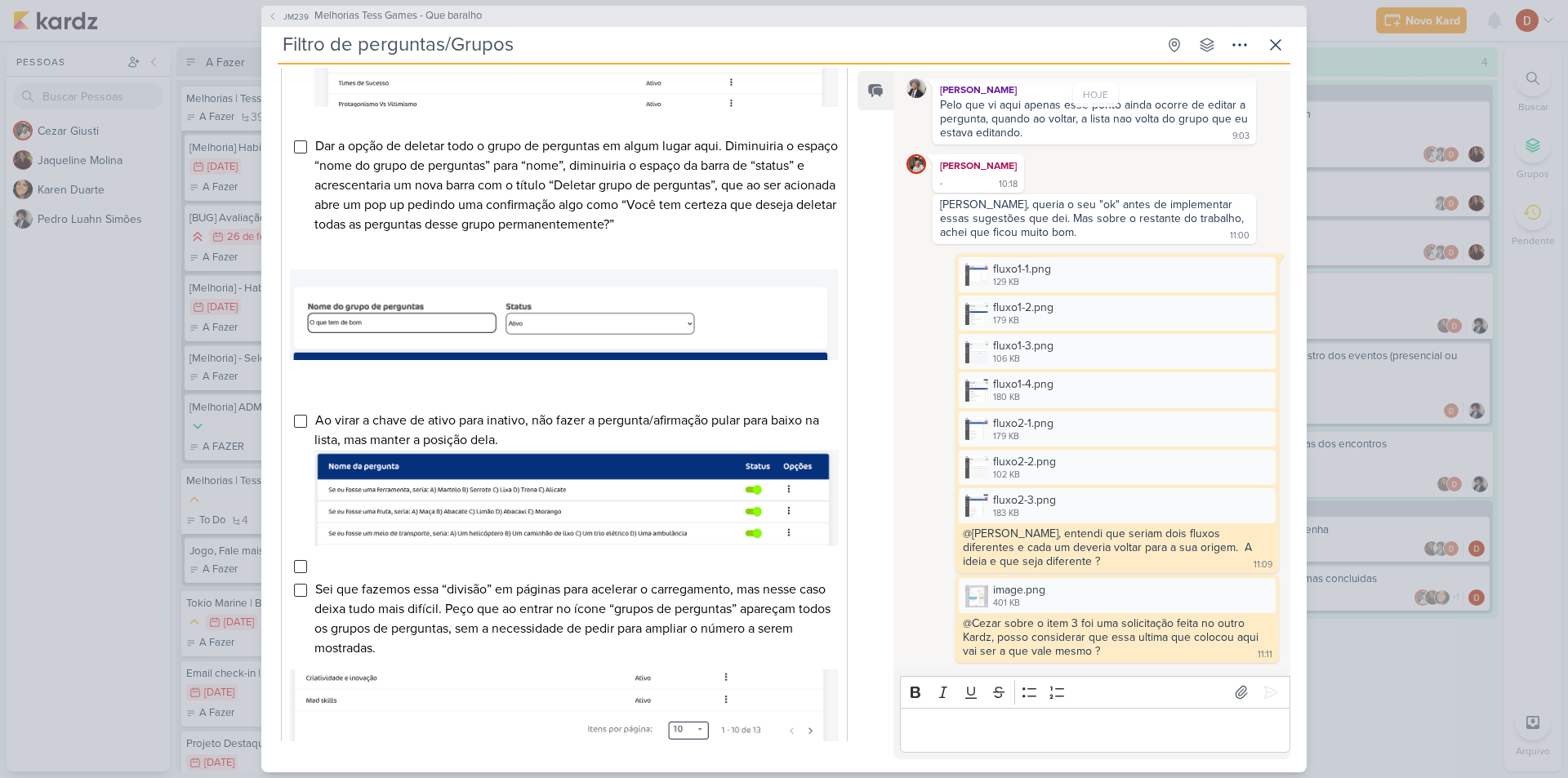
scroll to position [653, 0]
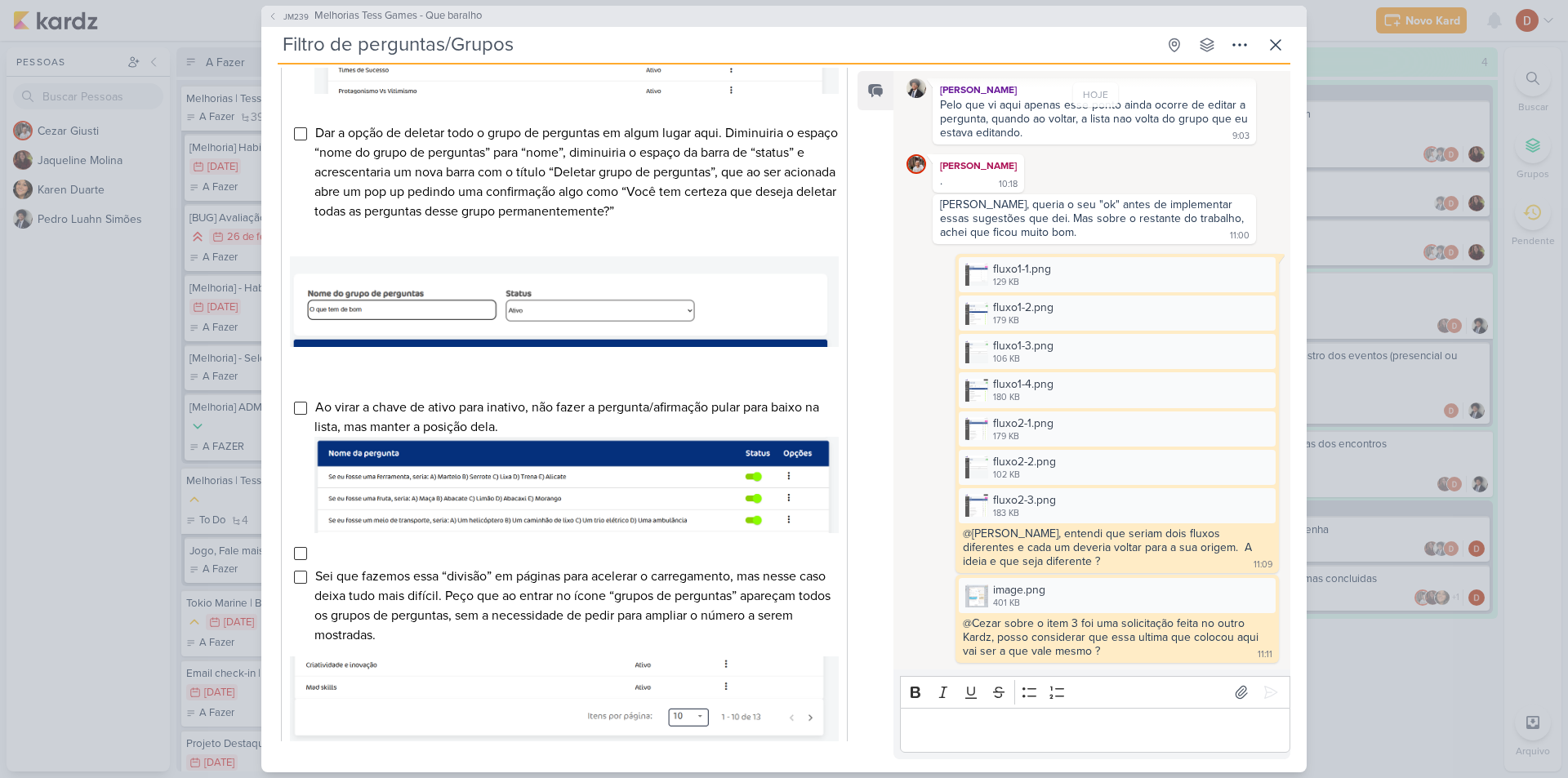
click at [342, 563] on li "Editor editing area: main" at bounding box center [576, 553] width 524 height 20
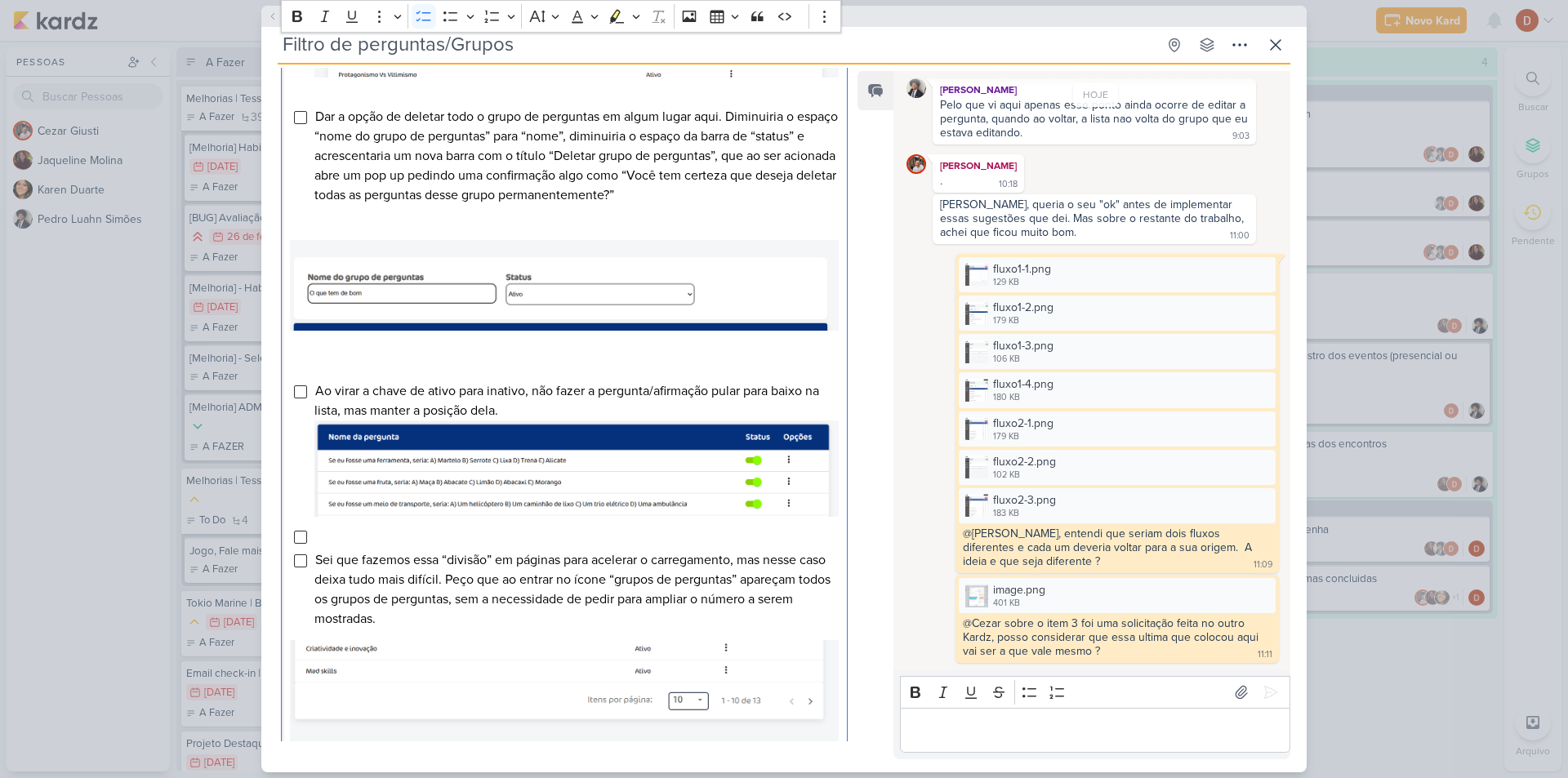
scroll to position [490, 0]
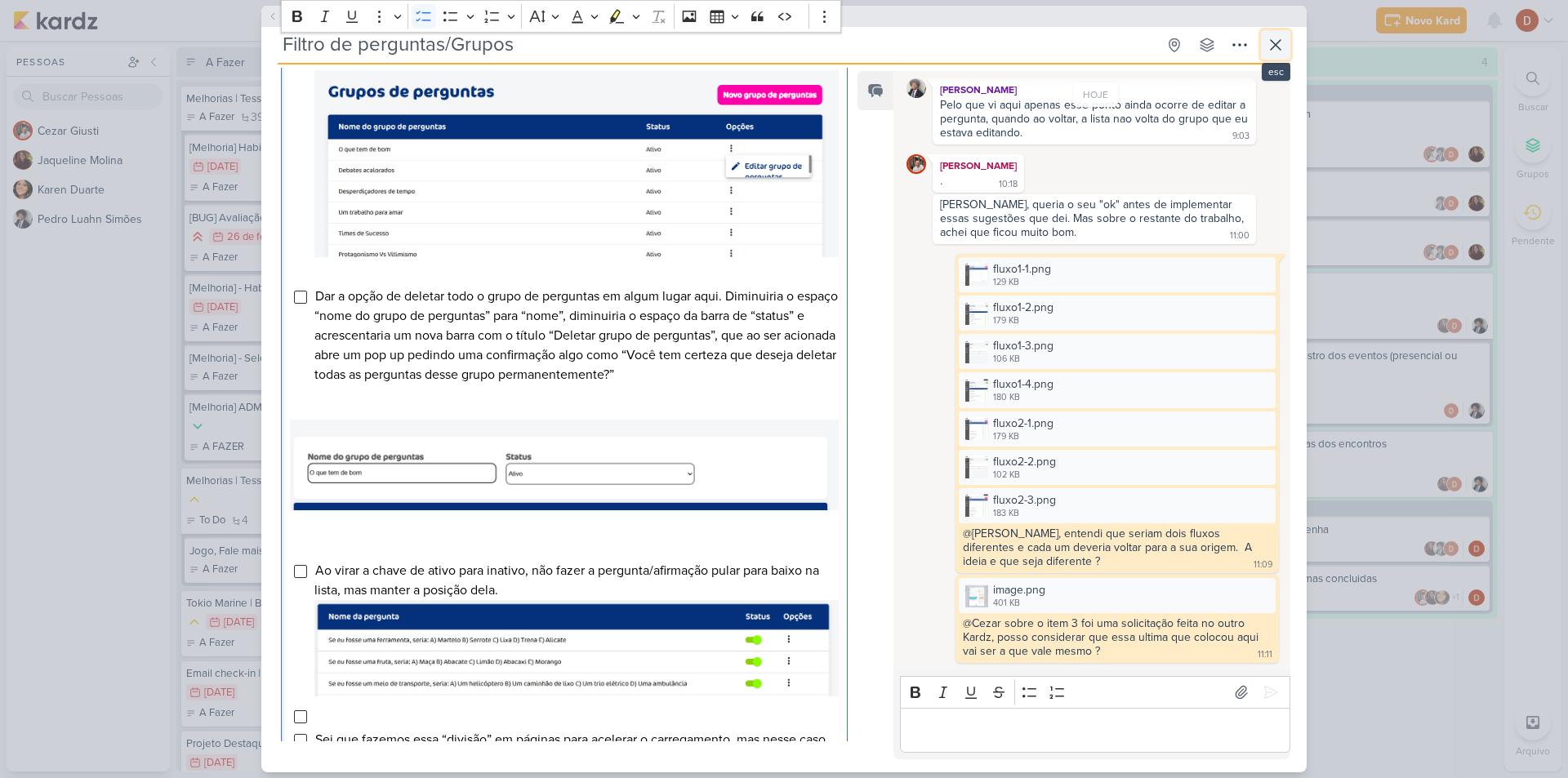
click at [1282, 39] on icon at bounding box center [1276, 45] width 20 height 20
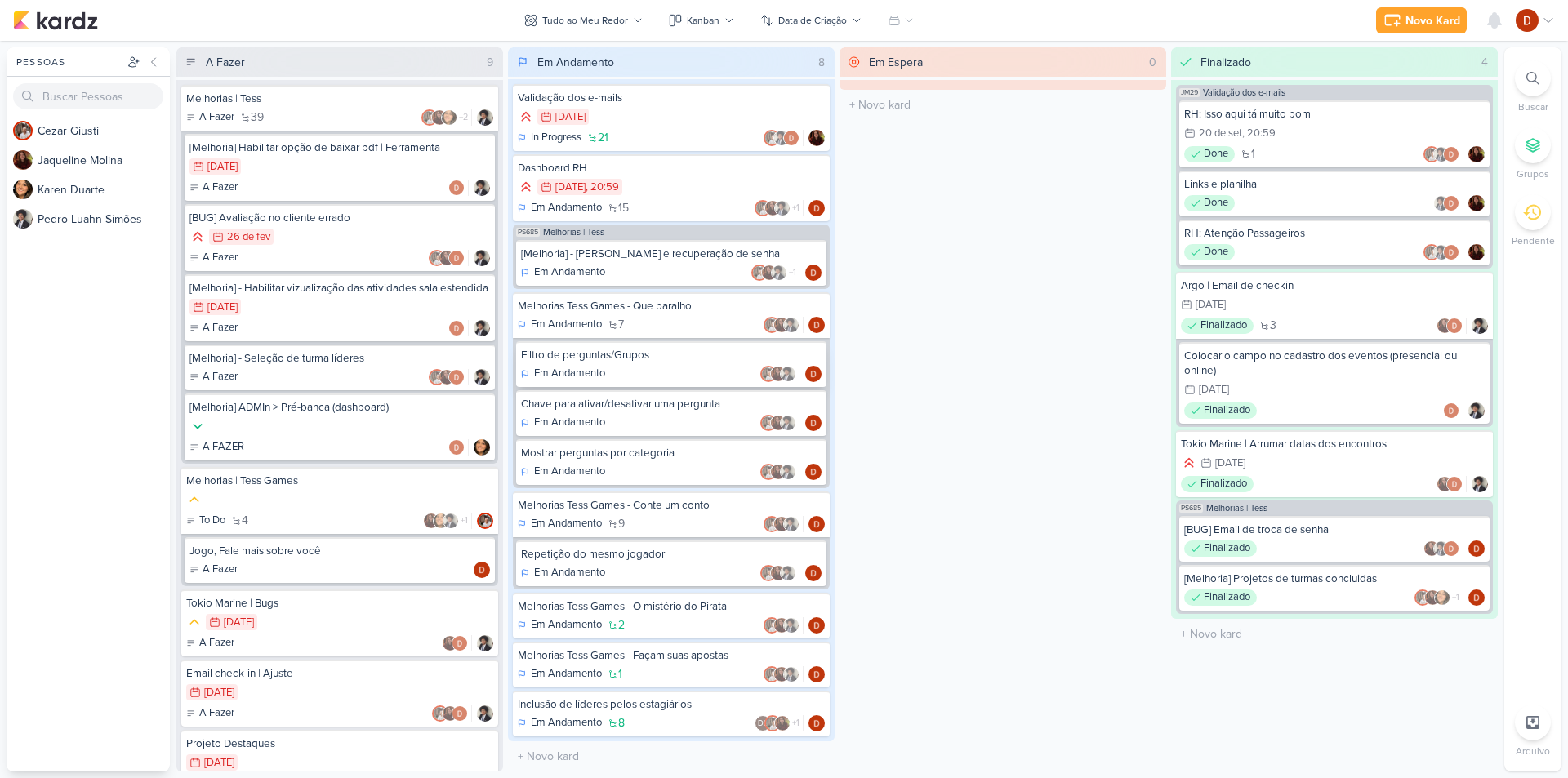
click at [609, 372] on div "Em Andamento" at bounding box center [671, 374] width 301 height 16
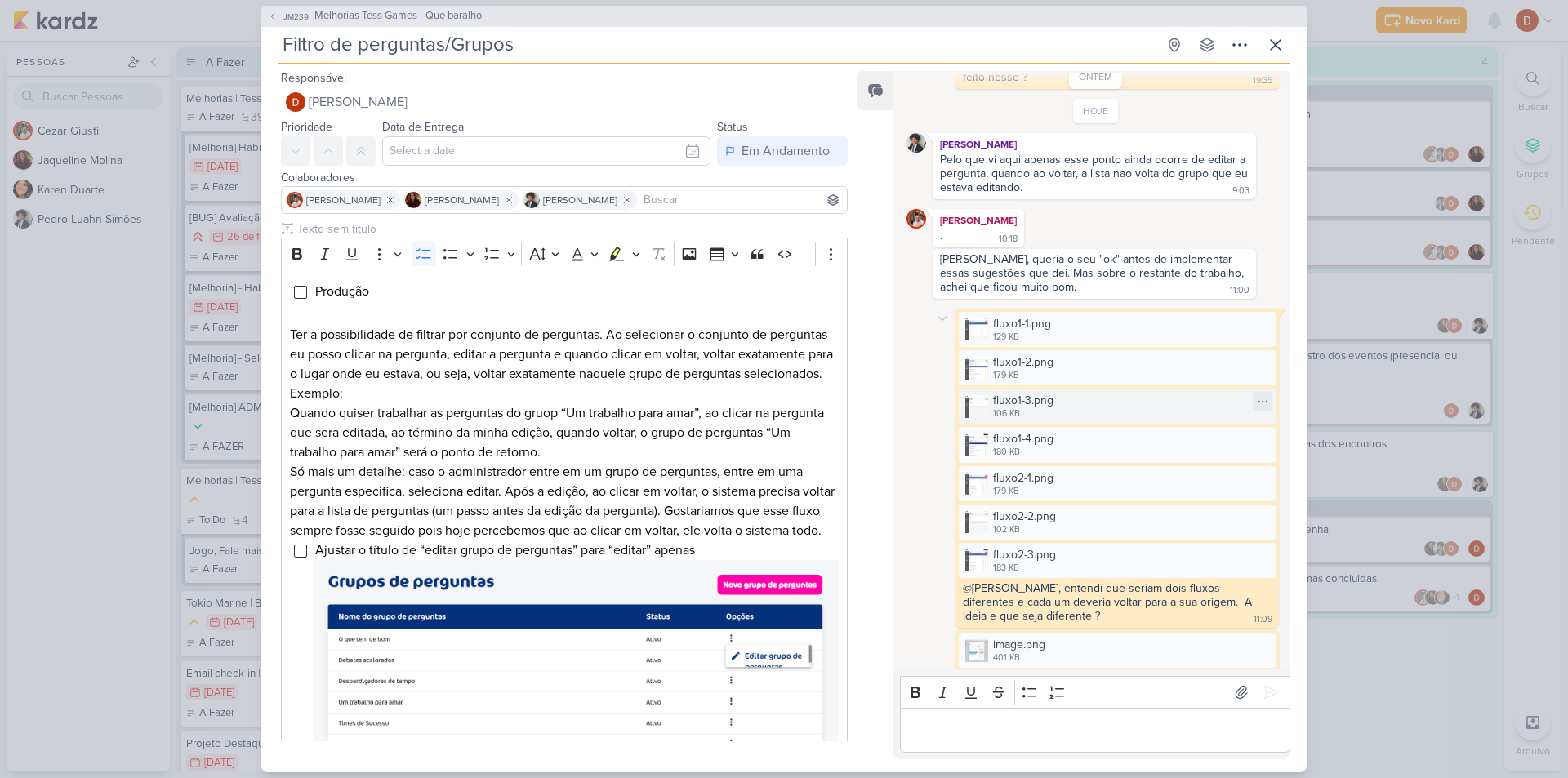
scroll to position [221, 0]
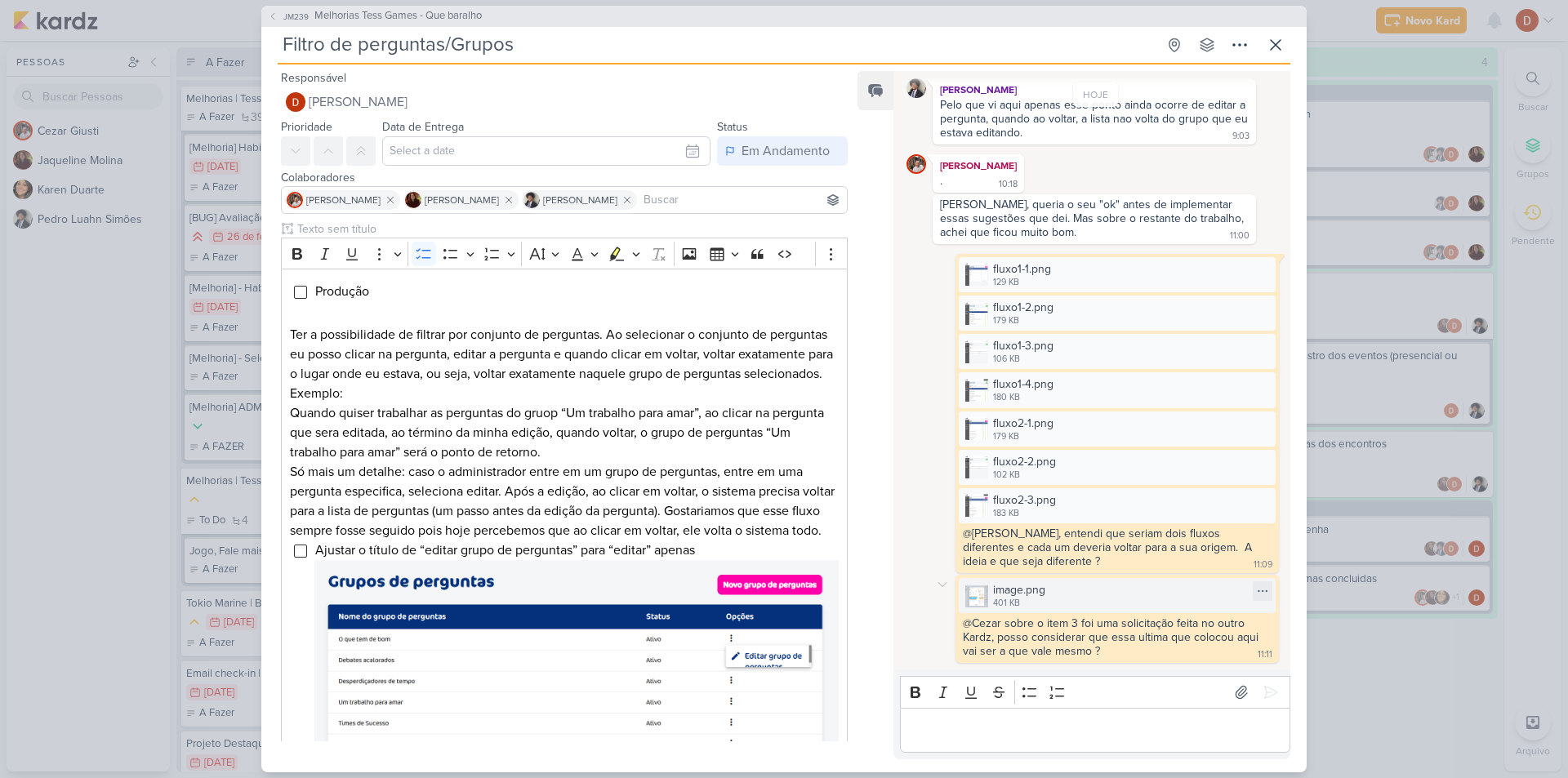
click at [995, 590] on div "image.png" at bounding box center [1019, 590] width 52 height 17
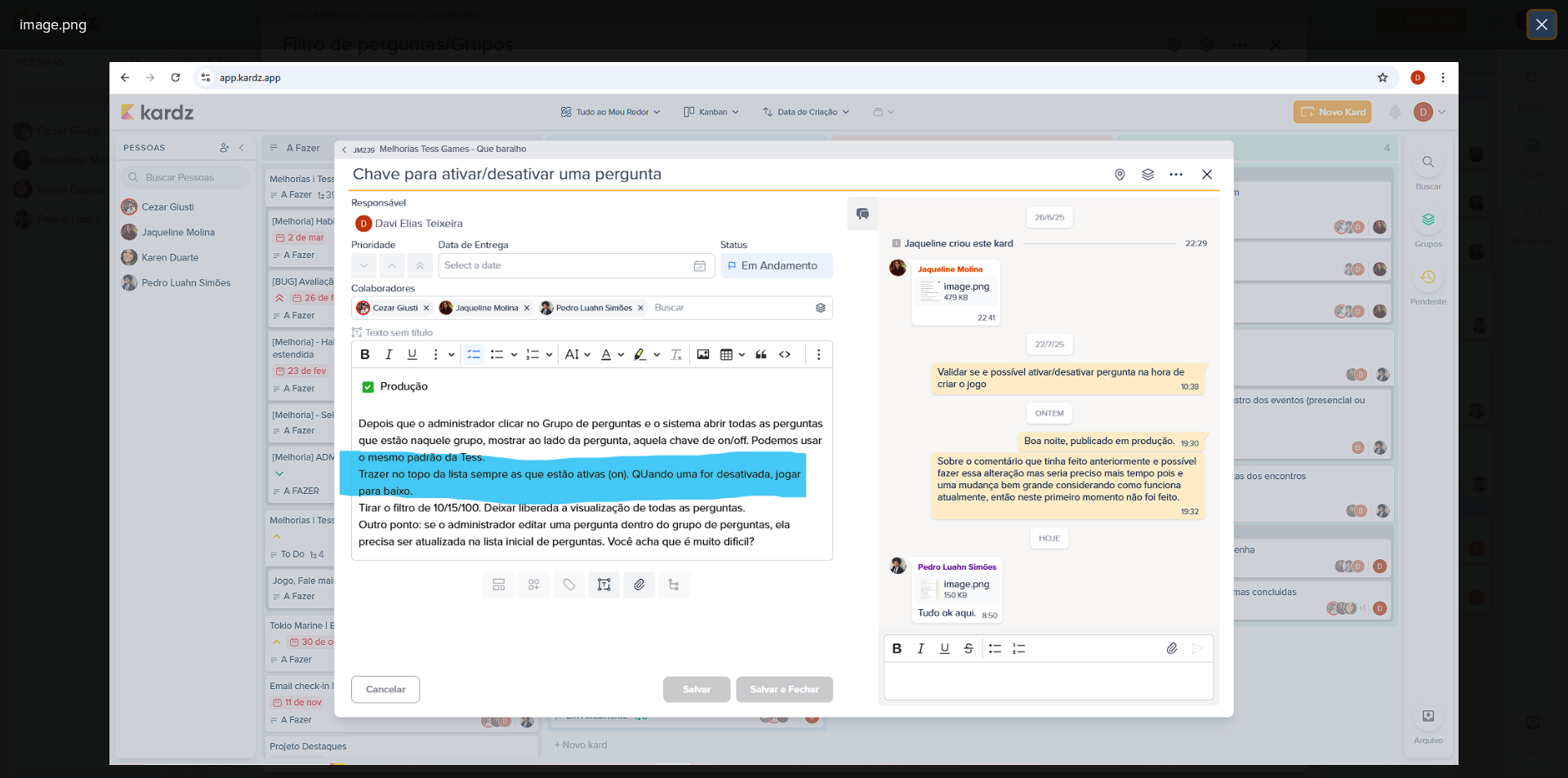
click at [1542, 29] on icon at bounding box center [1542, 25] width 20 height 20
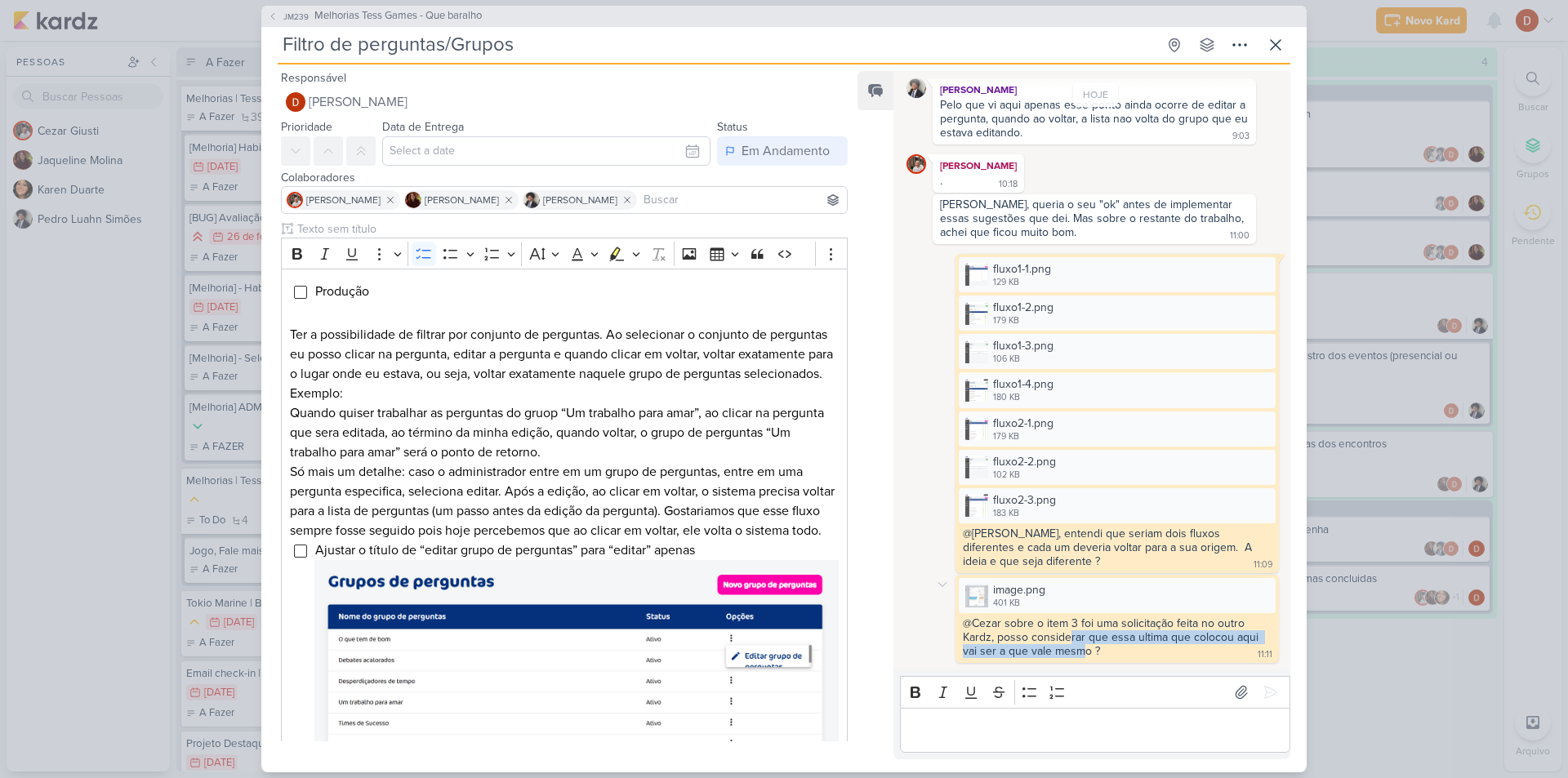
drag, startPoint x: 1067, startPoint y: 631, endPoint x: 1086, endPoint y: 647, distance: 25.0
click at [1086, 647] on div "@Cezar sobre o item 3 foi uma solicitação feita no outro Kardz, posso considera…" at bounding box center [1112, 638] width 299 height 42
drag, startPoint x: 1086, startPoint y: 647, endPoint x: 1077, endPoint y: 624, distance: 24.9
click at [1077, 624] on div "@Cezar sobre o item 3 foi uma solicitação feita no outro Kardz, posso considera…" at bounding box center [1112, 638] width 299 height 42
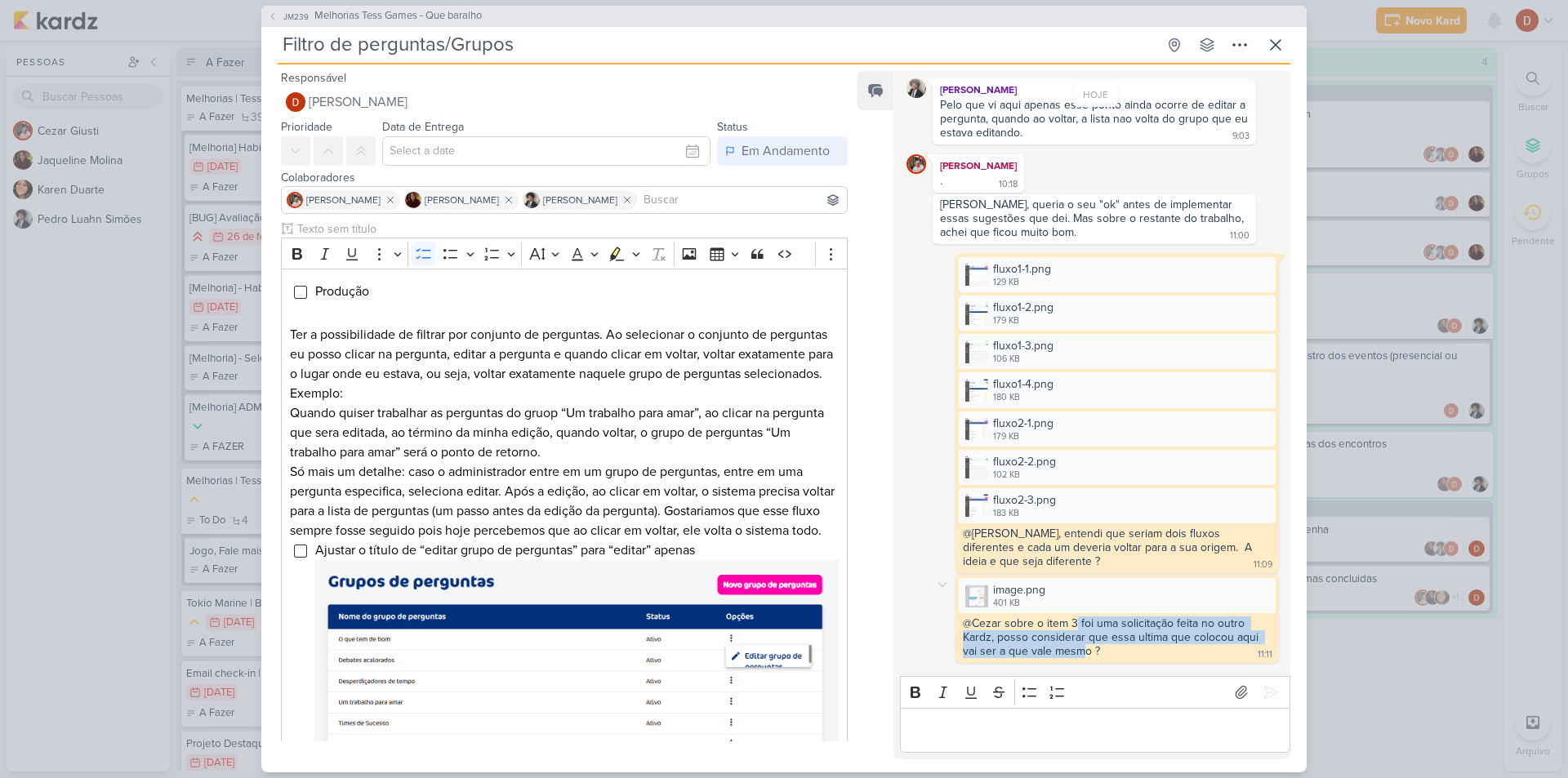
click at [1077, 624] on div "@Cezar sobre o item 3 foi uma solicitação feita no outro Kardz, posso considera…" at bounding box center [1112, 638] width 299 height 42
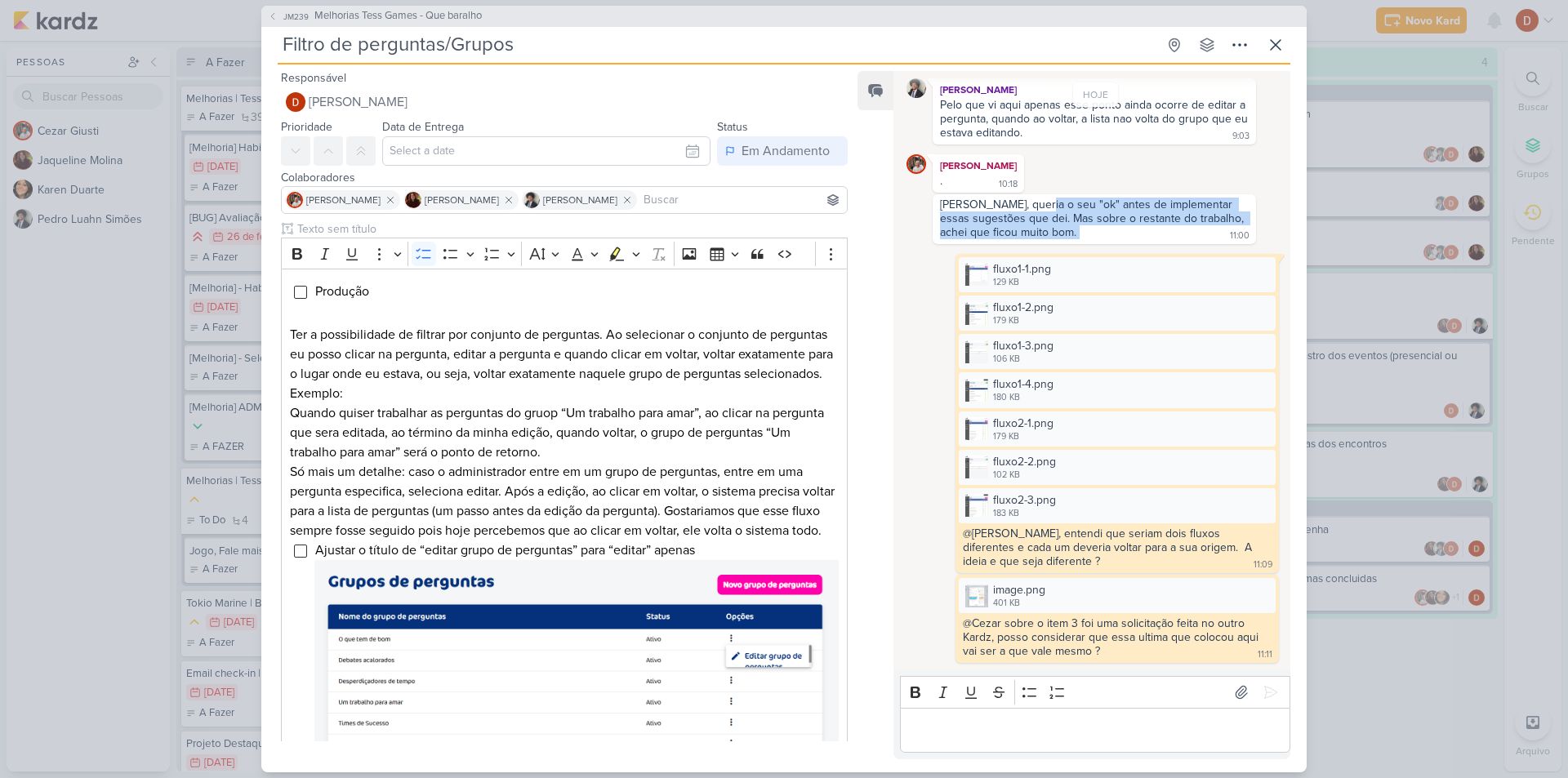
drag, startPoint x: 1032, startPoint y: 205, endPoint x: 1050, endPoint y: 232, distance: 31.9
click at [1050, 232] on div "[PERSON_NAME], queria o seu "ok" antes de implementar essas sugestões que dei. …" at bounding box center [1094, 219] width 317 height 43
drag, startPoint x: 1050, startPoint y: 232, endPoint x: 1049, endPoint y: 204, distance: 27.8
click at [1049, 204] on div "[PERSON_NAME], queria o seu "ok" antes de implementar essas sugestões que dei. …" at bounding box center [1094, 219] width 317 height 43
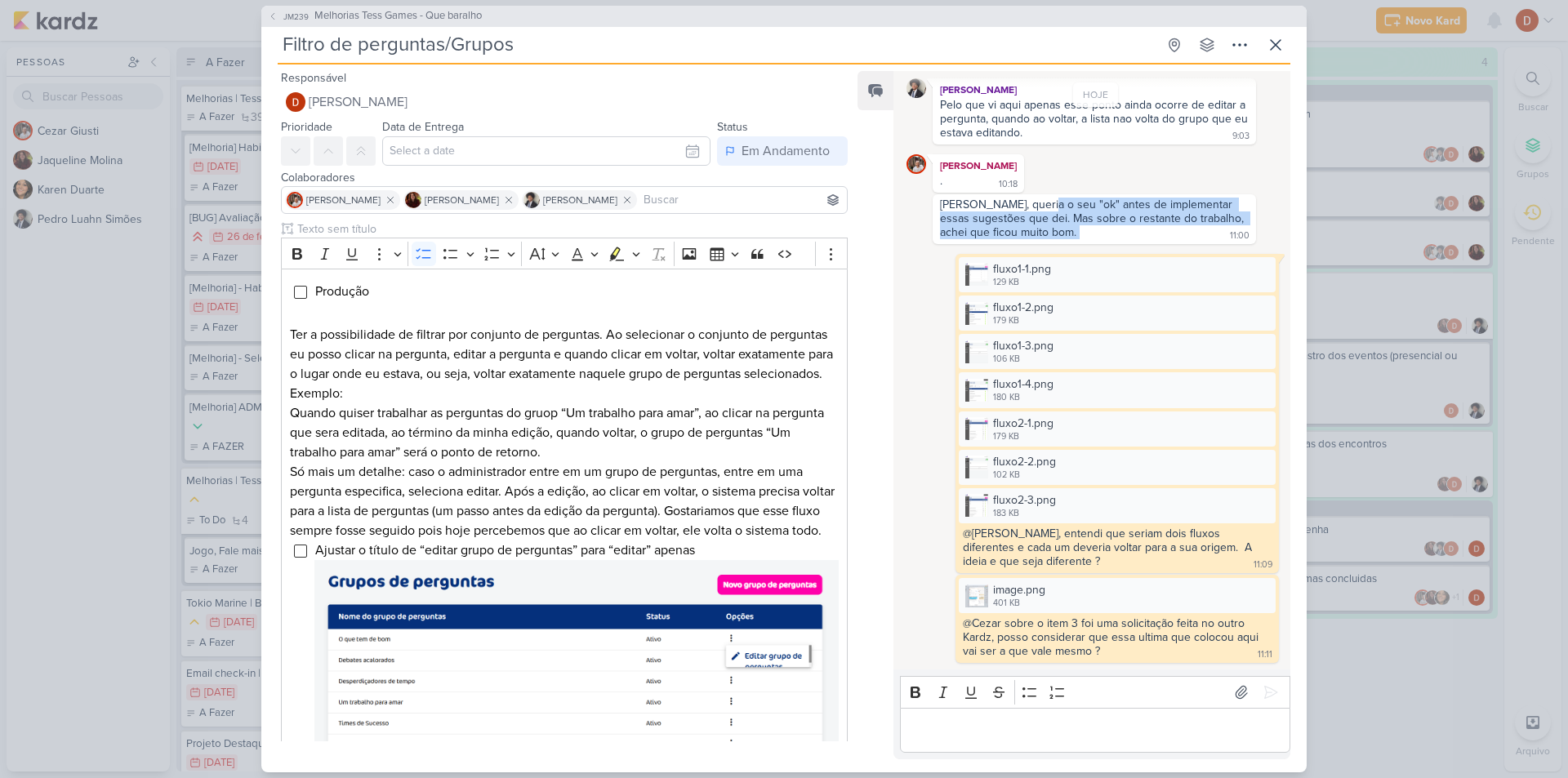
click at [1049, 204] on div "[PERSON_NAME], queria o seu "ok" antes de implementar essas sugestões que dei. …" at bounding box center [1093, 219] width 307 height 42
drag, startPoint x: 1049, startPoint y: 204, endPoint x: 1057, endPoint y: 226, distance: 23.5
click at [1057, 226] on div "[PERSON_NAME], queria o seu "ok" antes de implementar essas sugestões que dei. …" at bounding box center [1094, 219] width 317 height 43
drag, startPoint x: 1057, startPoint y: 226, endPoint x: 1056, endPoint y: 204, distance: 22.1
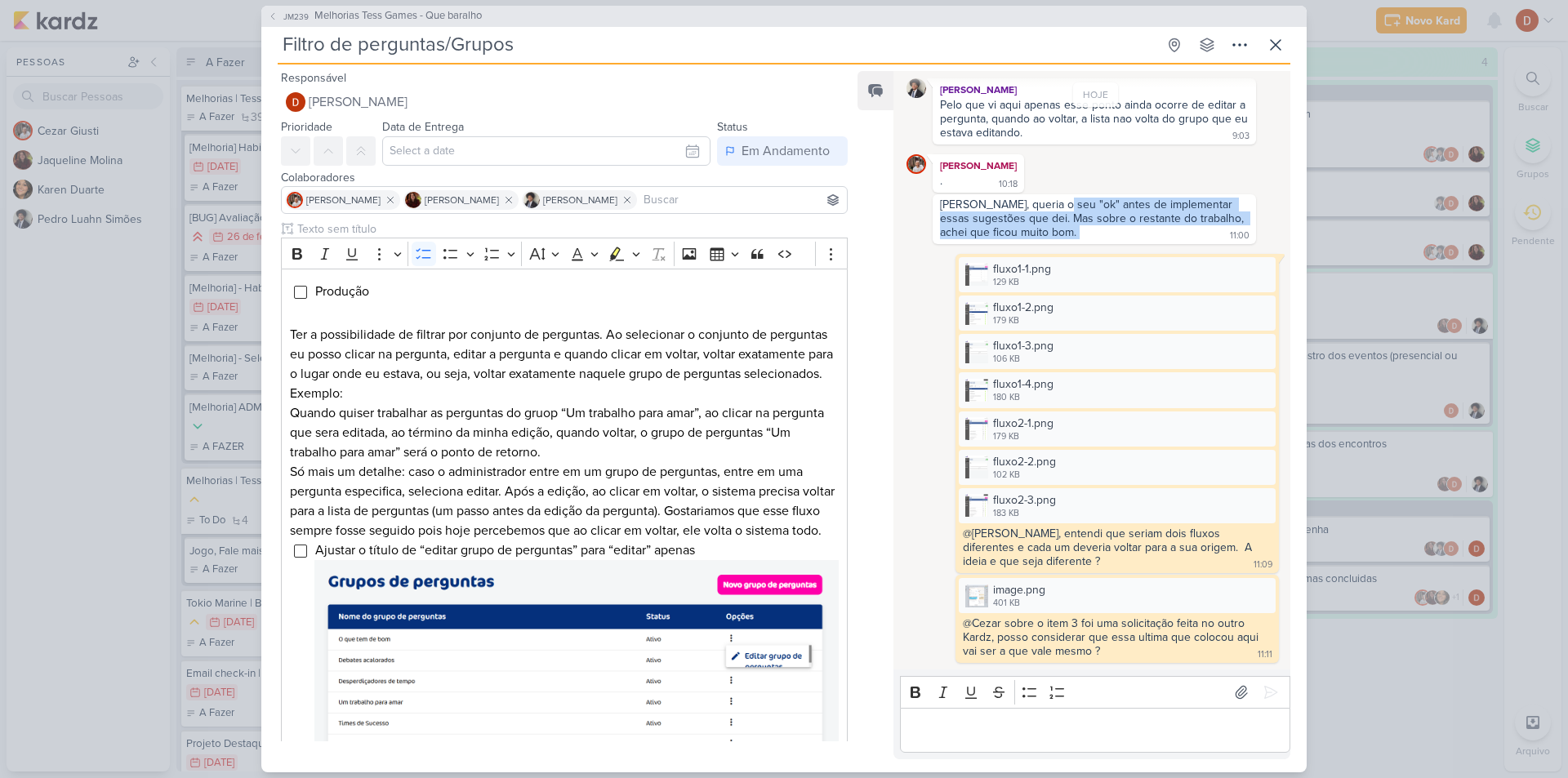
click at [1056, 204] on div "[PERSON_NAME], queria o seu "ok" antes de implementar essas sugestões que dei. …" at bounding box center [1094, 219] width 317 height 43
click at [1056, 204] on div "[PERSON_NAME], queria o seu "ok" antes de implementar essas sugestões que dei. …" at bounding box center [1093, 219] width 307 height 42
drag, startPoint x: 1056, startPoint y: 204, endPoint x: 1062, endPoint y: 240, distance: 36.4
click at [1062, 240] on div "[PERSON_NAME], queria o seu "ok" antes de implementar essas sugestões que dei. …" at bounding box center [1094, 219] width 317 height 43
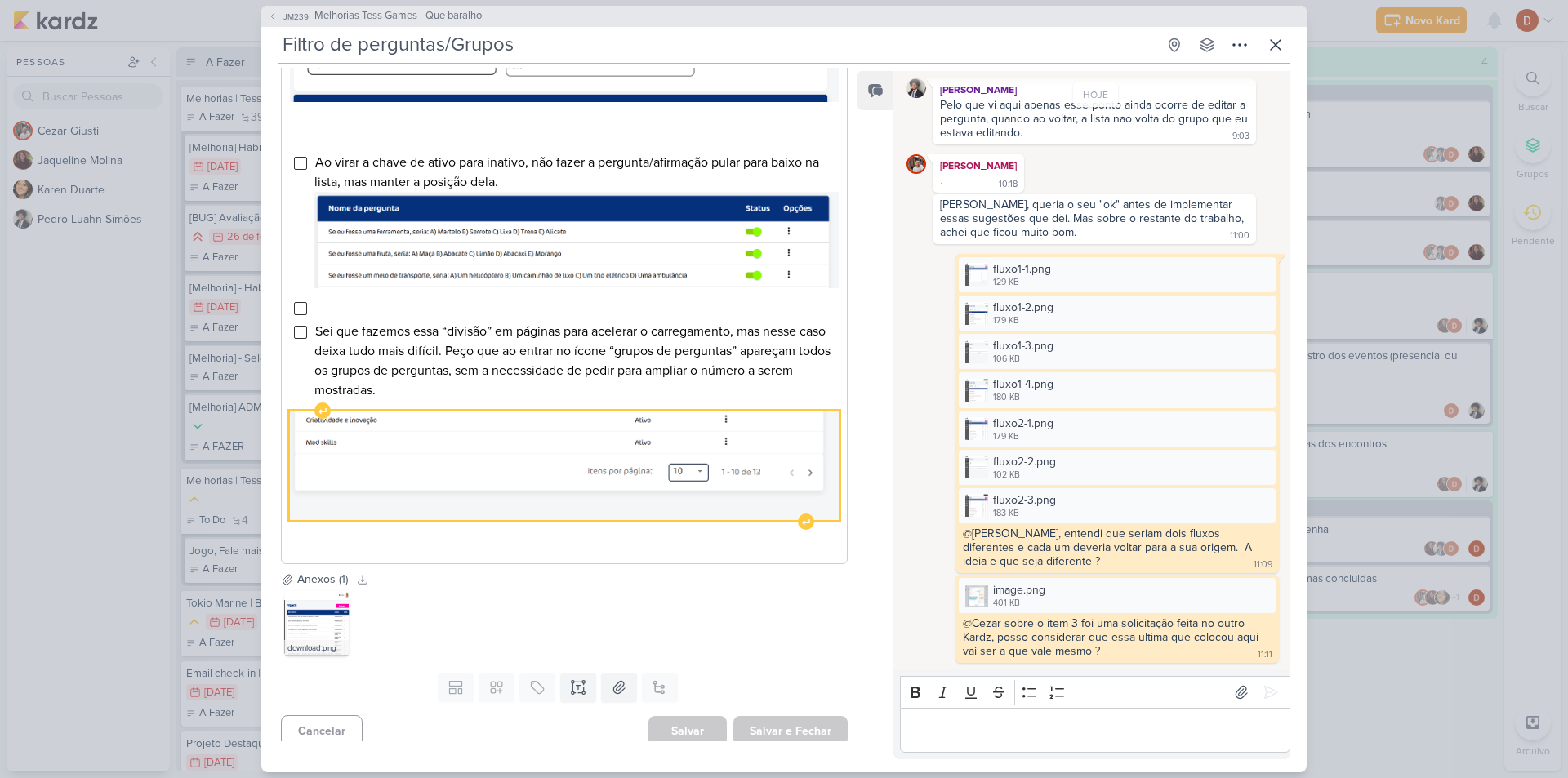
scroll to position [283, 0]
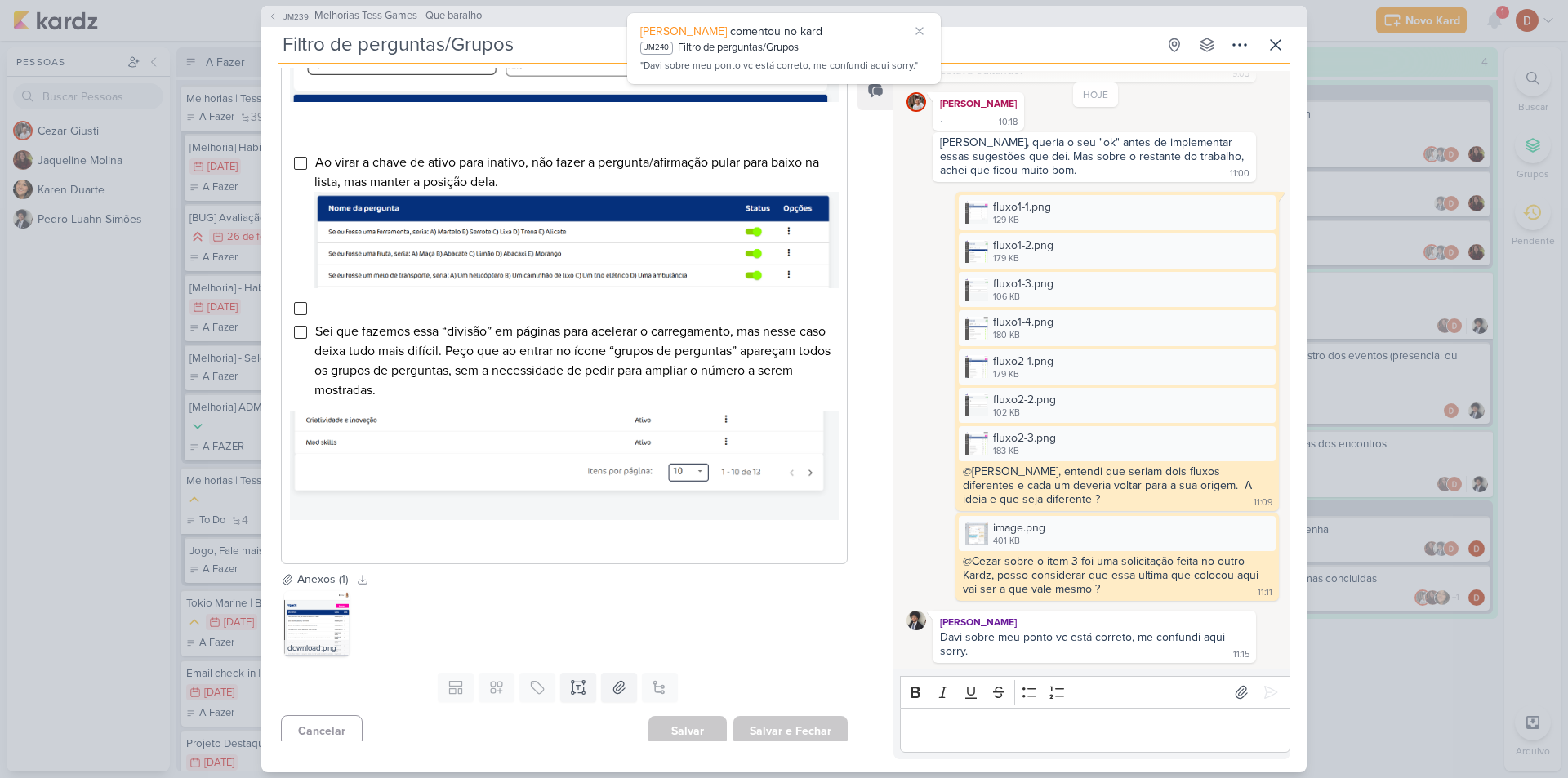
click at [1013, 729] on p "Editor editing area: main" at bounding box center [1094, 730] width 373 height 20
click at [1283, 41] on icon at bounding box center [1276, 45] width 20 height 20
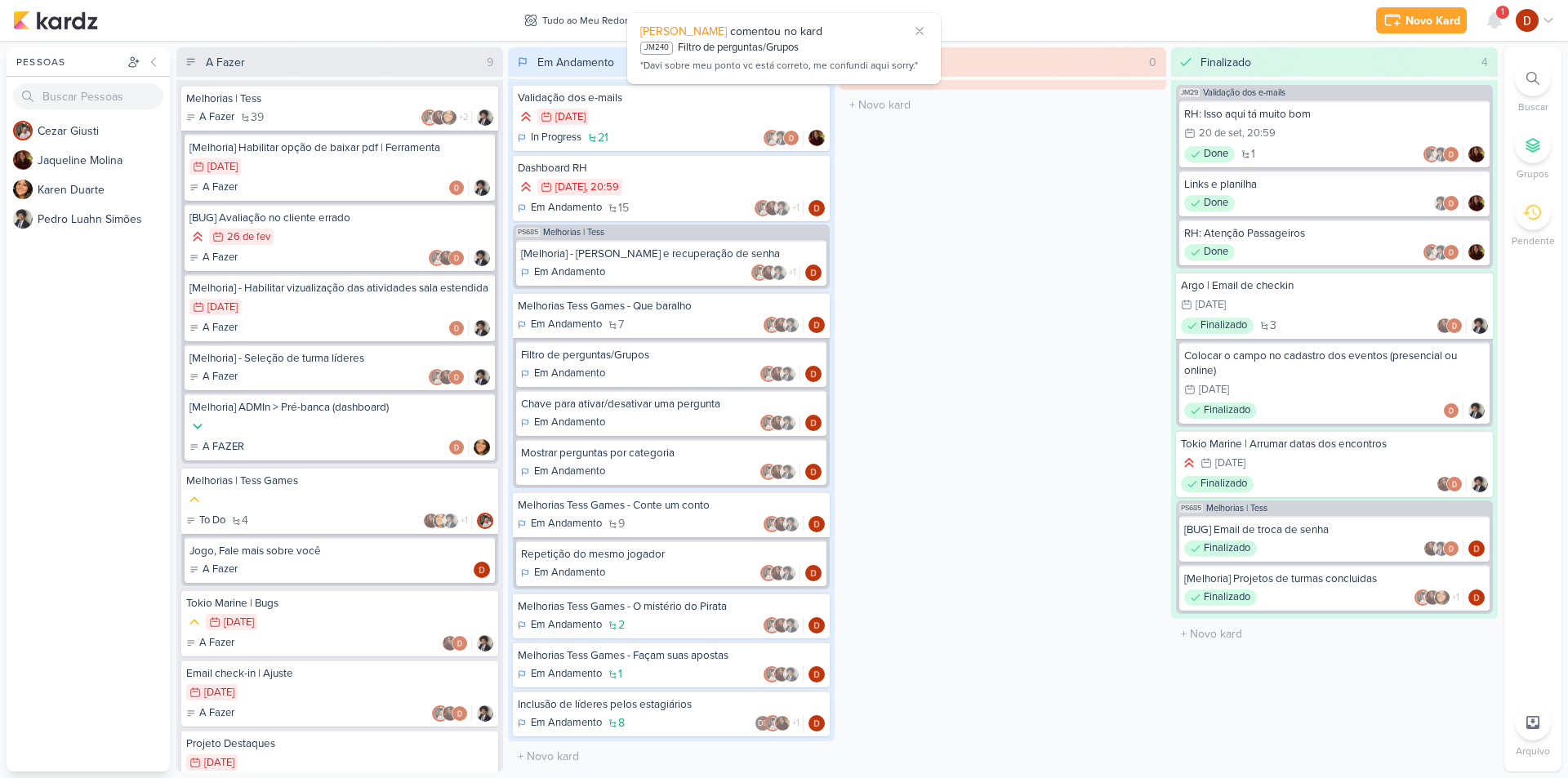
click at [1500, 16] on div "1" at bounding box center [1502, 12] width 13 height 13
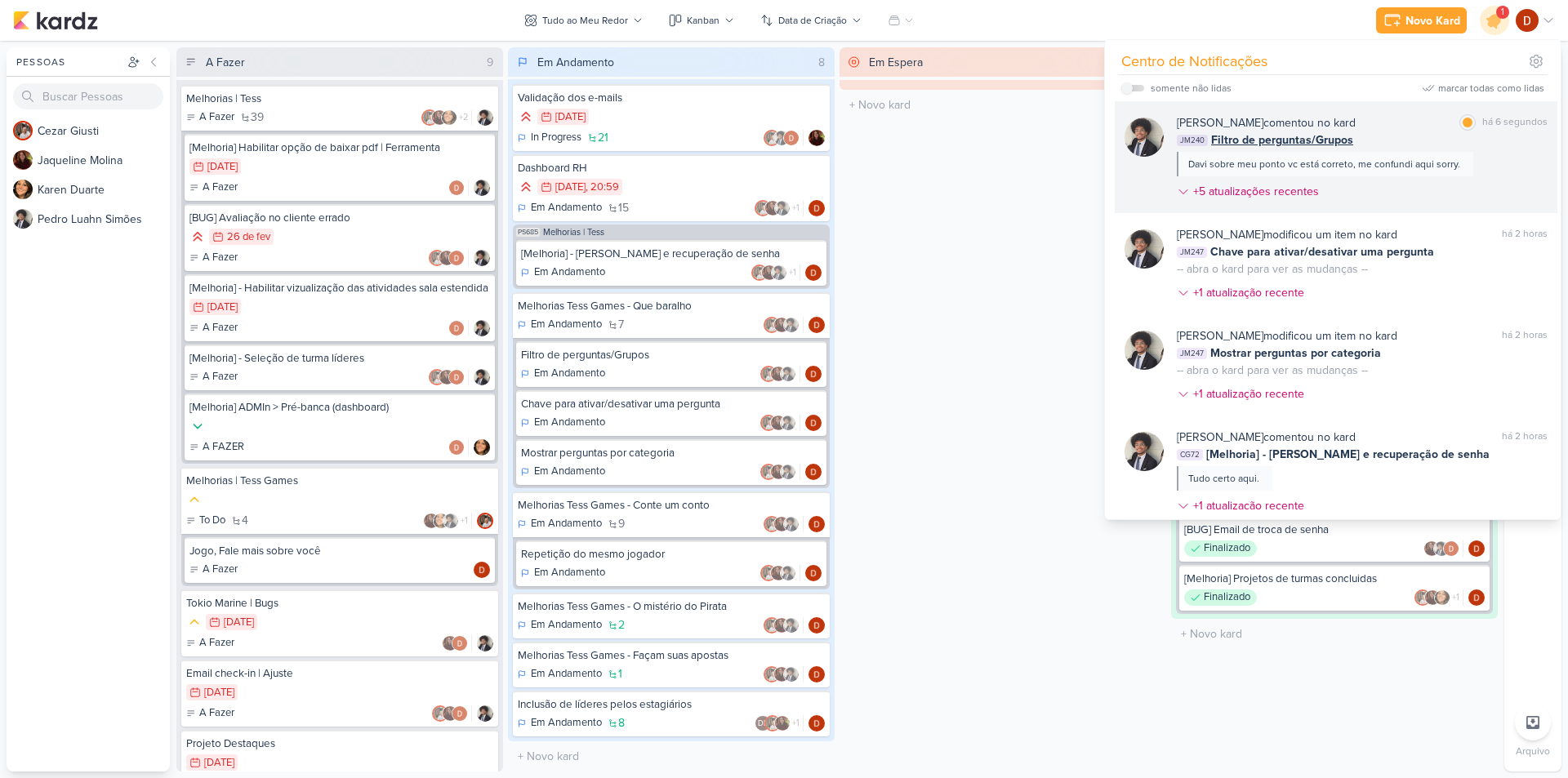
click at [1348, 157] on div "Davi sobre meu ponto vc está correto, me confundi aqui sorry." at bounding box center [1324, 164] width 272 height 15
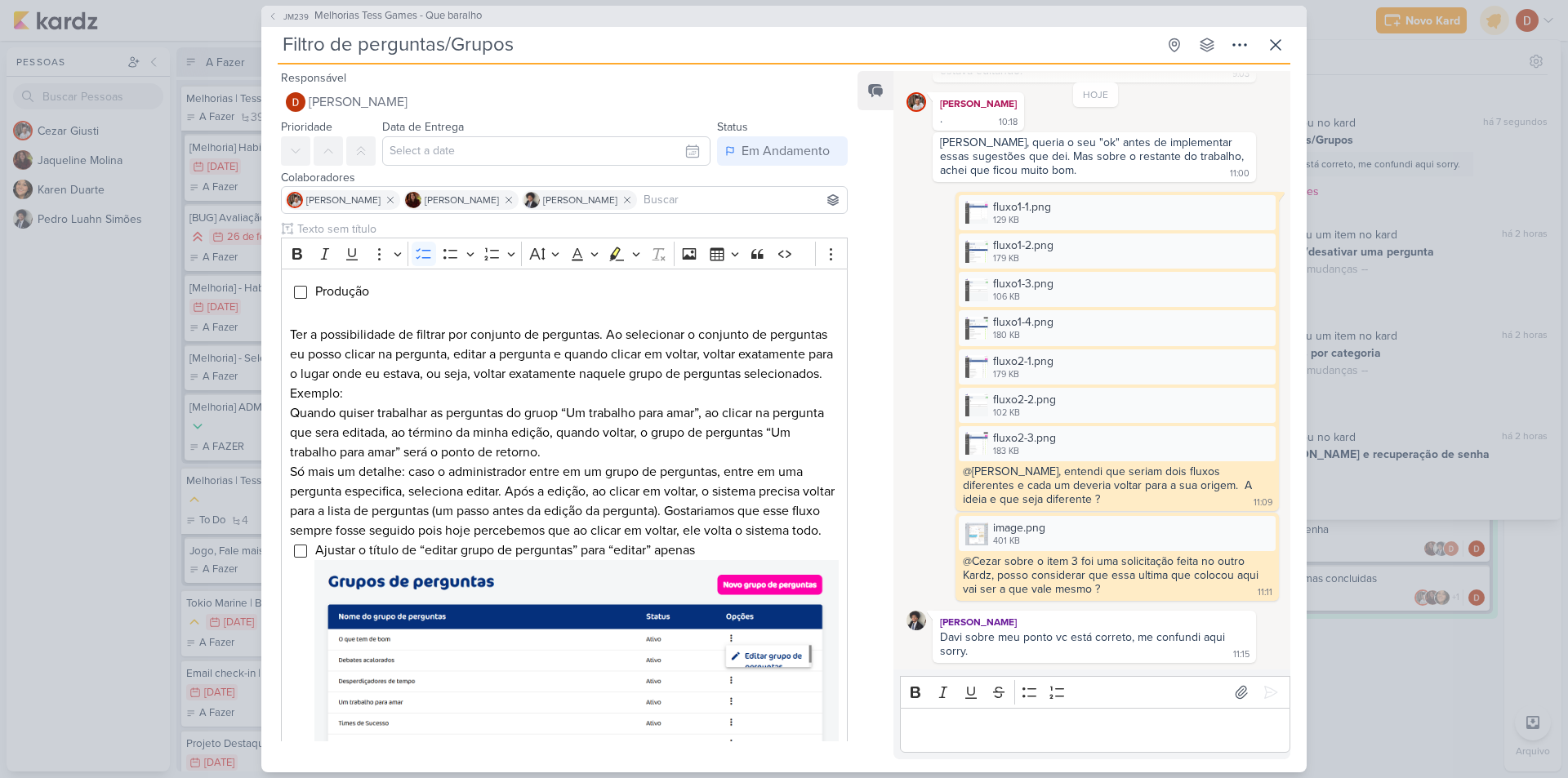
click at [1032, 732] on p "Editor editing area: main" at bounding box center [1094, 730] width 373 height 20
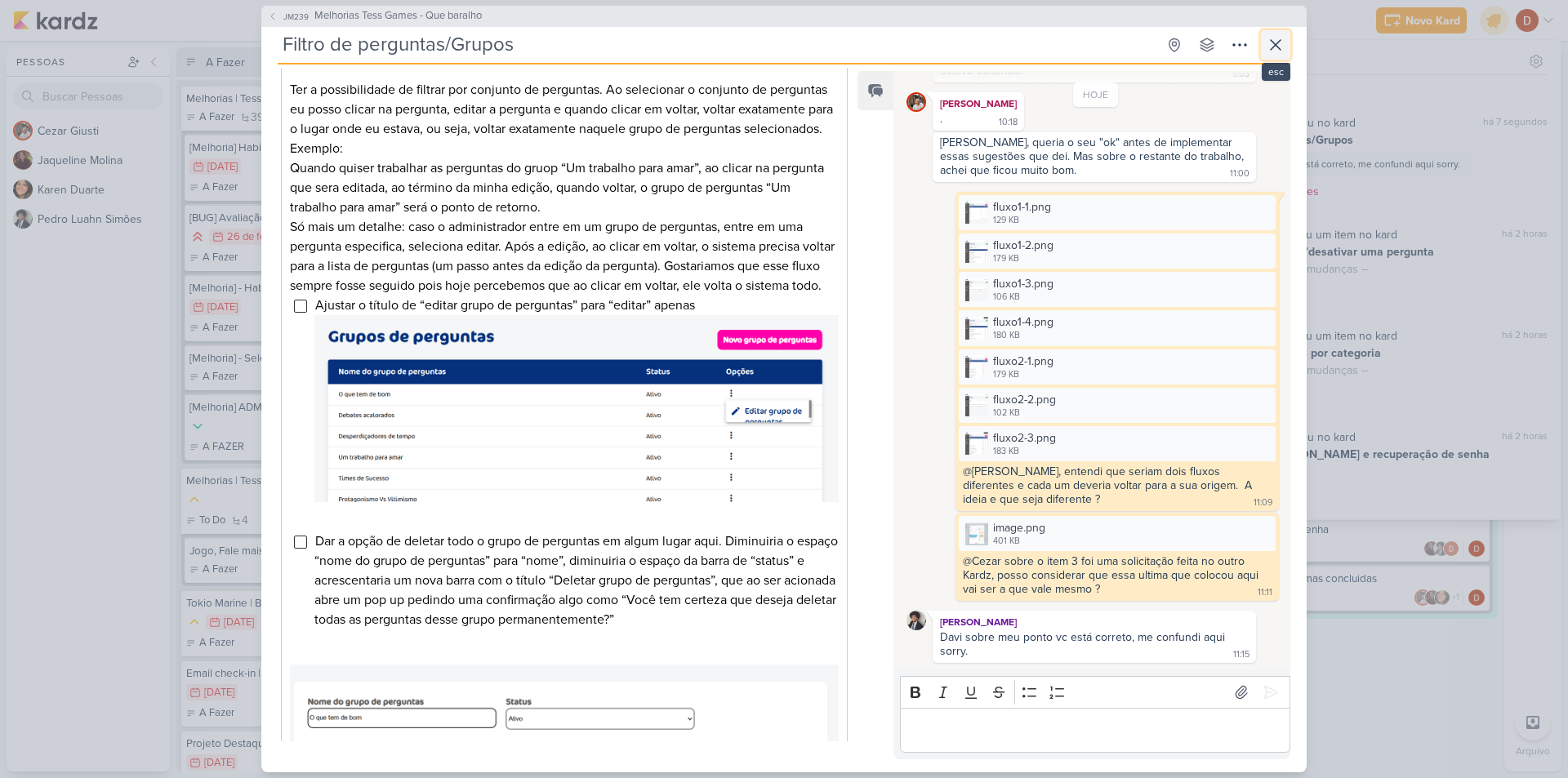
click at [1270, 36] on icon at bounding box center [1276, 45] width 20 height 20
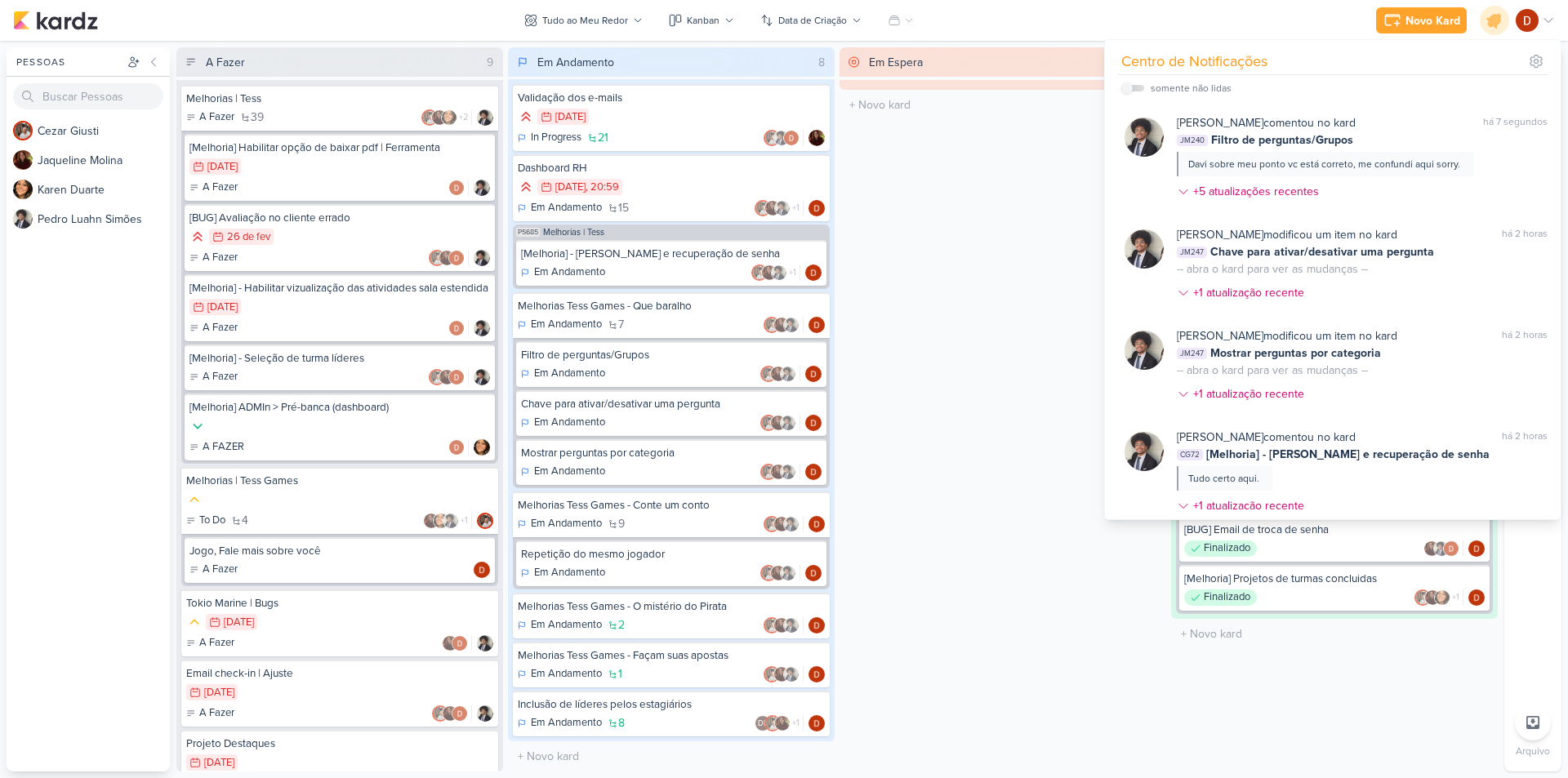
click at [985, 289] on div "Em Espera 0 O título do kard deve ter menos que 100 caracteres" at bounding box center [1003, 409] width 327 height 724
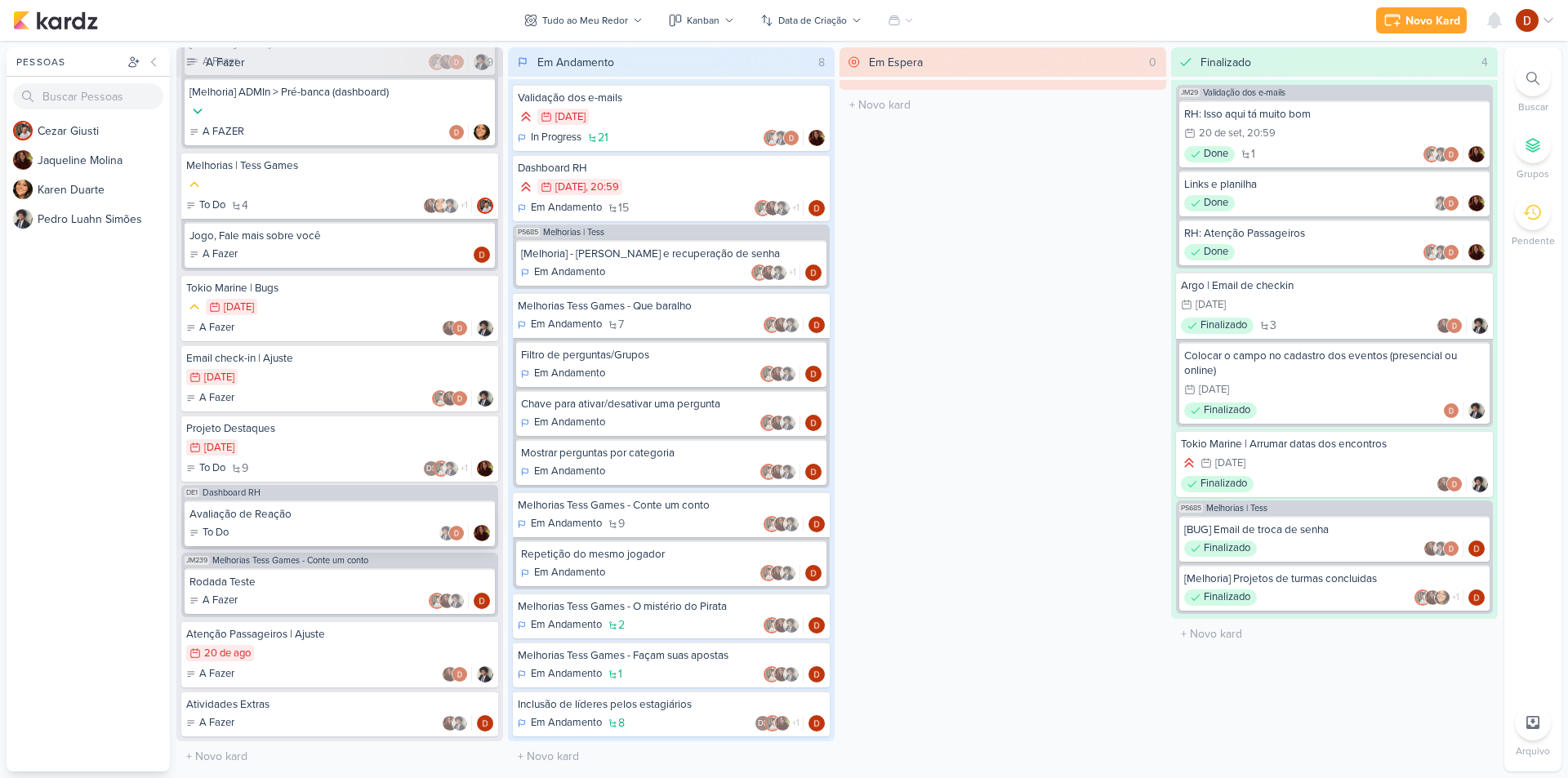
scroll to position [330, 0]
click at [615, 409] on div "Chave para ativar/desativar uma pergunta" at bounding box center [671, 404] width 301 height 15
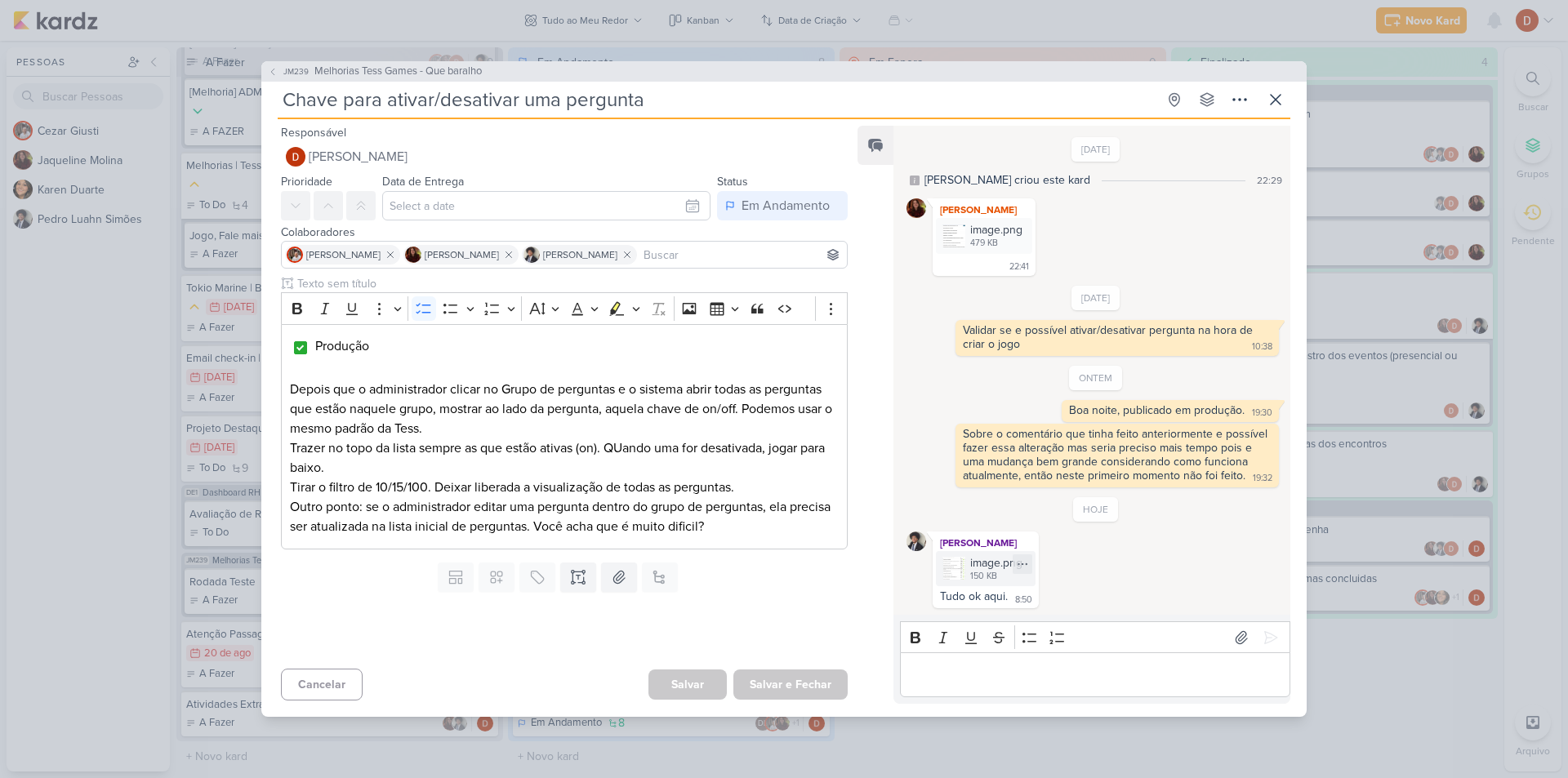
click at [947, 586] on div "image.png 150 KB" at bounding box center [986, 568] width 100 height 35
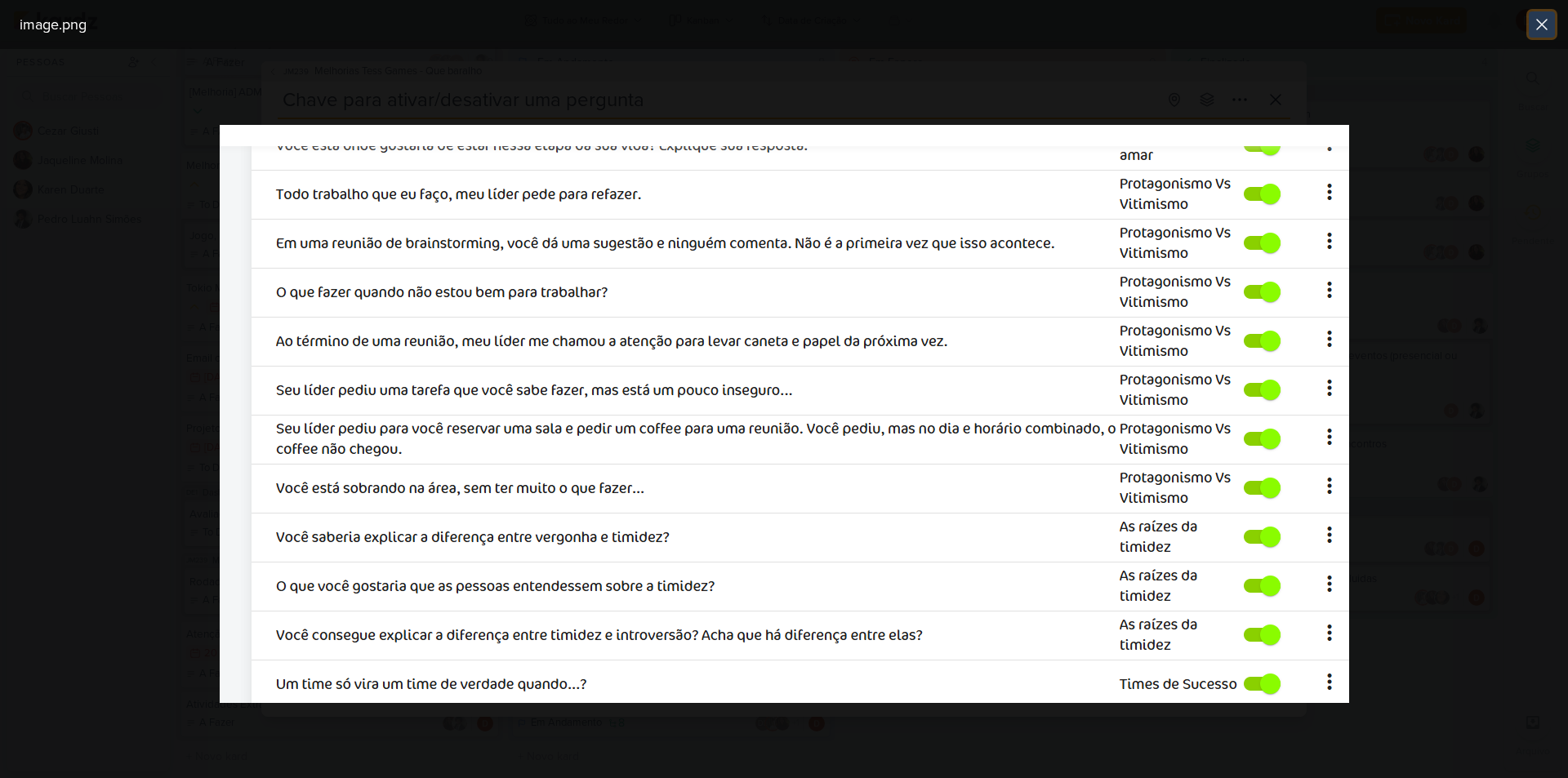
click at [1547, 26] on icon at bounding box center [1542, 25] width 20 height 20
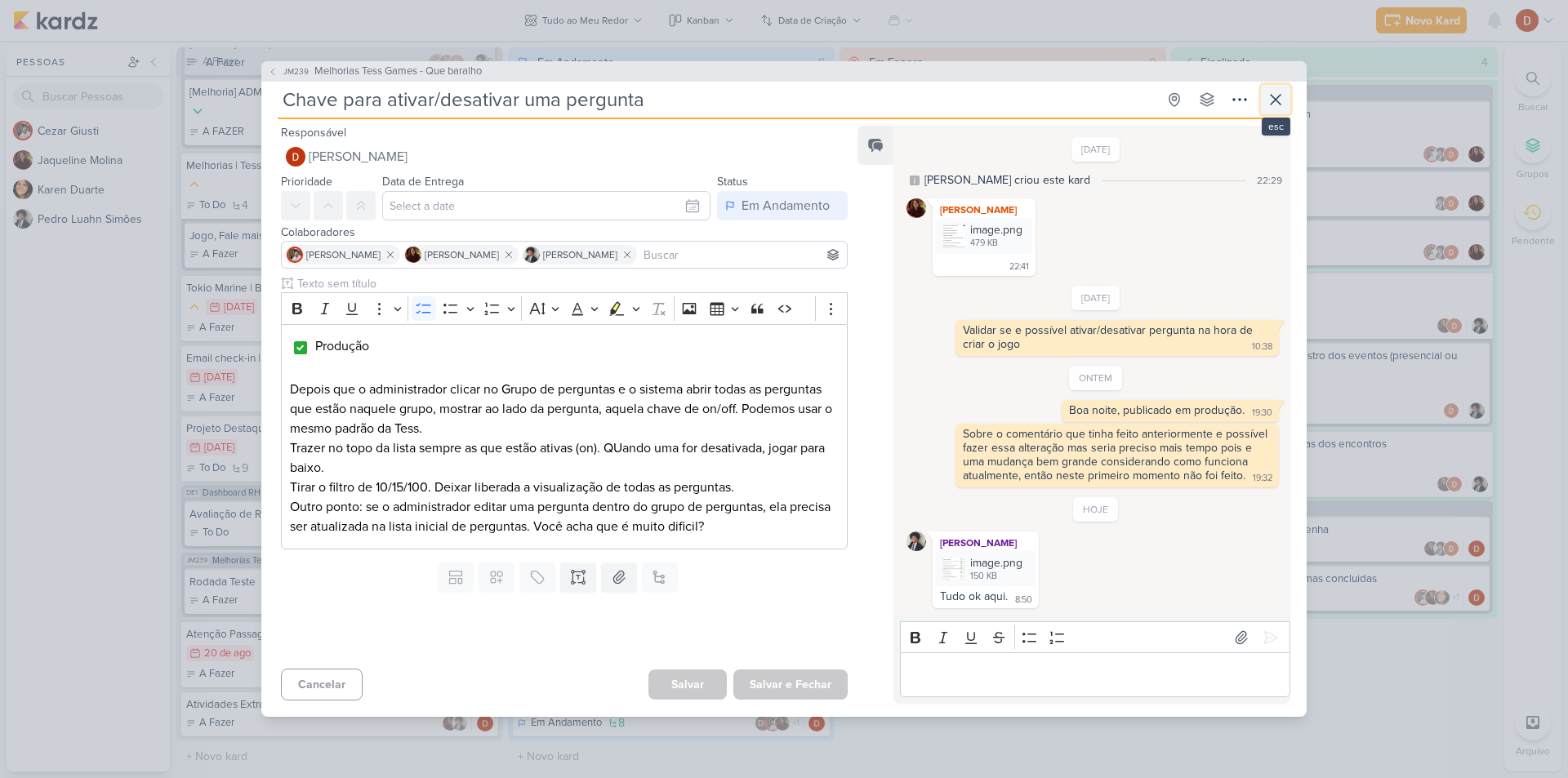
click at [1277, 95] on icon at bounding box center [1276, 100] width 10 height 10
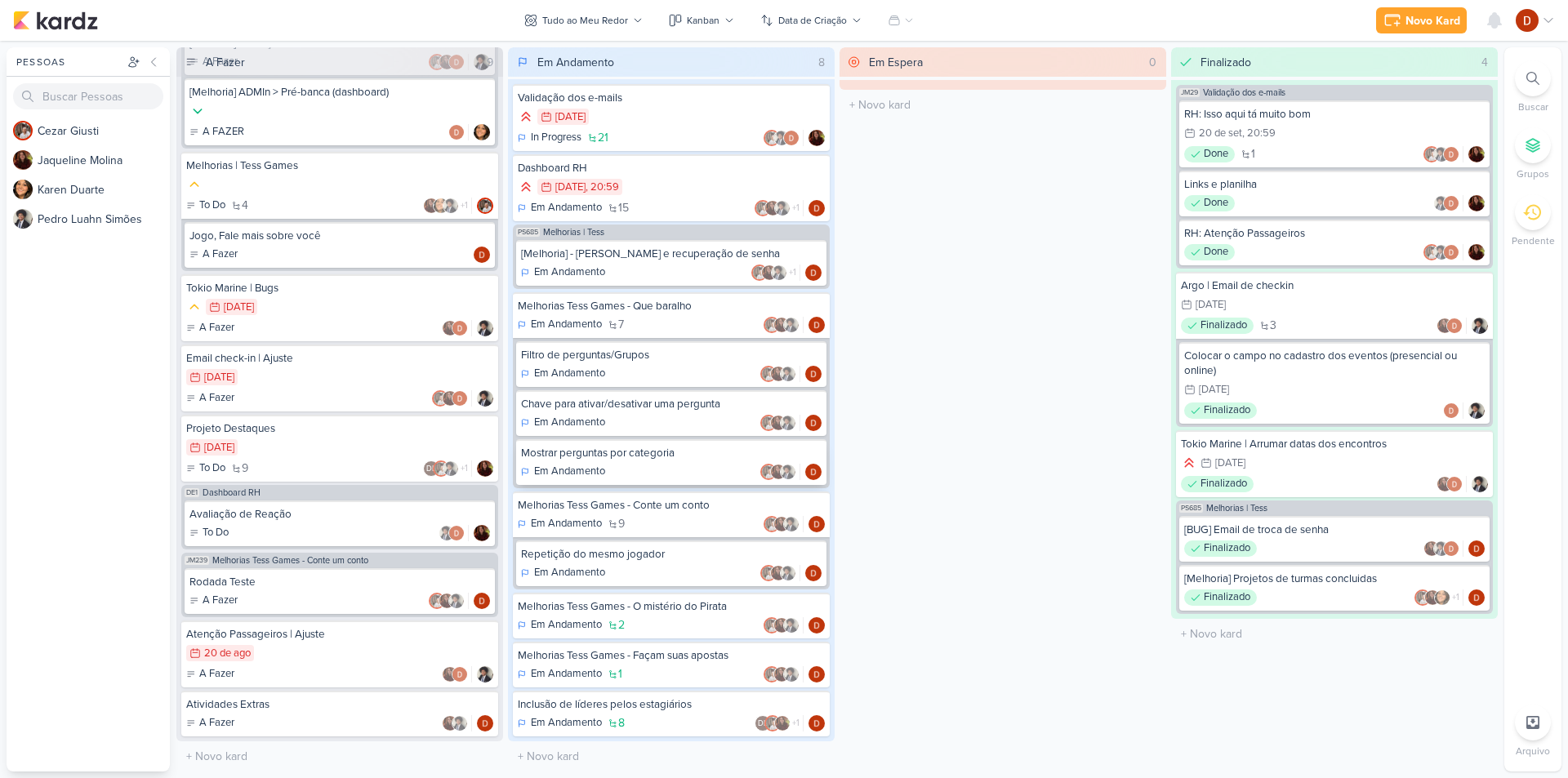
click at [643, 462] on div "Mostrar perguntas por categoria Em Andamento" at bounding box center [671, 462] width 310 height 46
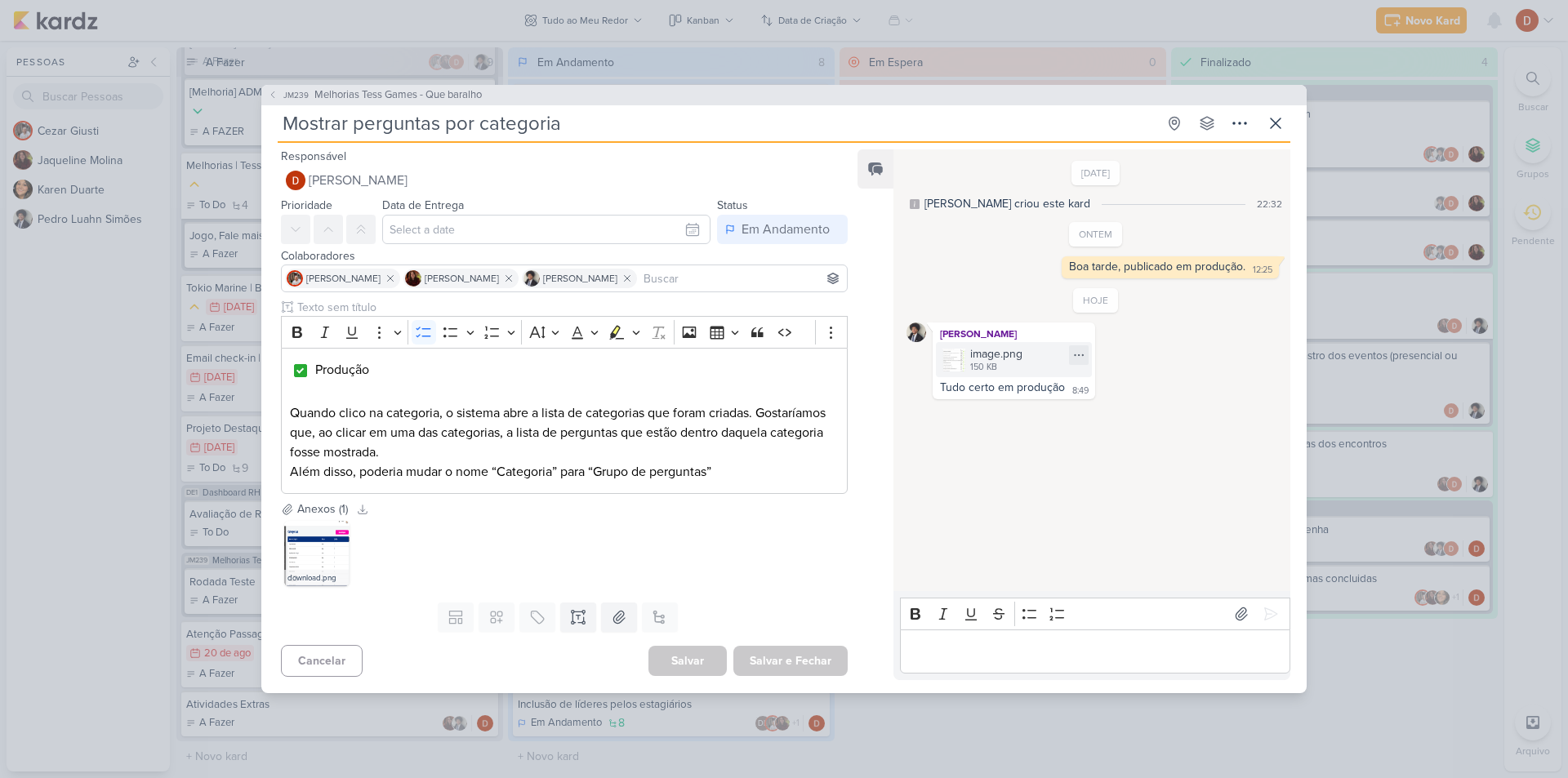
click at [976, 372] on div "150 KB" at bounding box center [996, 367] width 52 height 13
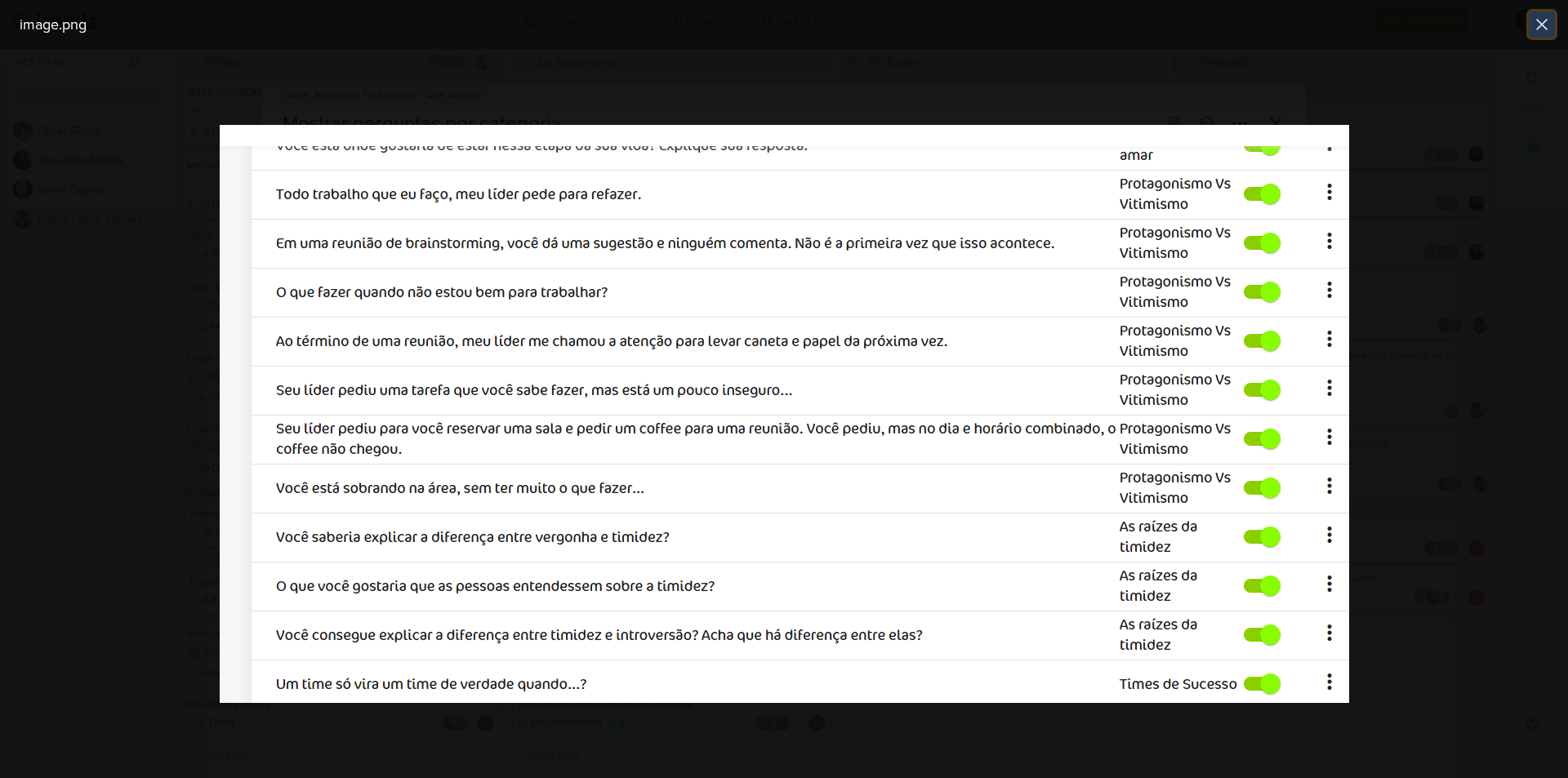
click at [1549, 17] on icon at bounding box center [1542, 25] width 20 height 20
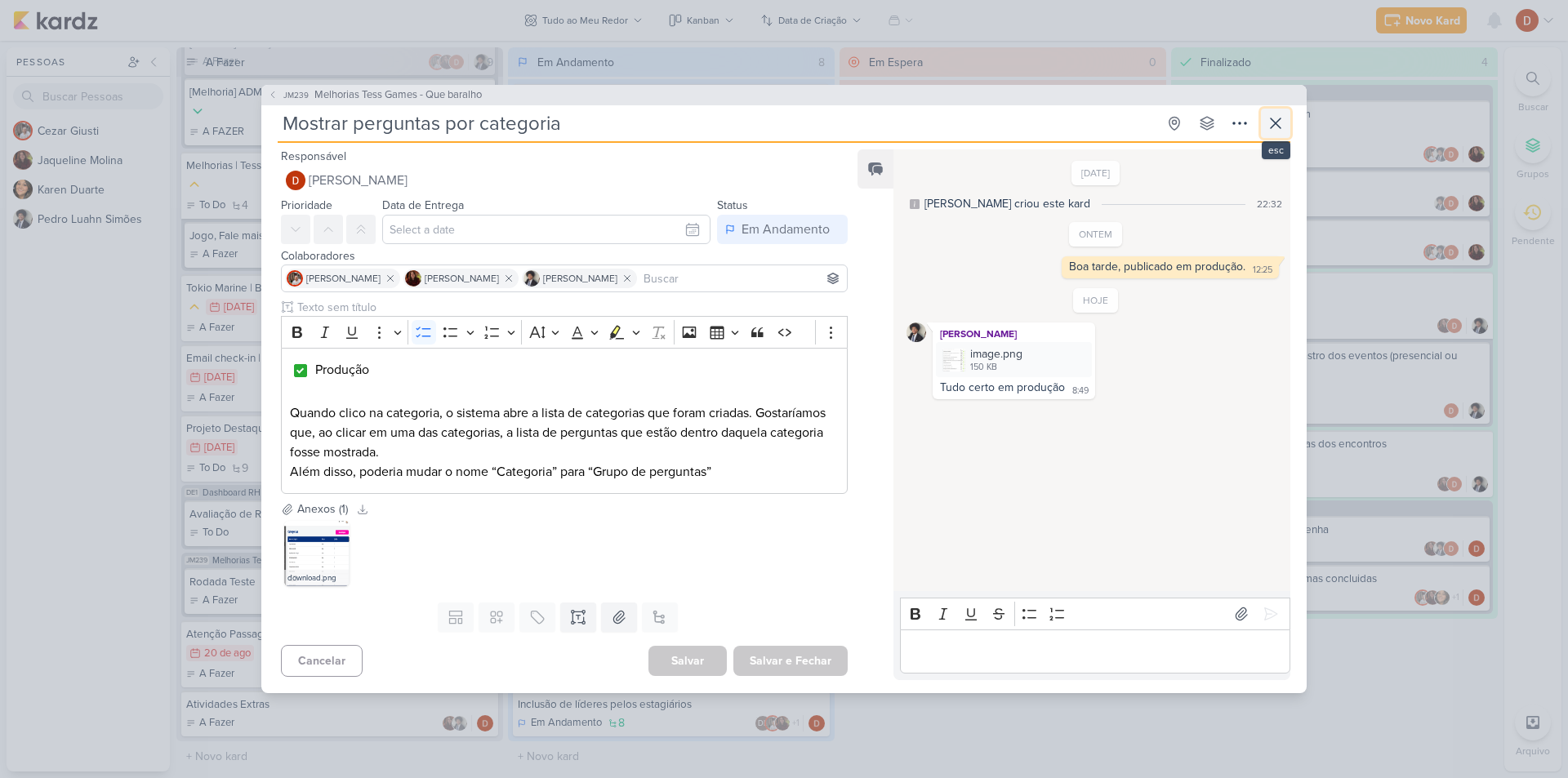
click at [1270, 122] on icon at bounding box center [1276, 124] width 20 height 20
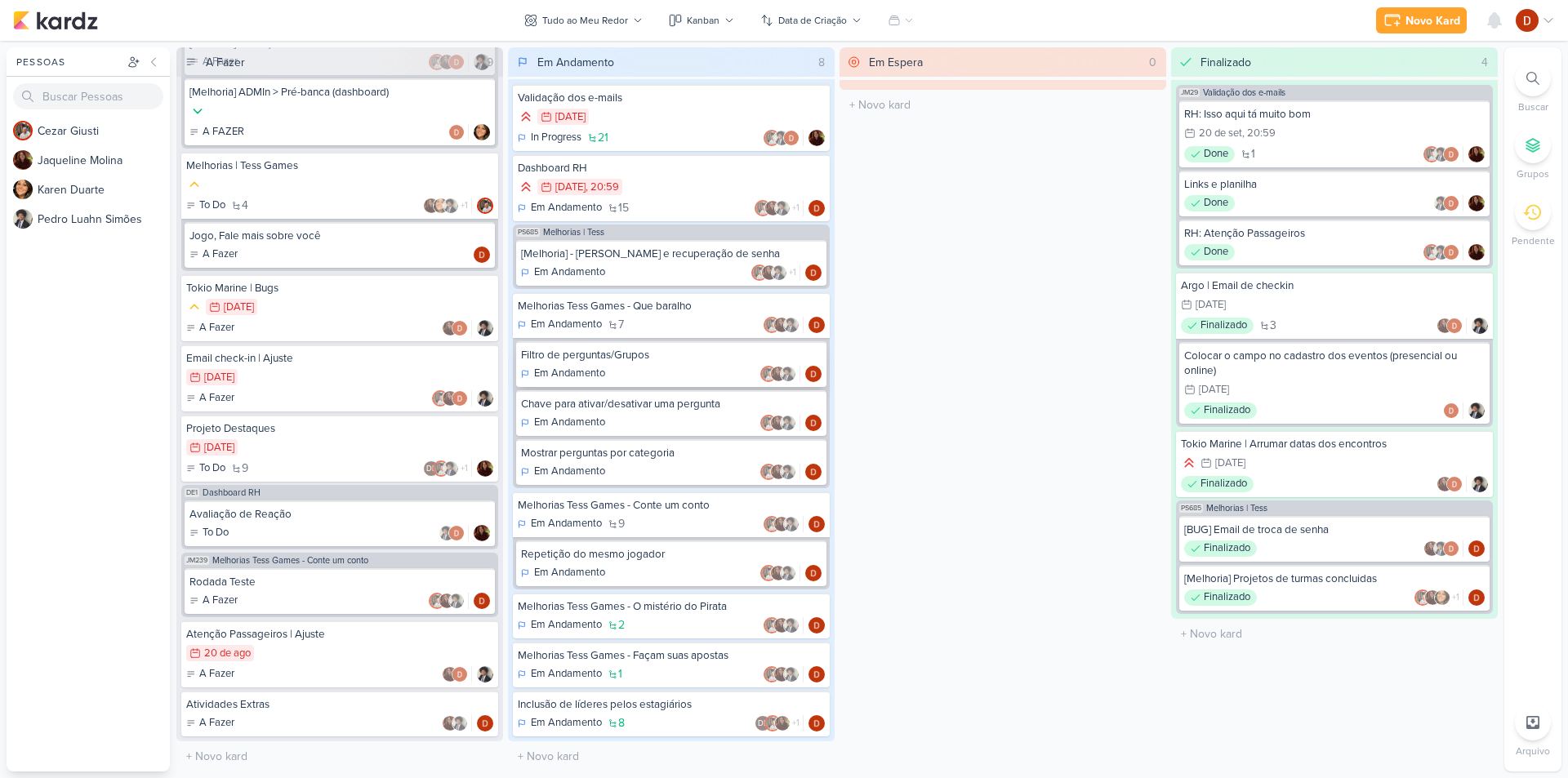
click at [689, 366] on div "Em Andamento" at bounding box center [671, 374] width 301 height 16
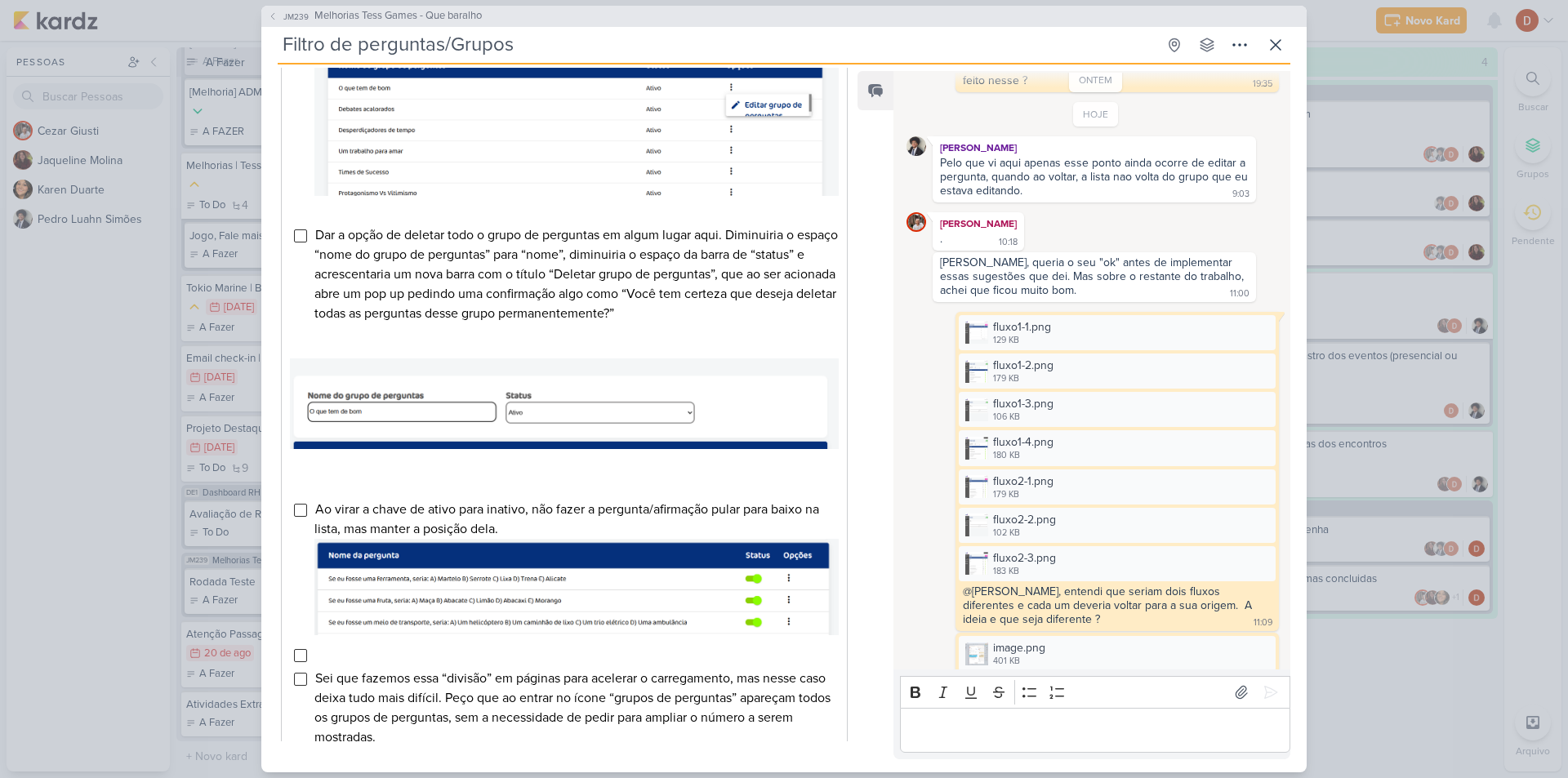
scroll to position [572, 0]
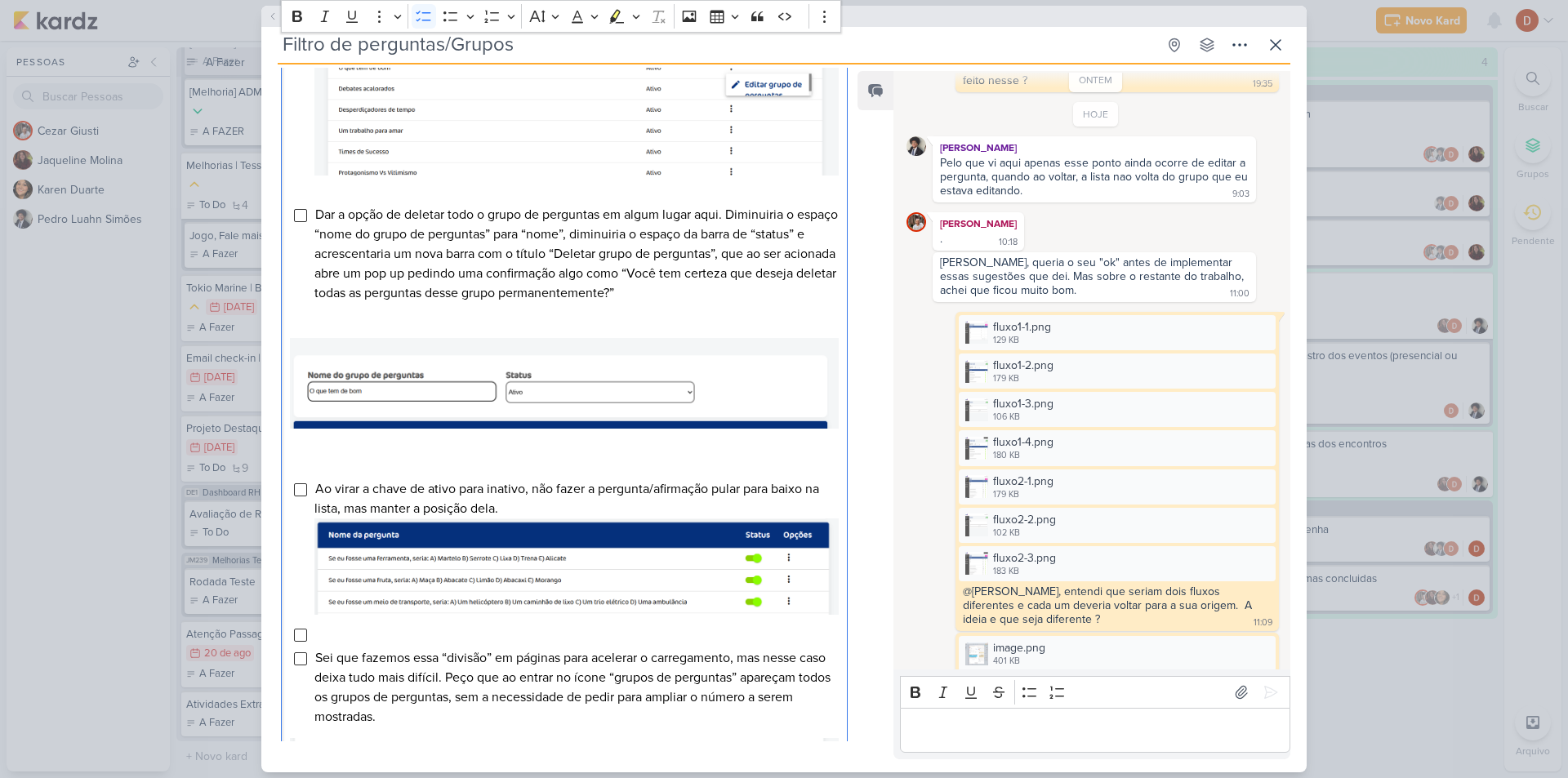
click at [512, 261] on li "Dar a opção de deletar todo o grupo de perguntas em algum lugar aqui. Diminuiri…" at bounding box center [576, 254] width 524 height 98
click at [772, 303] on li "Dar a opção de deletar todo o grupo de perguntas em algum lugar aqui. Diminuiri…" at bounding box center [576, 254] width 524 height 98
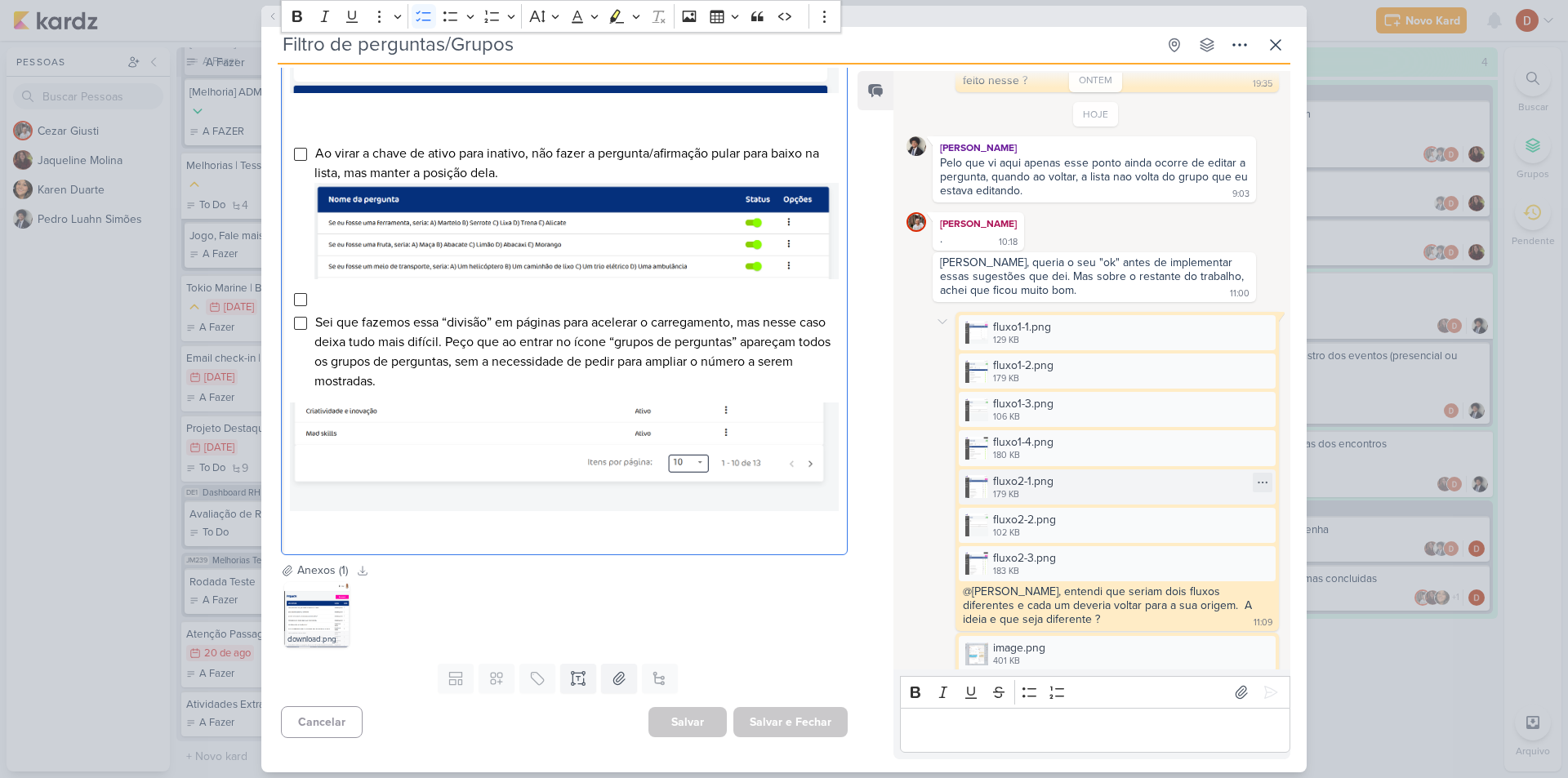
scroll to position [283, 0]
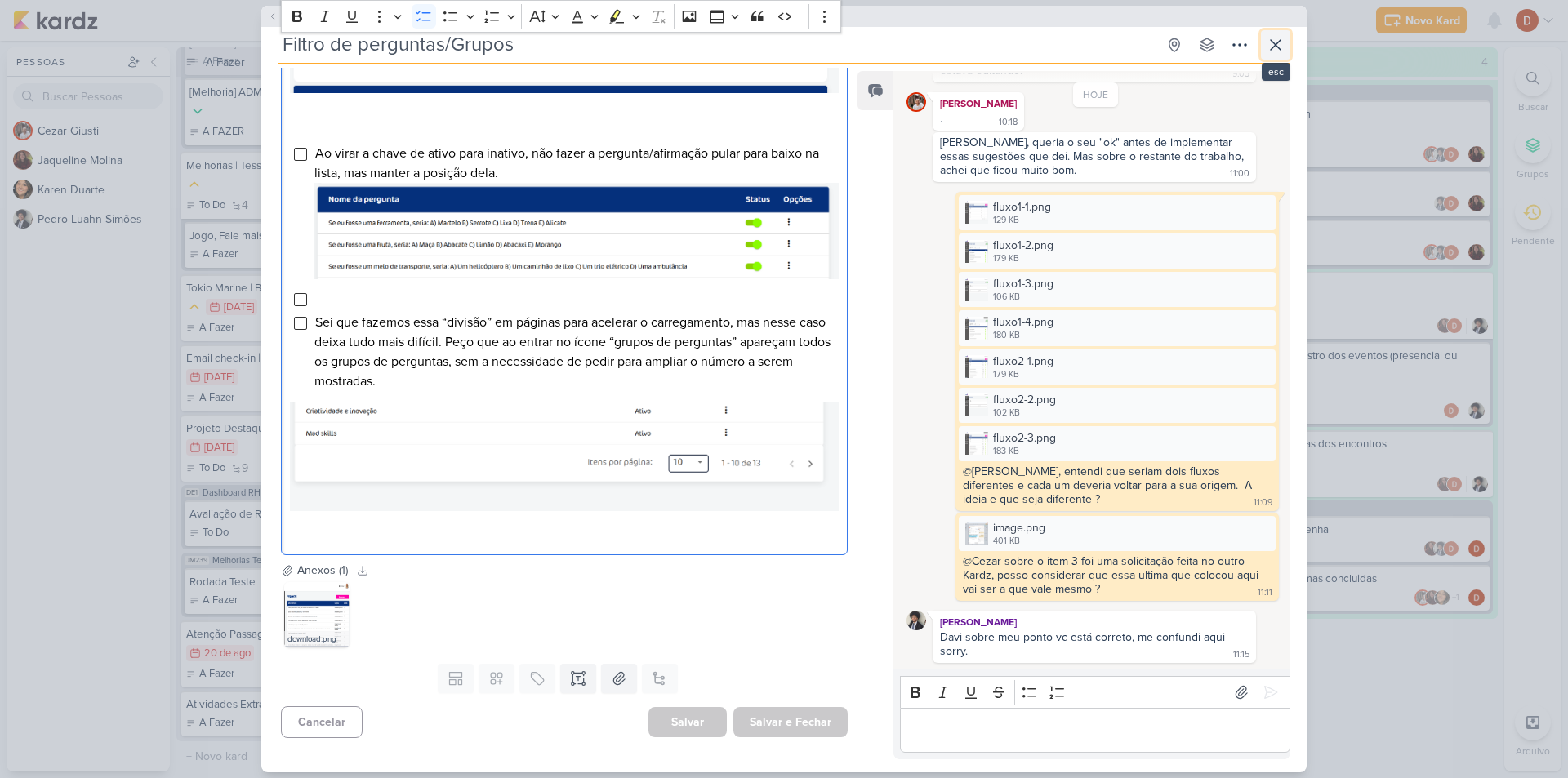
click at [1274, 51] on icon at bounding box center [1276, 45] width 20 height 20
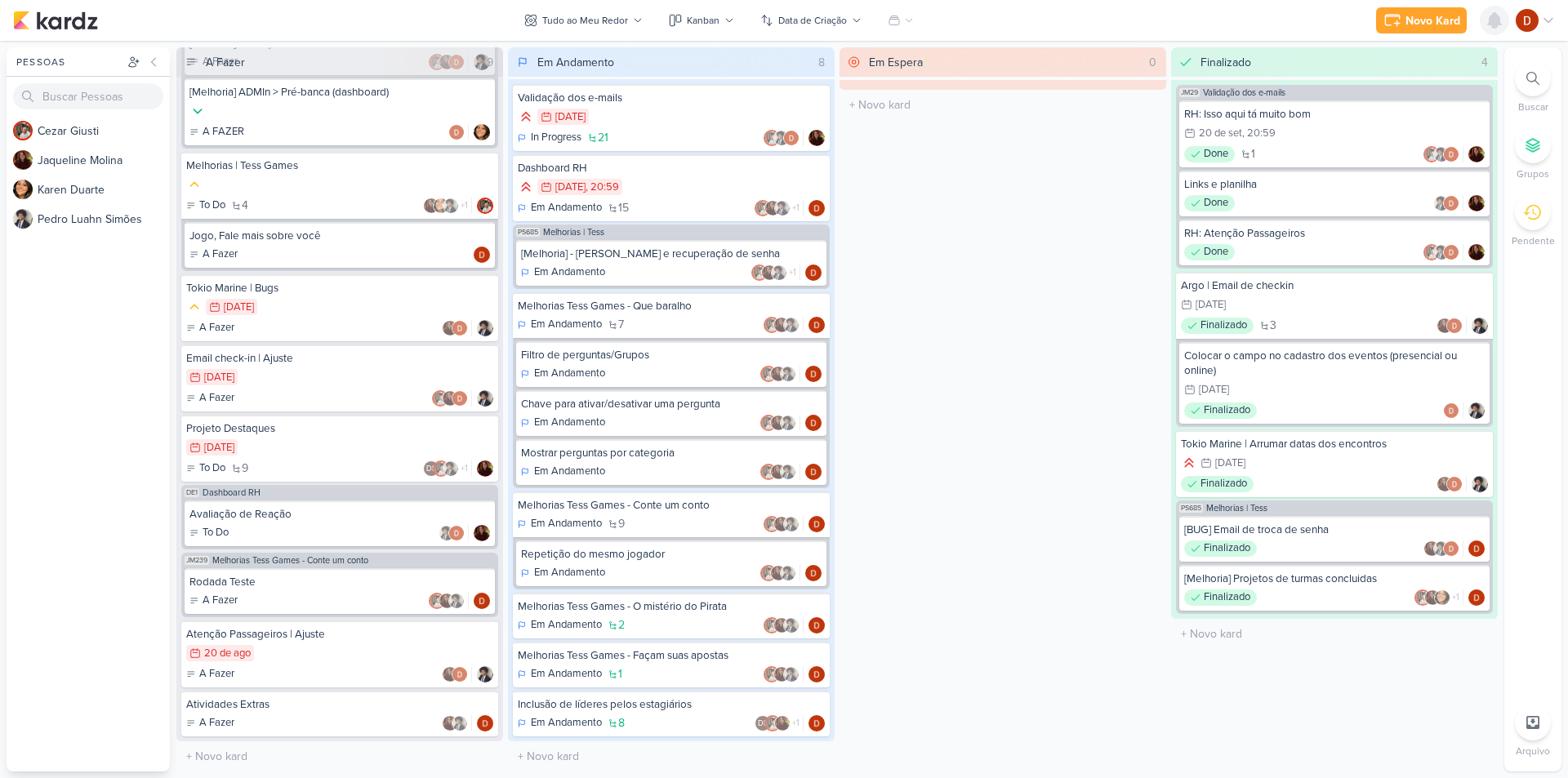
click at [1500, 19] on icon at bounding box center [1494, 20] width 13 height 15
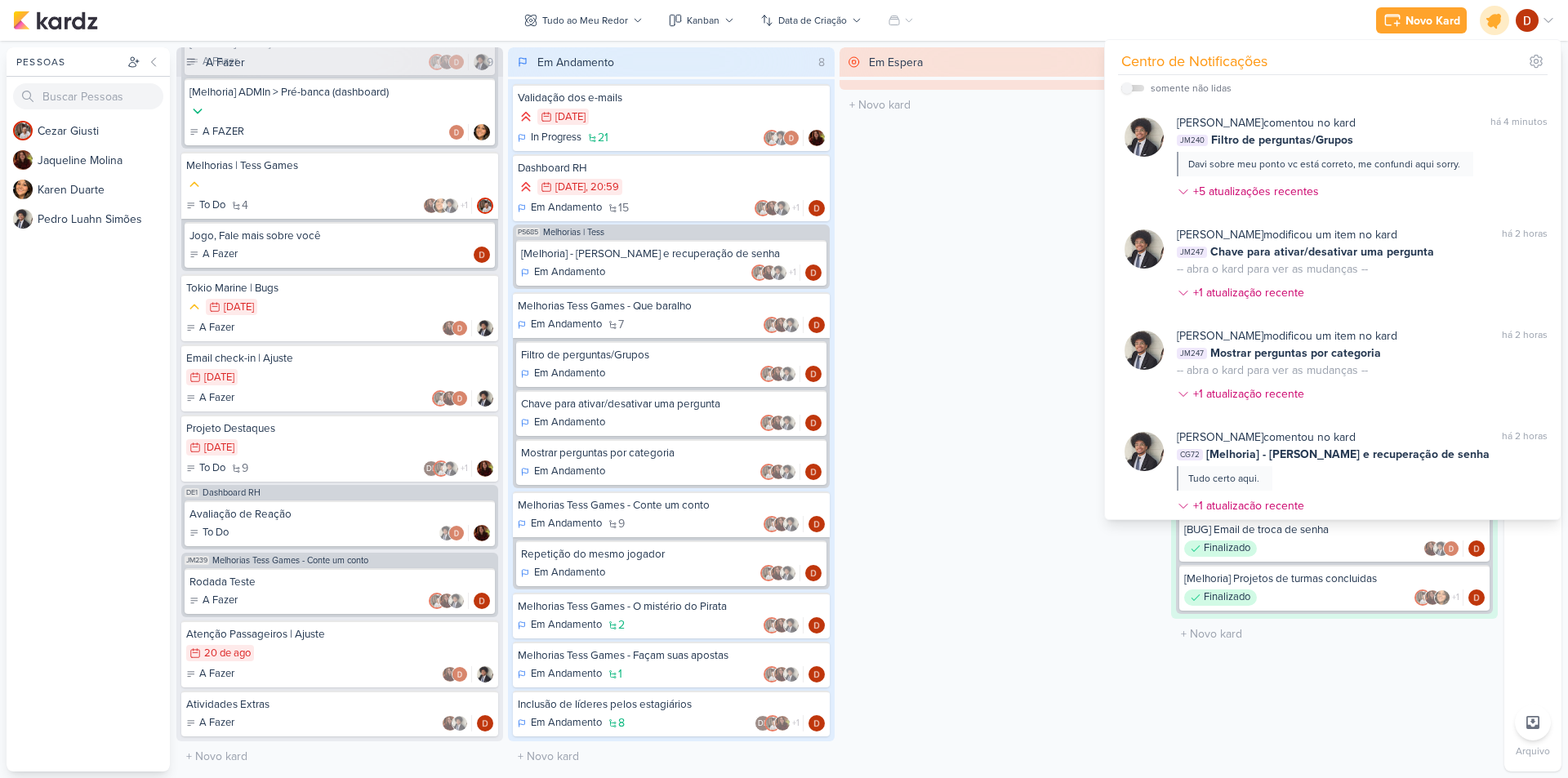
click at [1500, 19] on icon at bounding box center [1495, 21] width 20 height 20
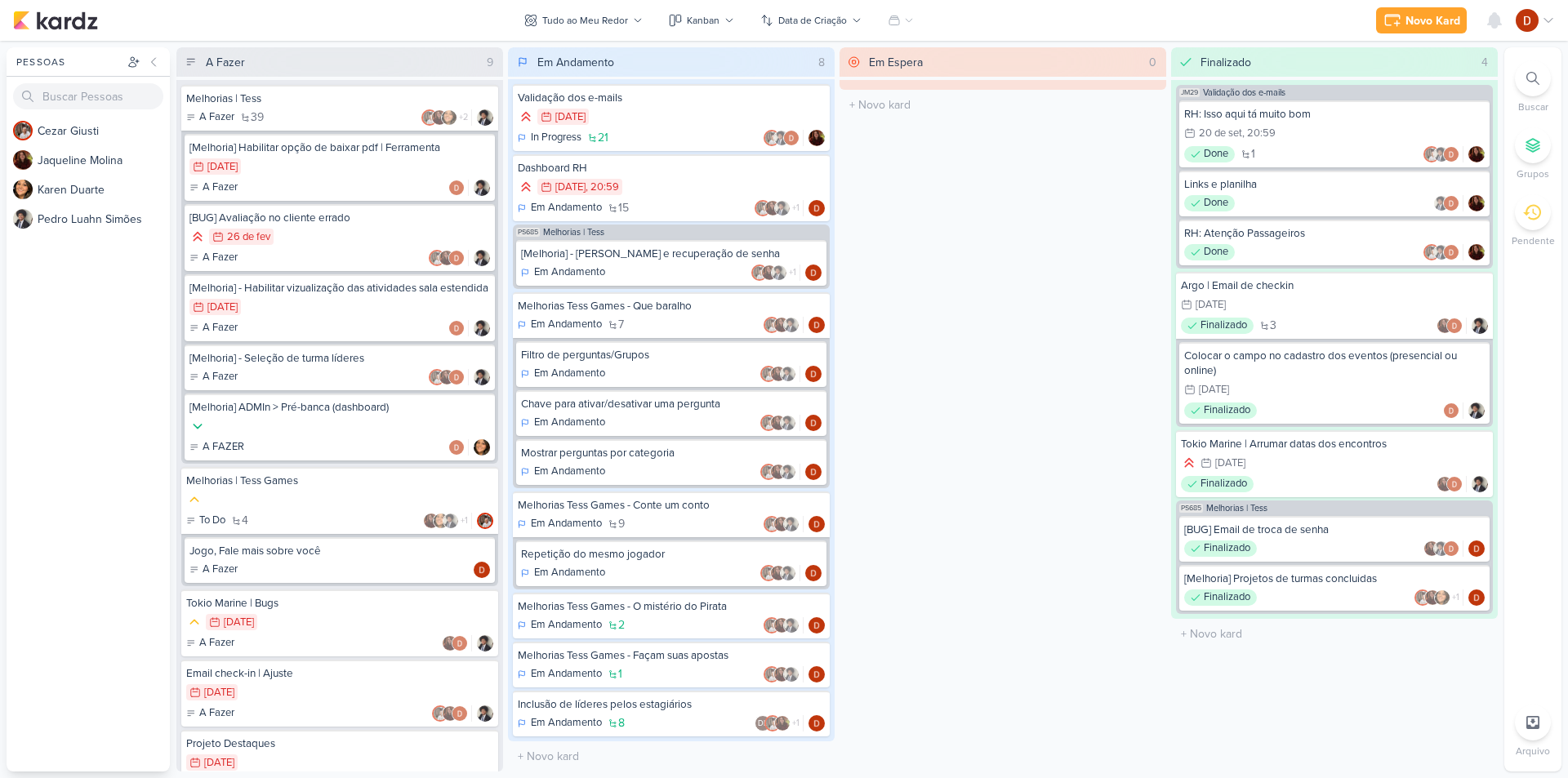
scroll to position [0, 0]
click at [639, 327] on div "Em Andamento 7" at bounding box center [671, 325] width 307 height 16
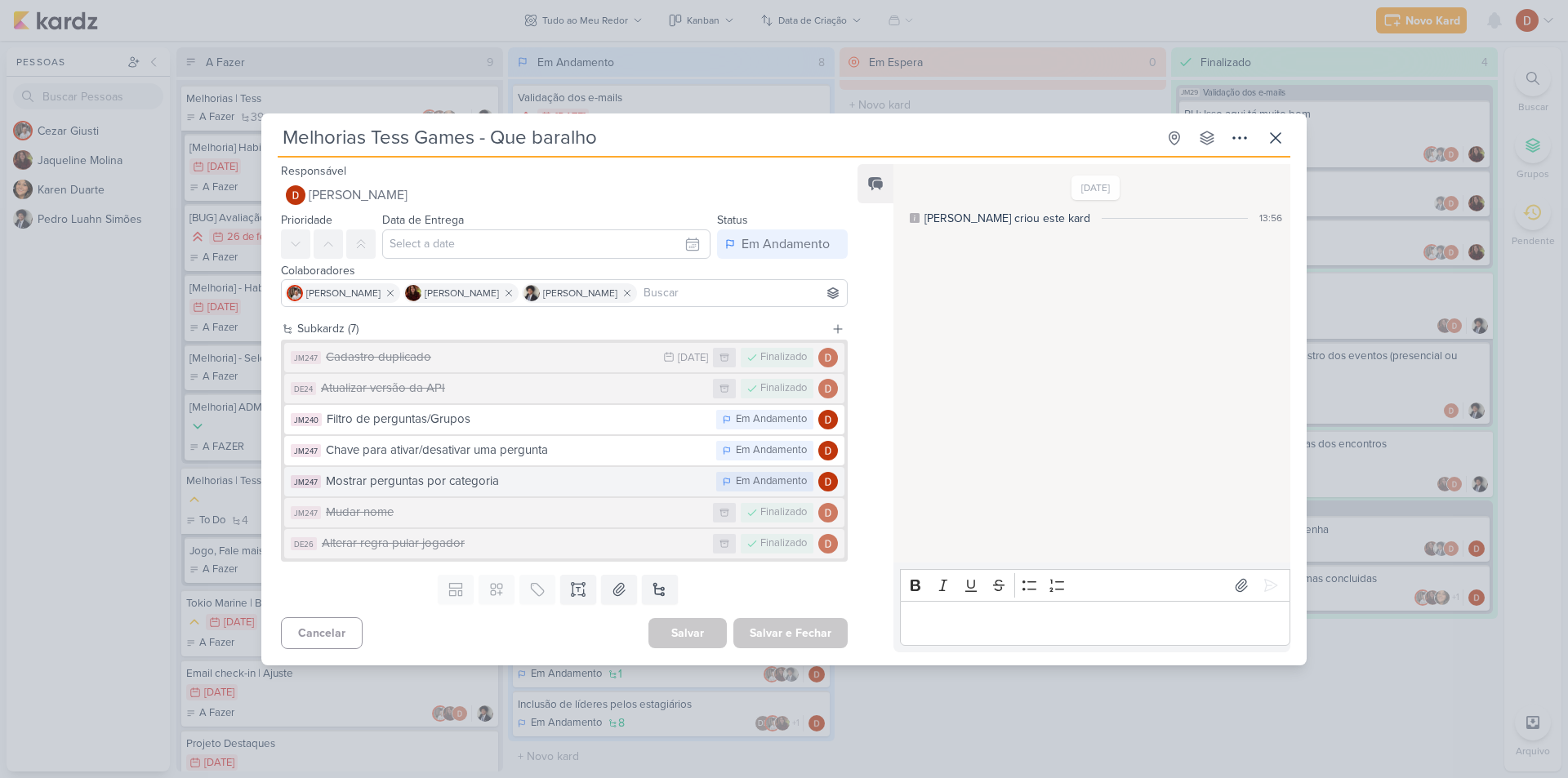
click at [511, 488] on div "Mostrar perguntas por categoria" at bounding box center [517, 481] width 382 height 19
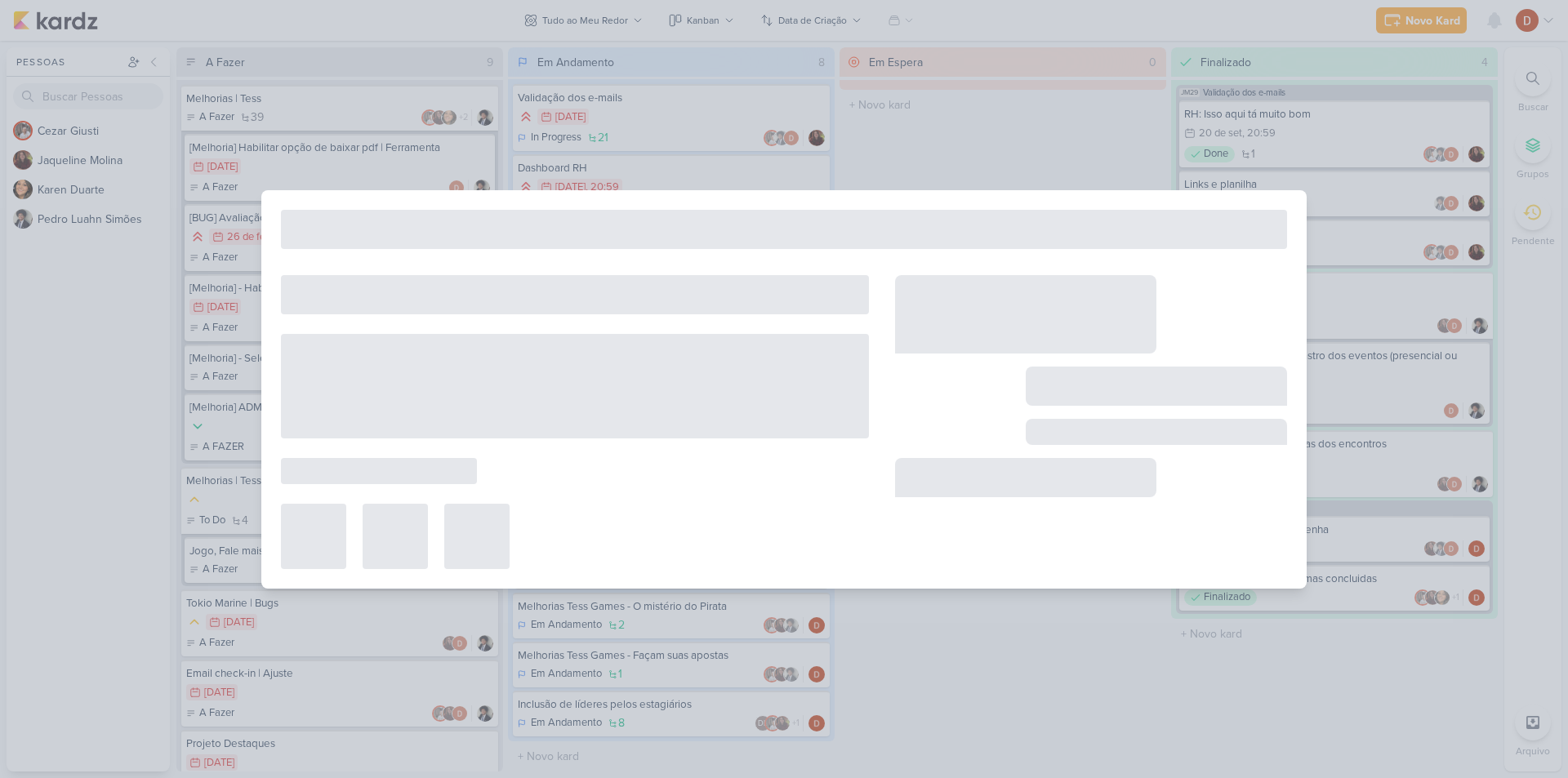
type input "Mostrar perguntas por categoria"
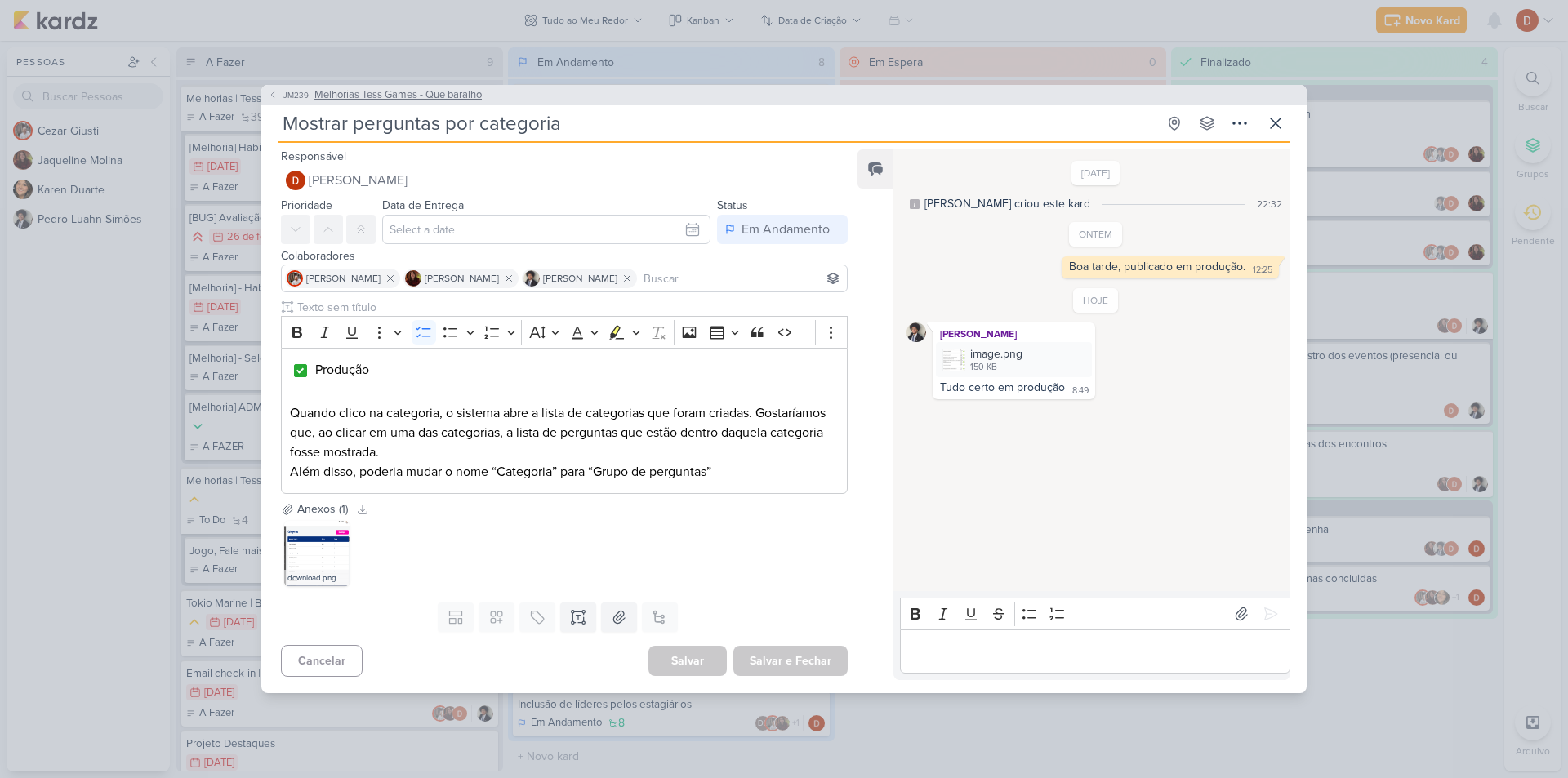
click at [274, 87] on button "JM239 Melhorias Tess Games - Que baralho" at bounding box center [375, 95] width 214 height 16
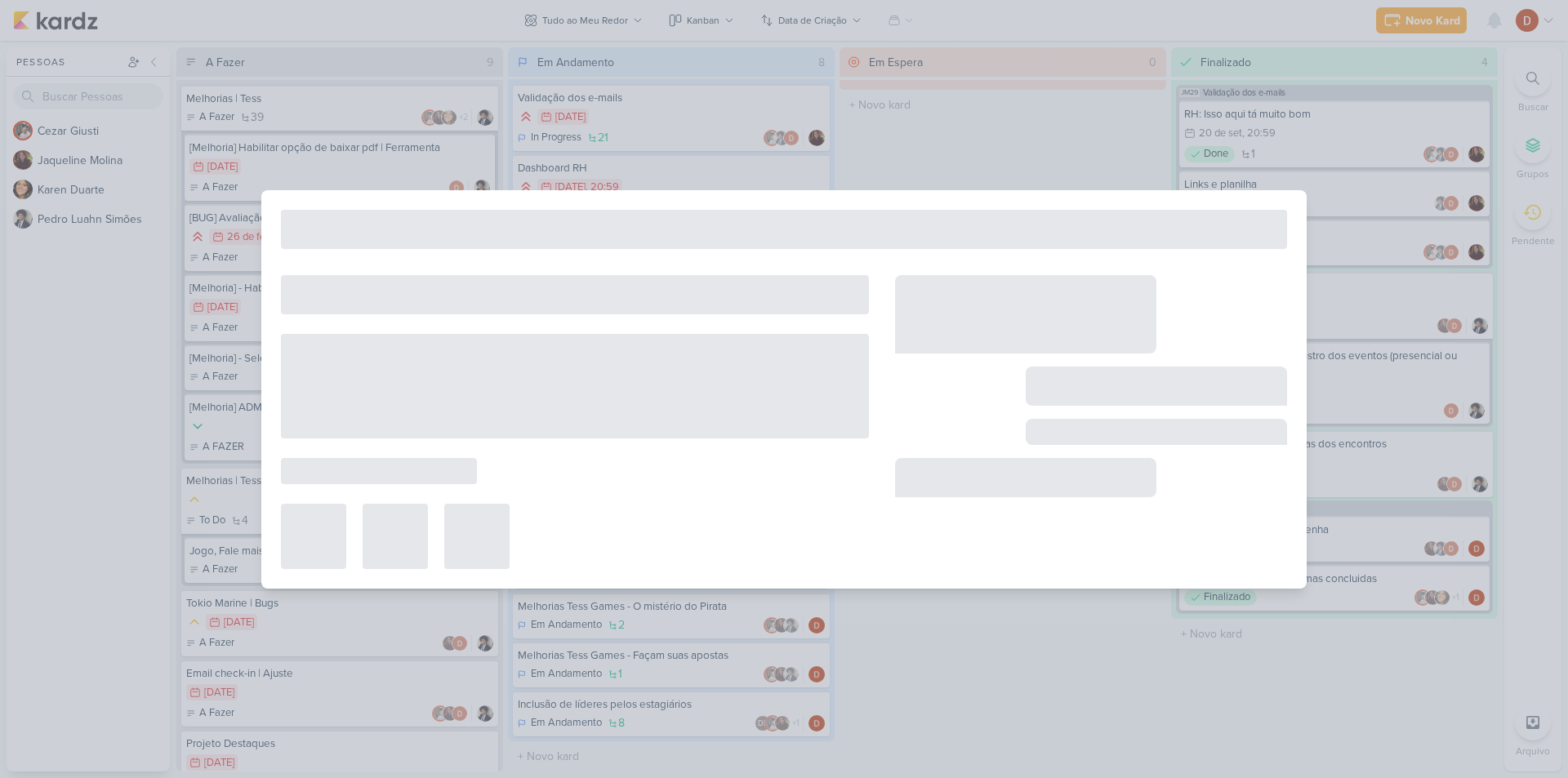
type input "Melhorias Tess Games - Que baralho"
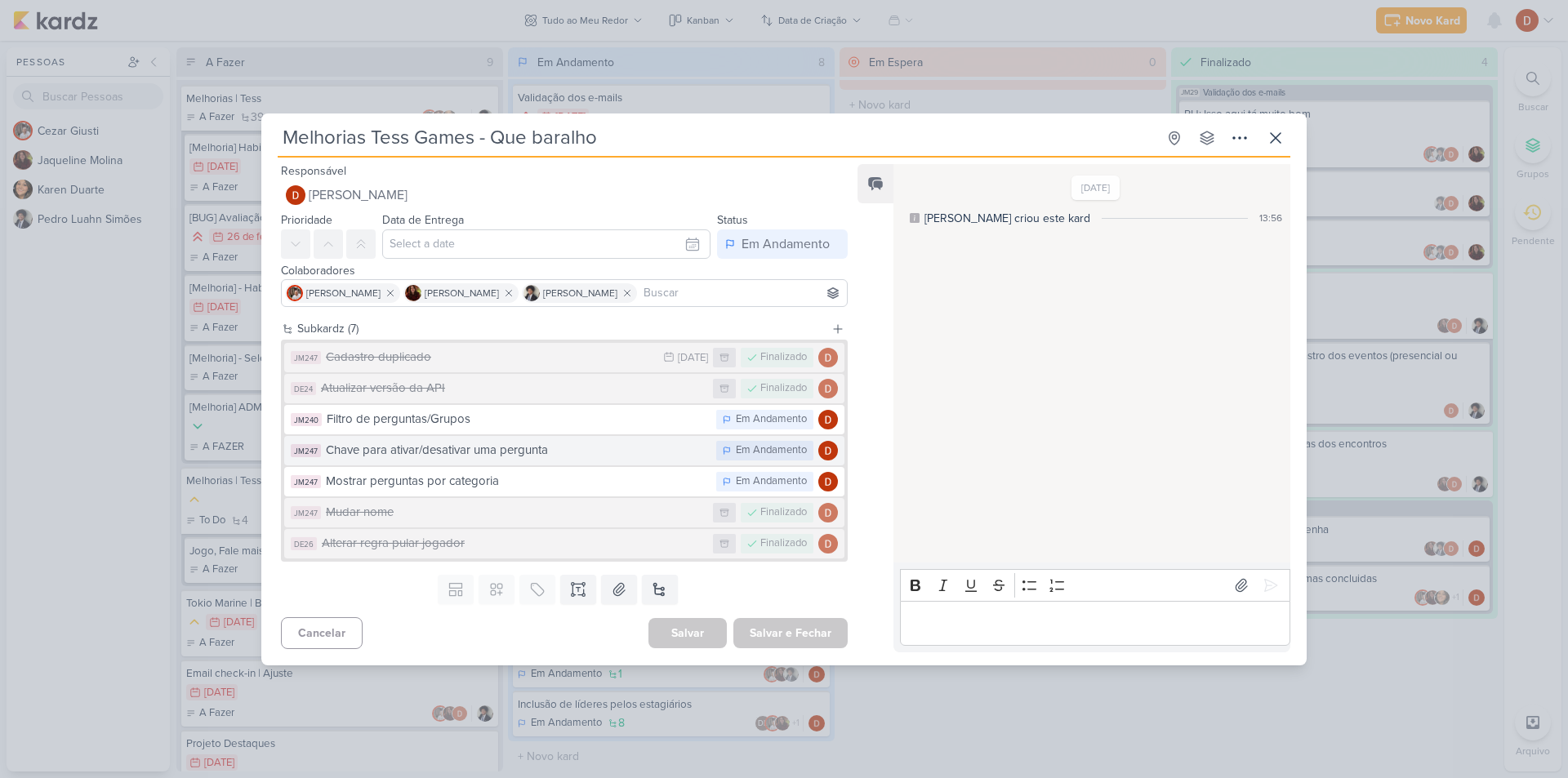
click at [476, 457] on div "Chave para ativar/desativar uma pergunta" at bounding box center [517, 450] width 382 height 19
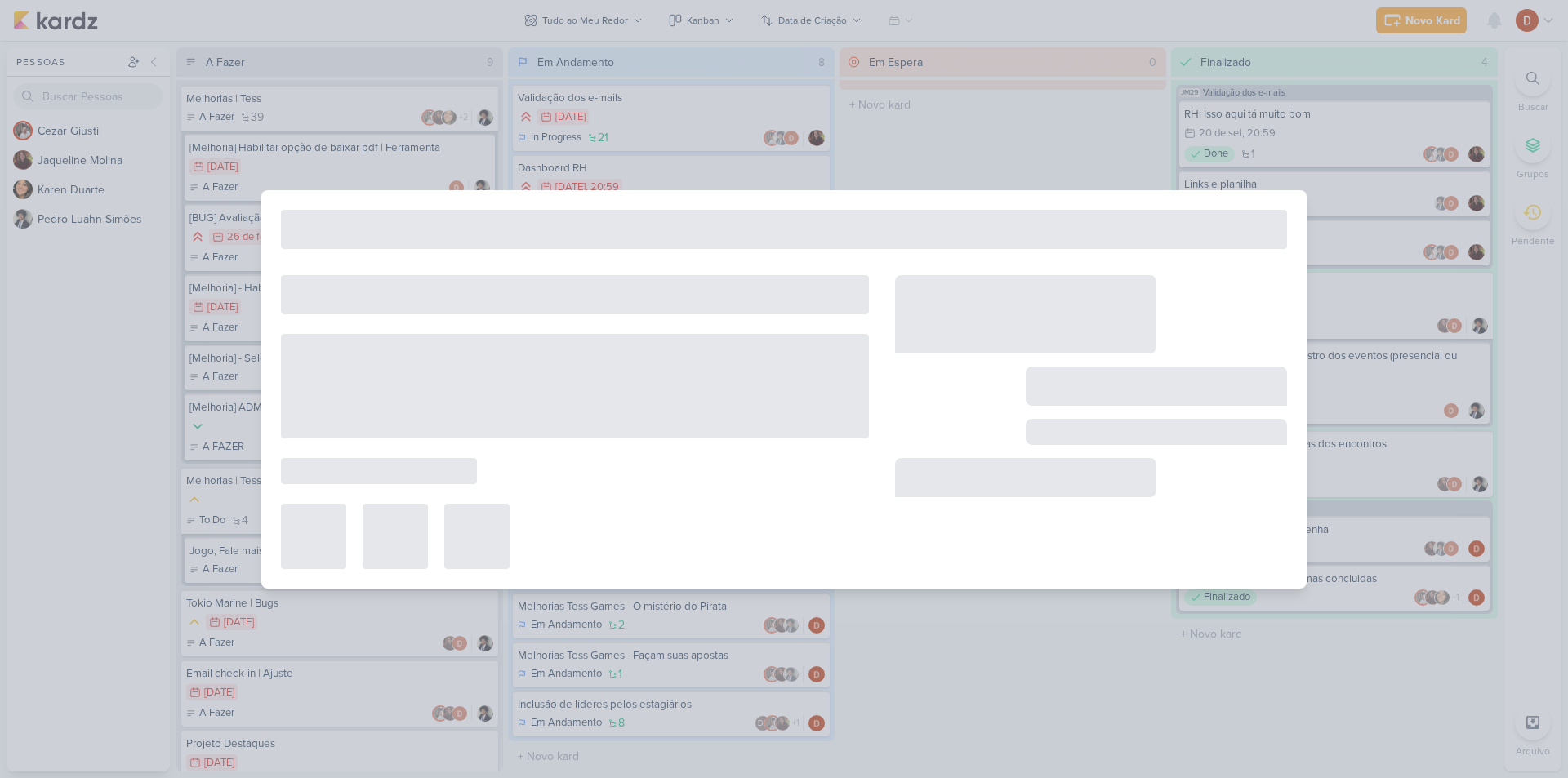
type input "Chave para ativar/desativar uma pergunta"
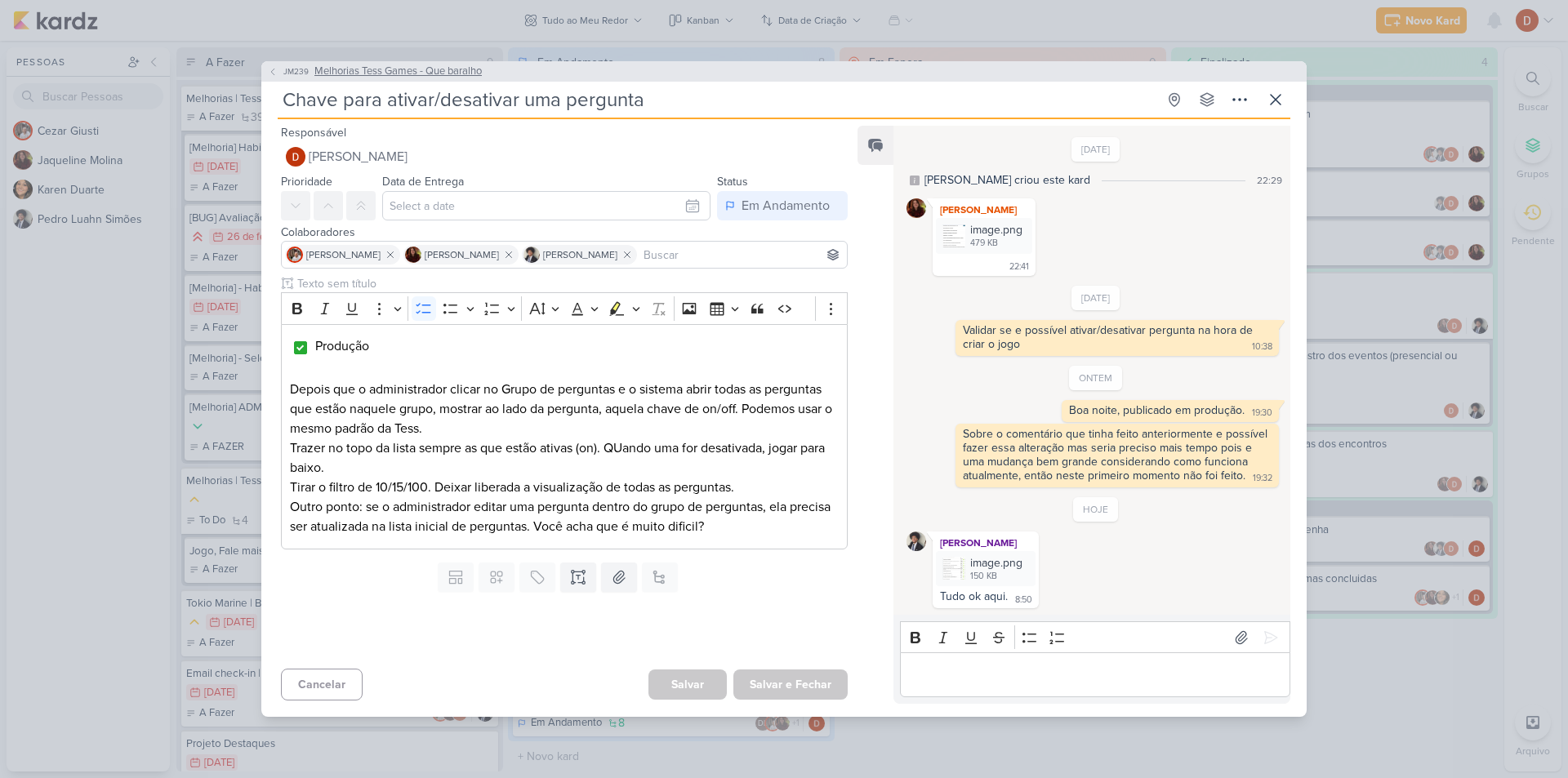
click at [287, 69] on span "JM239" at bounding box center [296, 71] width 30 height 12
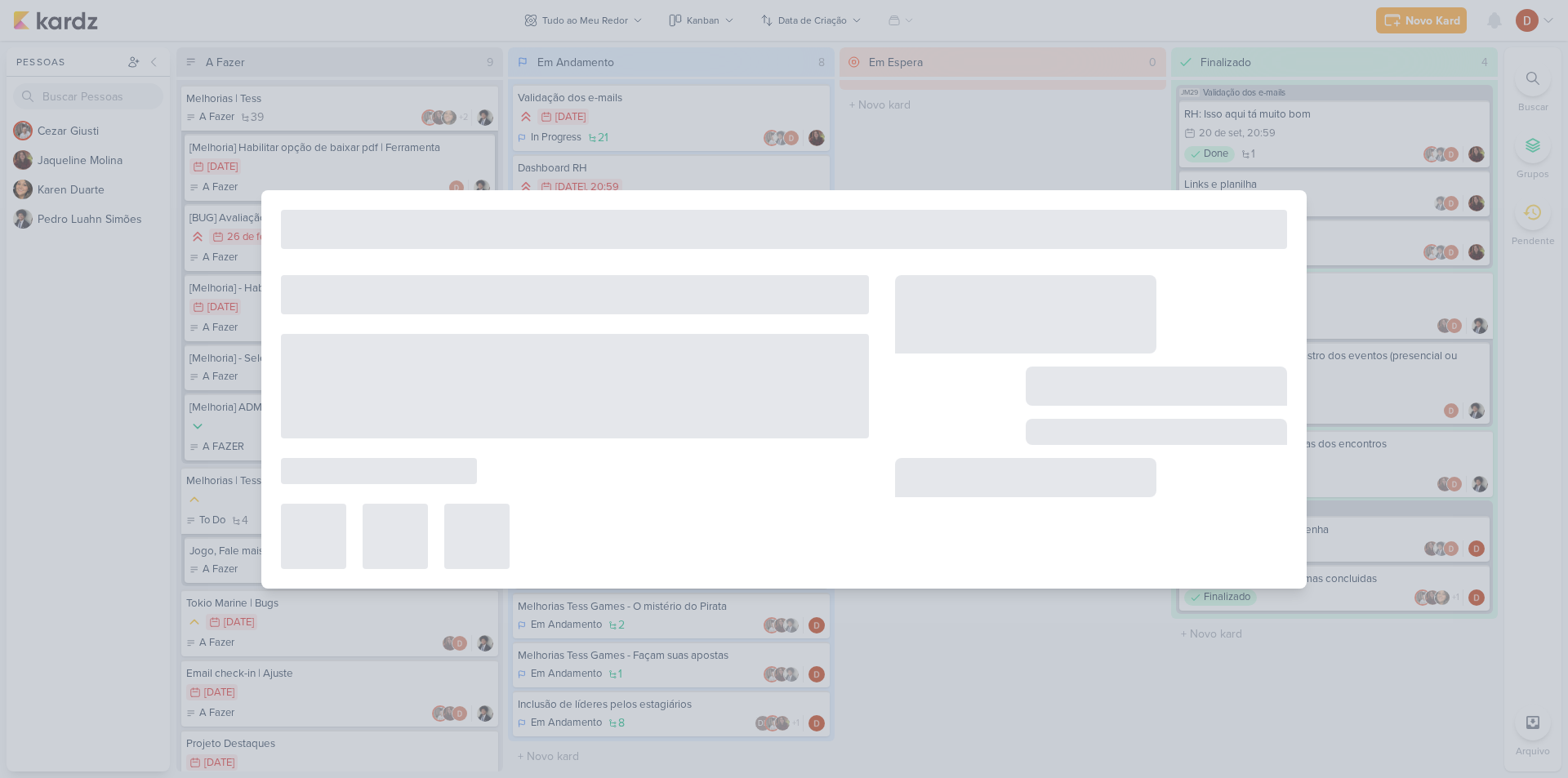
type input "Melhorias Tess Games - Que baralho"
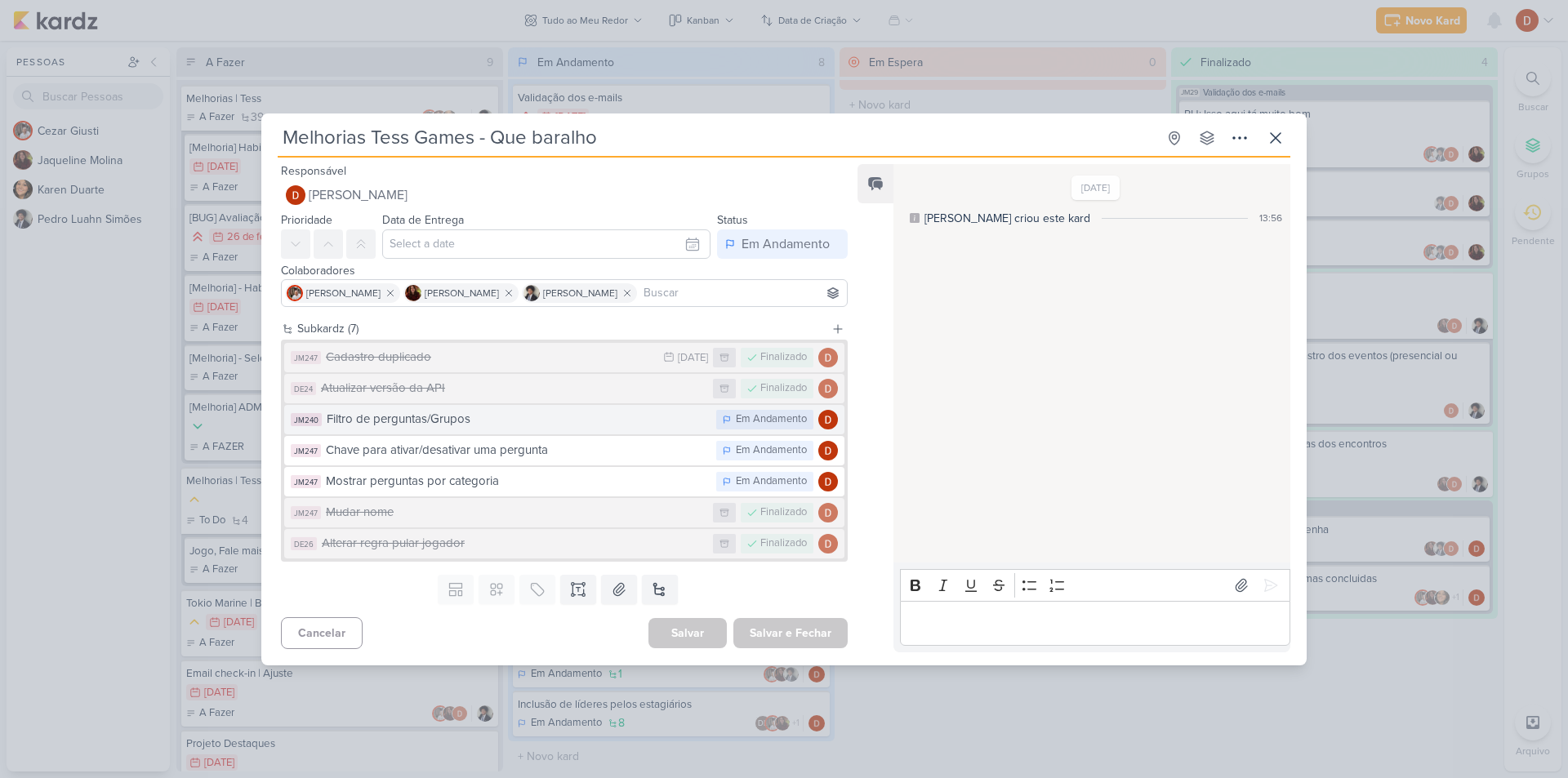
click at [446, 424] on div "Filtro de perguntas/Grupos" at bounding box center [517, 419] width 381 height 19
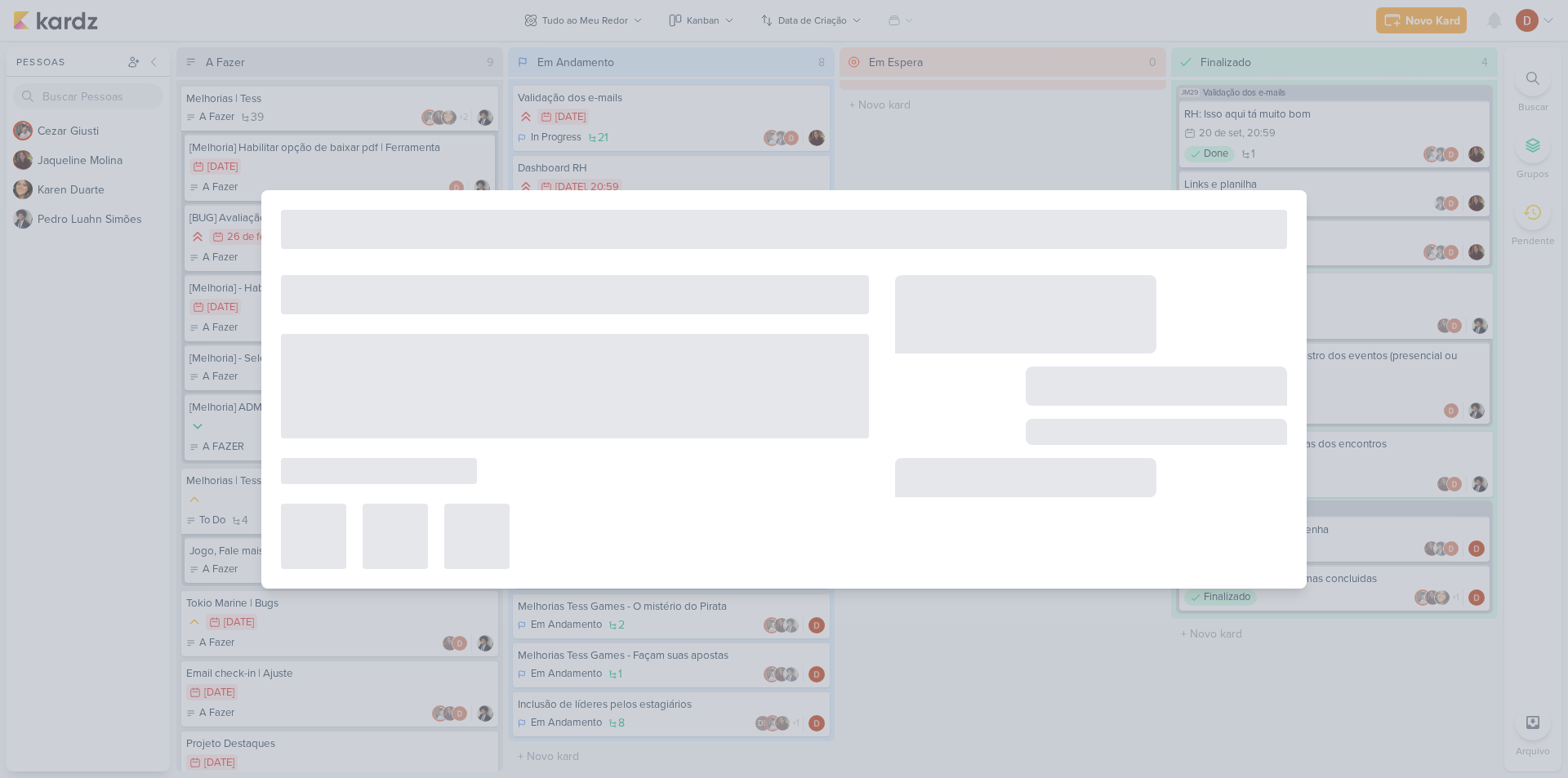
type input "Filtro de perguntas/Grupos"
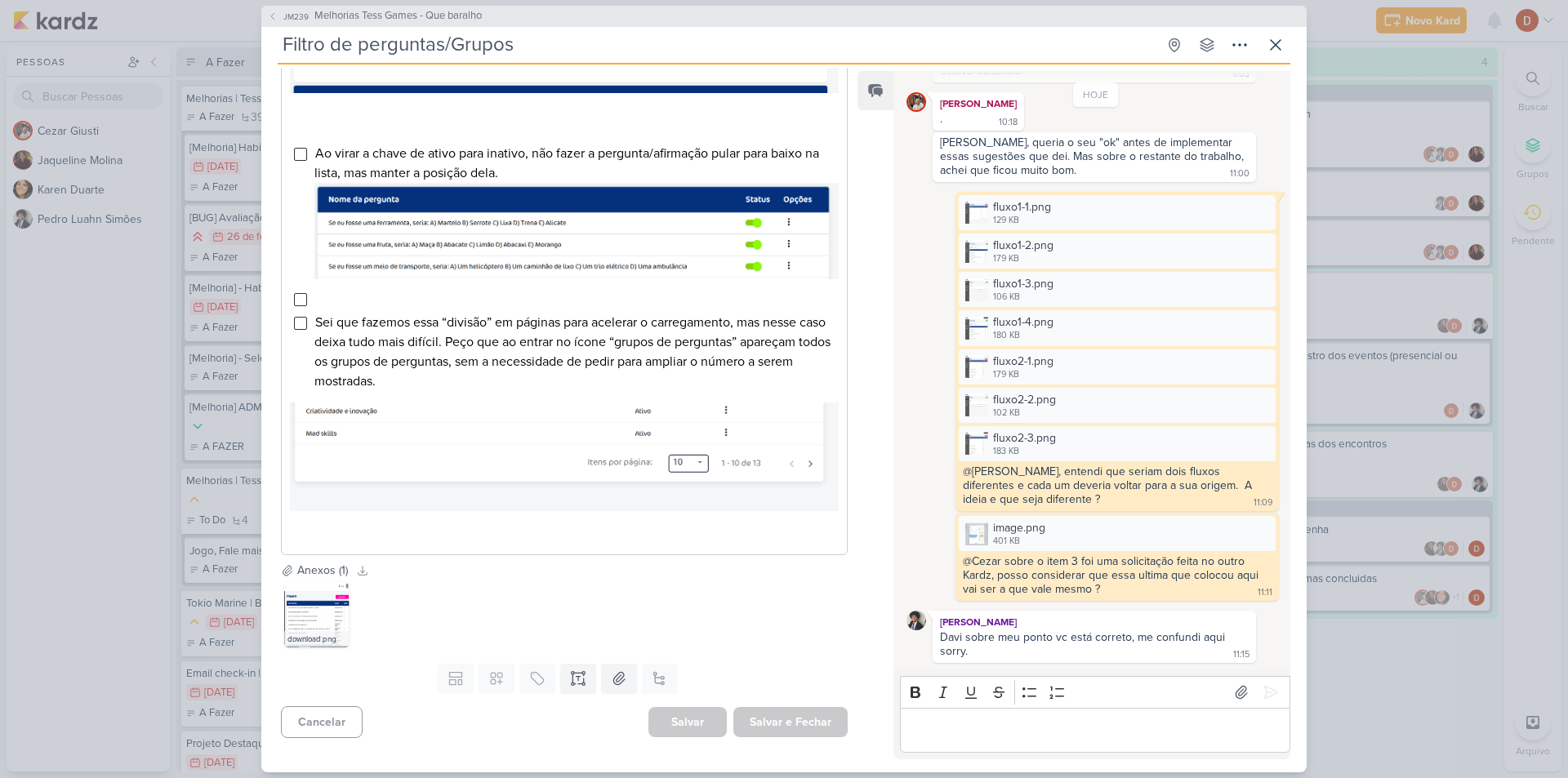
scroll to position [921, 0]
click at [287, 18] on span "JM239" at bounding box center [296, 17] width 30 height 12
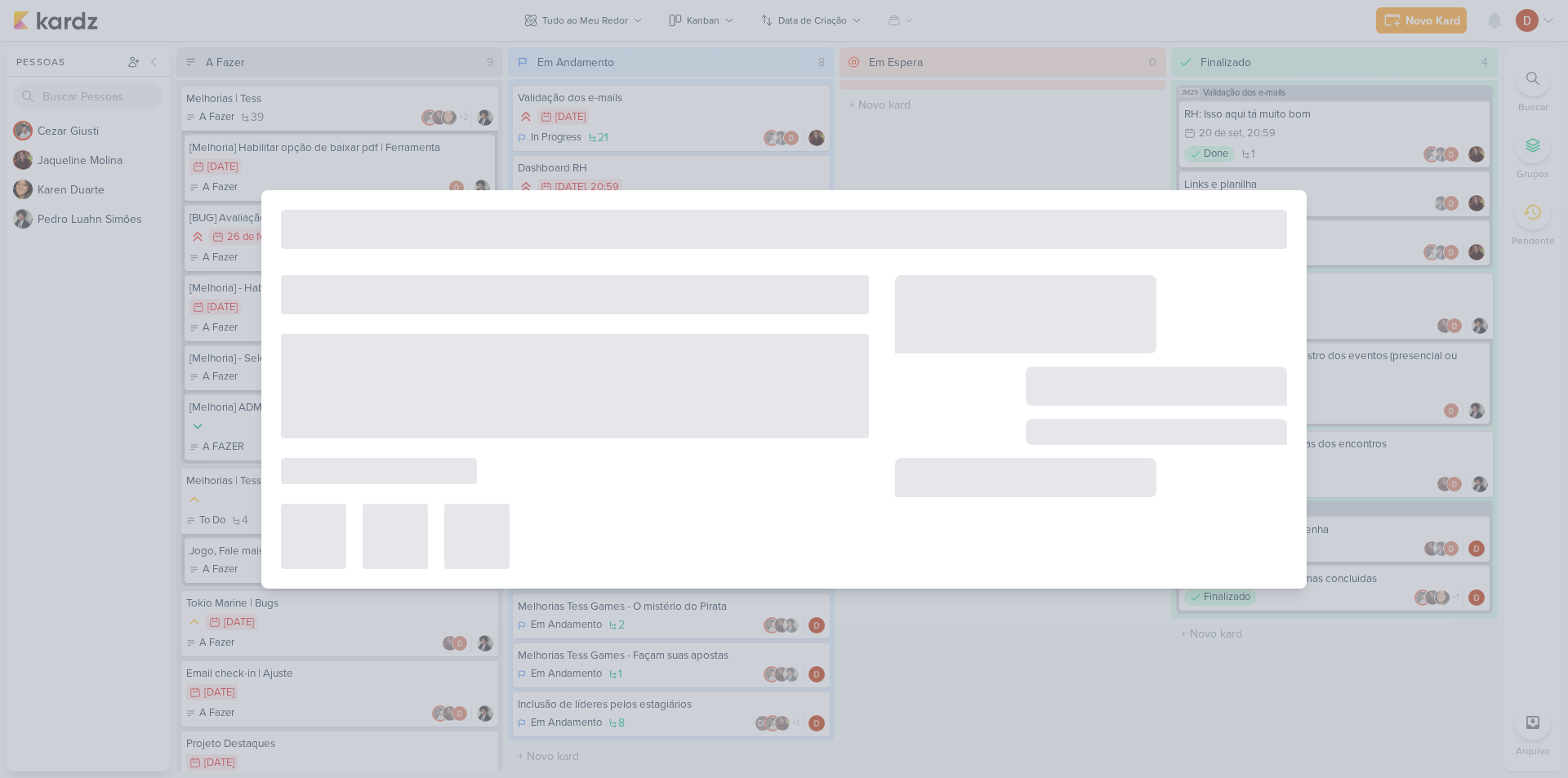
type input "Melhorias Tess Games - Que baralho"
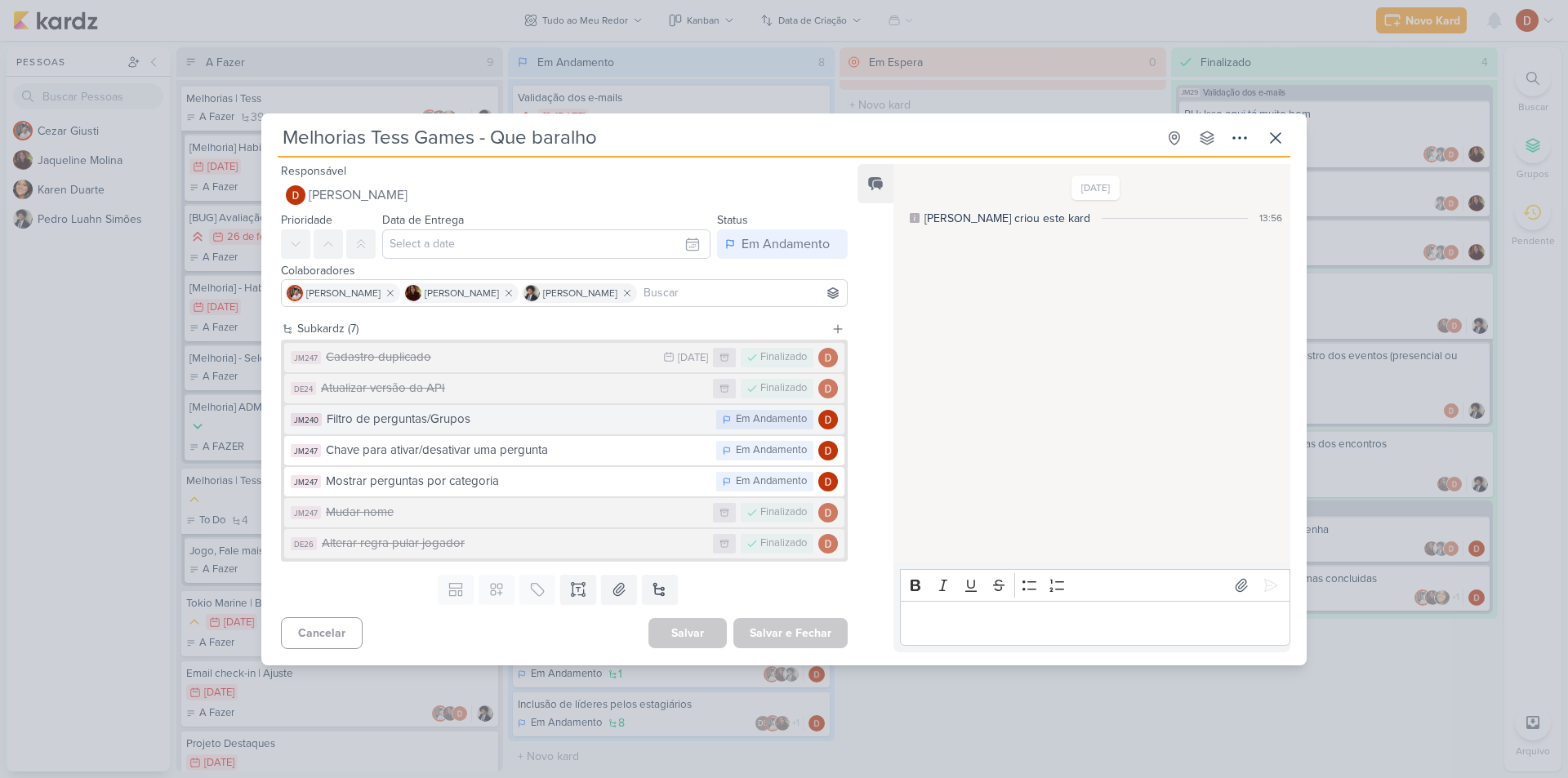
click at [532, 426] on div "Filtro de perguntas/Grupos" at bounding box center [517, 419] width 381 height 19
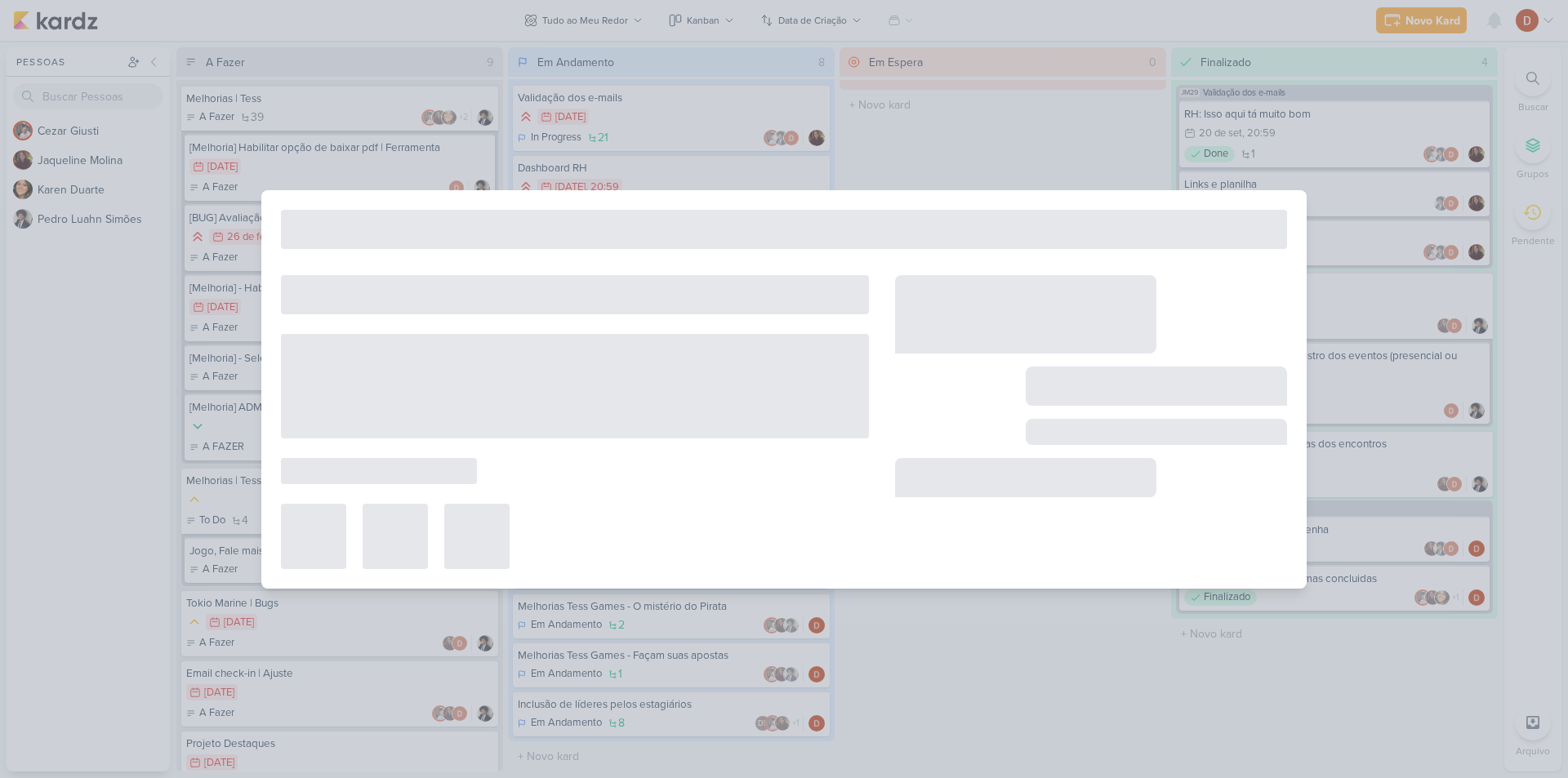
type input "Filtro de perguntas/Grupos"
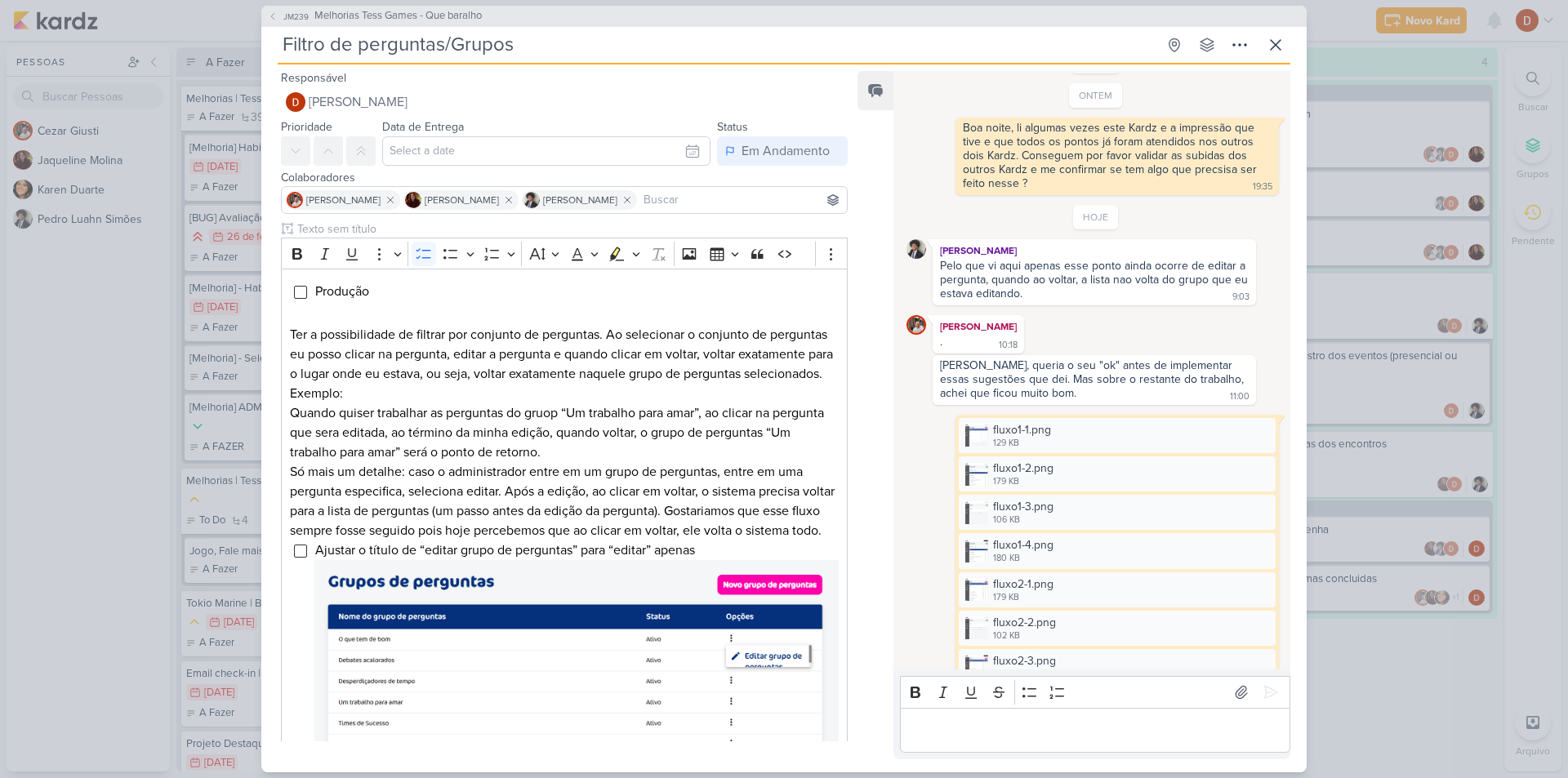
scroll to position [283, 0]
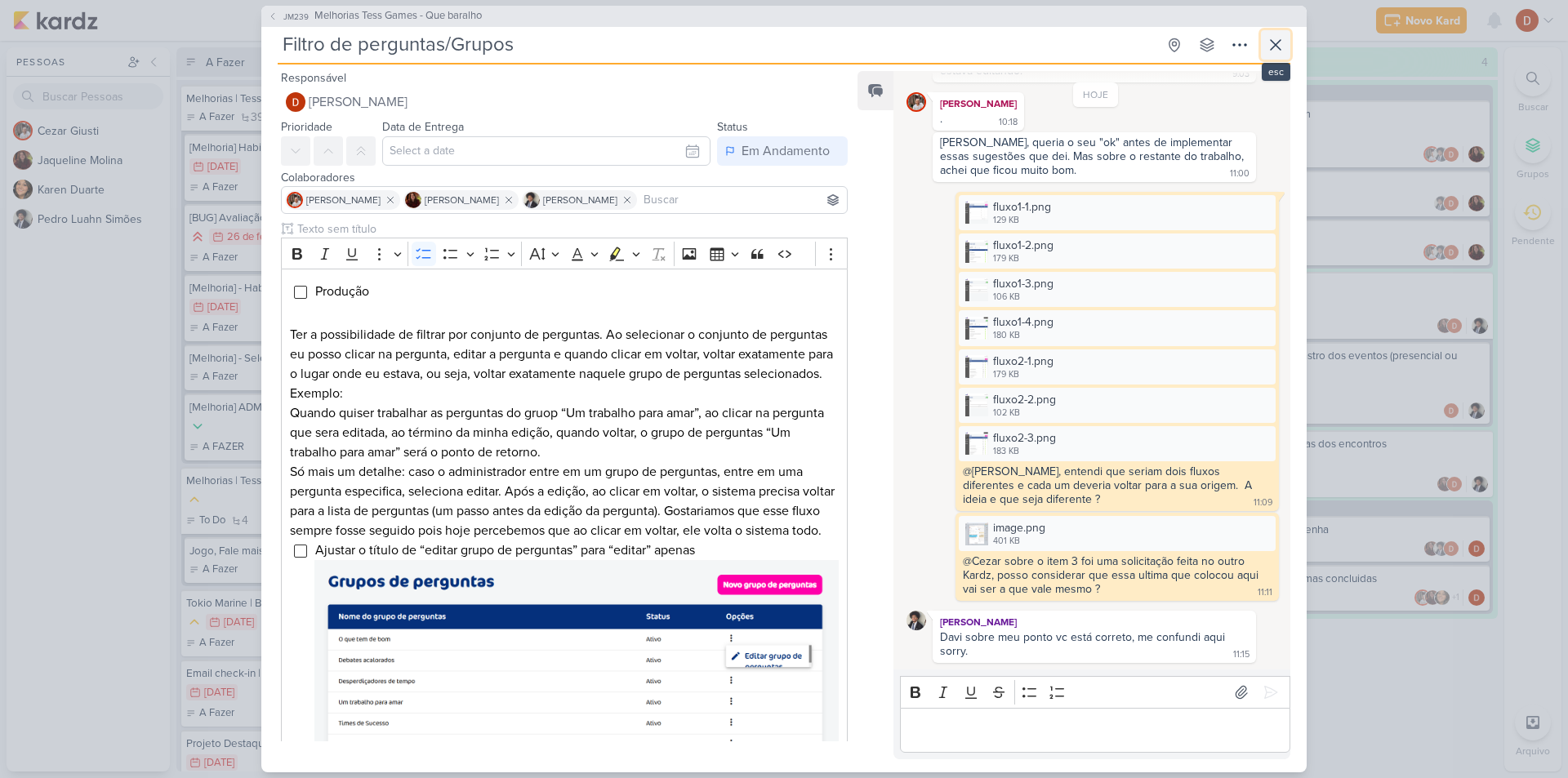
click at [1286, 49] on button at bounding box center [1275, 44] width 29 height 29
